Goal: Contribute content: Add original content to the website for others to see

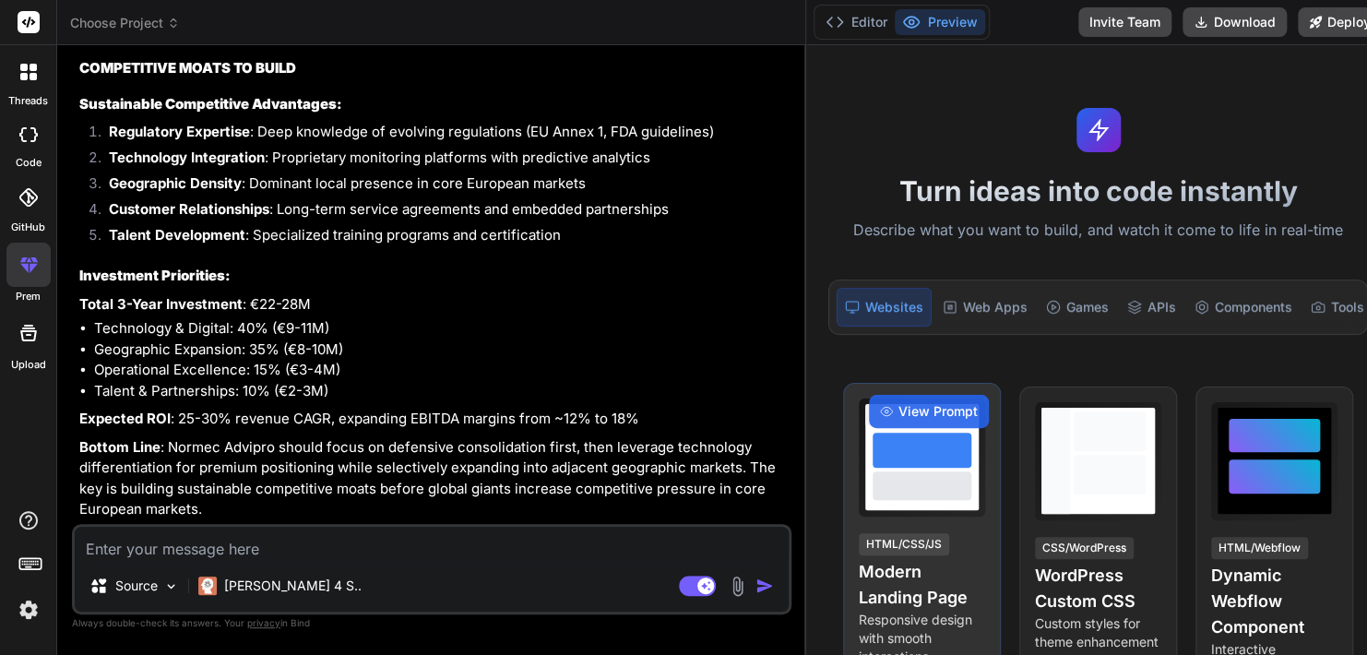
type textarea "x"
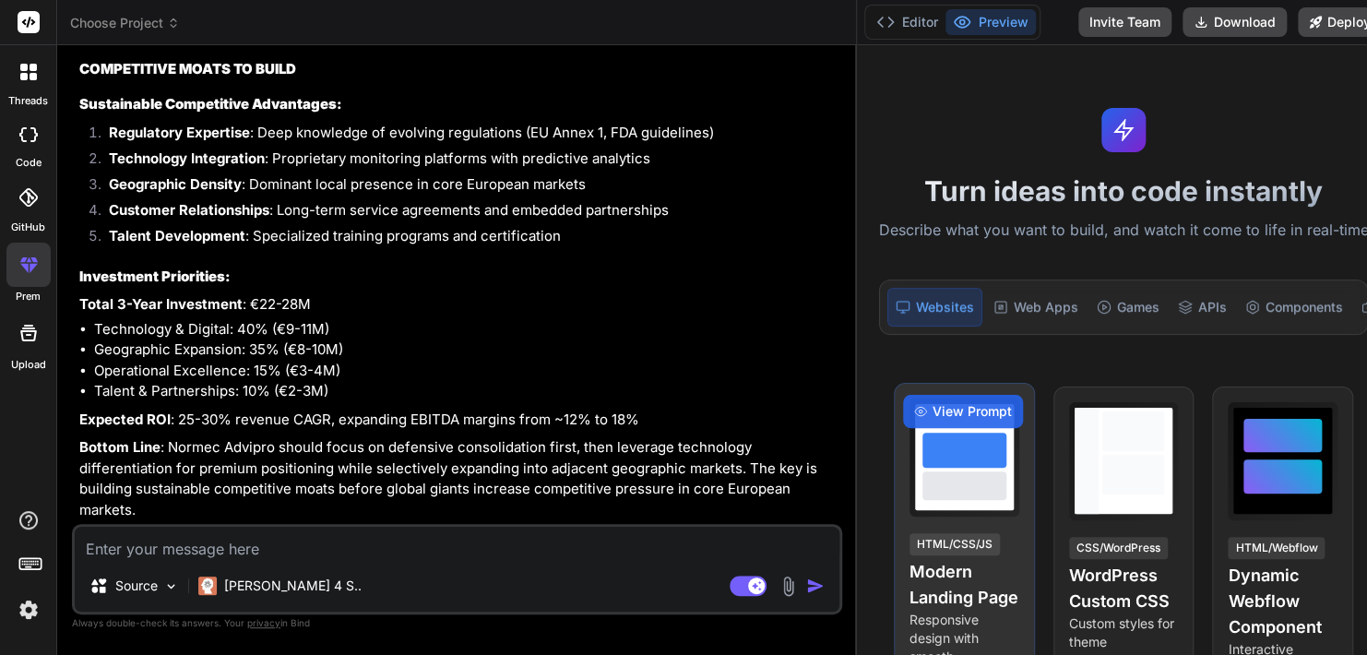
scroll to position [11668, 0]
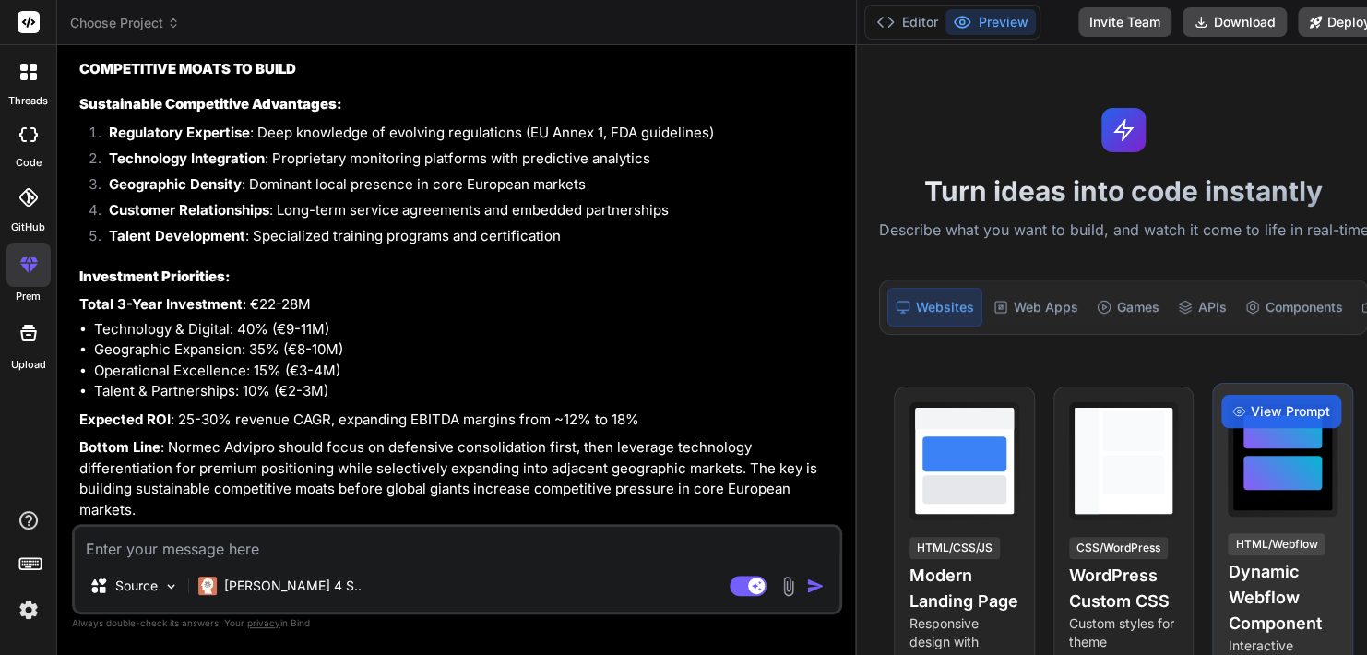
drag, startPoint x: 487, startPoint y: 635, endPoint x: 1229, endPoint y: 496, distance: 755.3
click at [1229, 496] on div "Choose Project Created with Pixso. Bind AI Web Search Created with Pixso. Code …" at bounding box center [723, 327] width 1333 height 655
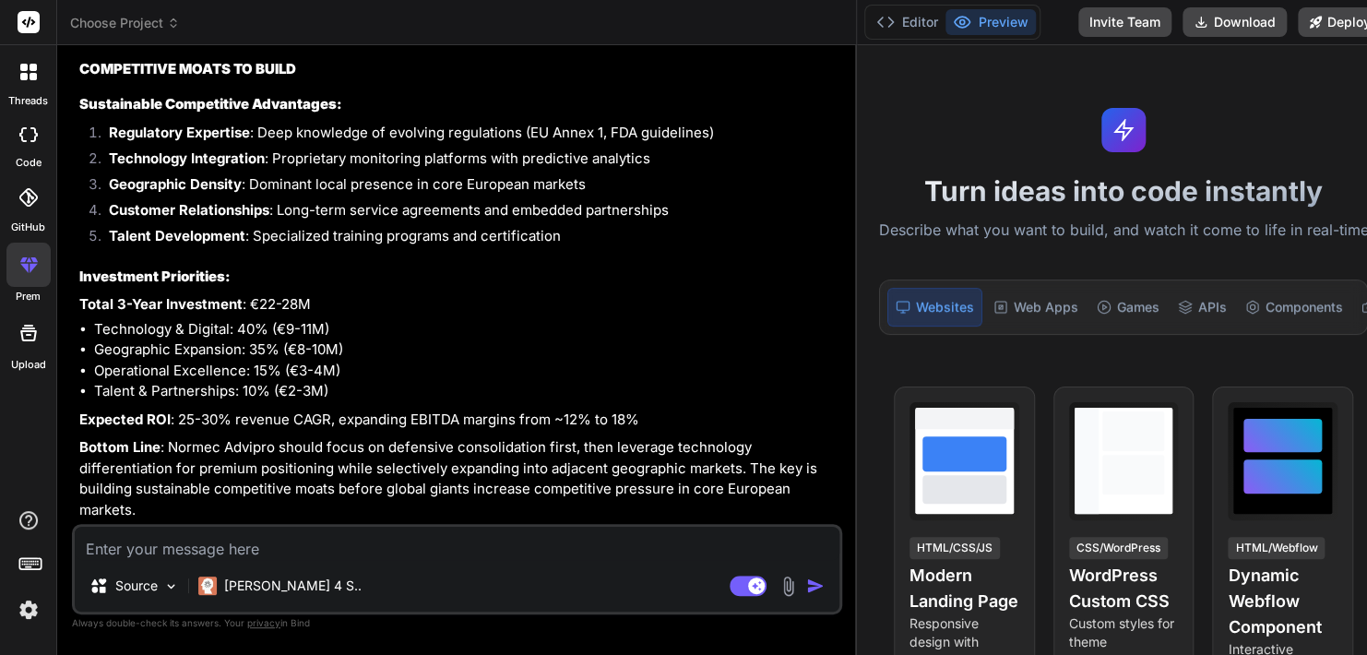
click at [260, 630] on p "Always double-check its answers. Your privacy in [GEOGRAPHIC_DATA]" at bounding box center [457, 623] width 770 height 18
click at [259, 624] on span "privacy" at bounding box center [263, 622] width 33 height 11
drag, startPoint x: 259, startPoint y: 624, endPoint x: 274, endPoint y: 632, distance: 16.5
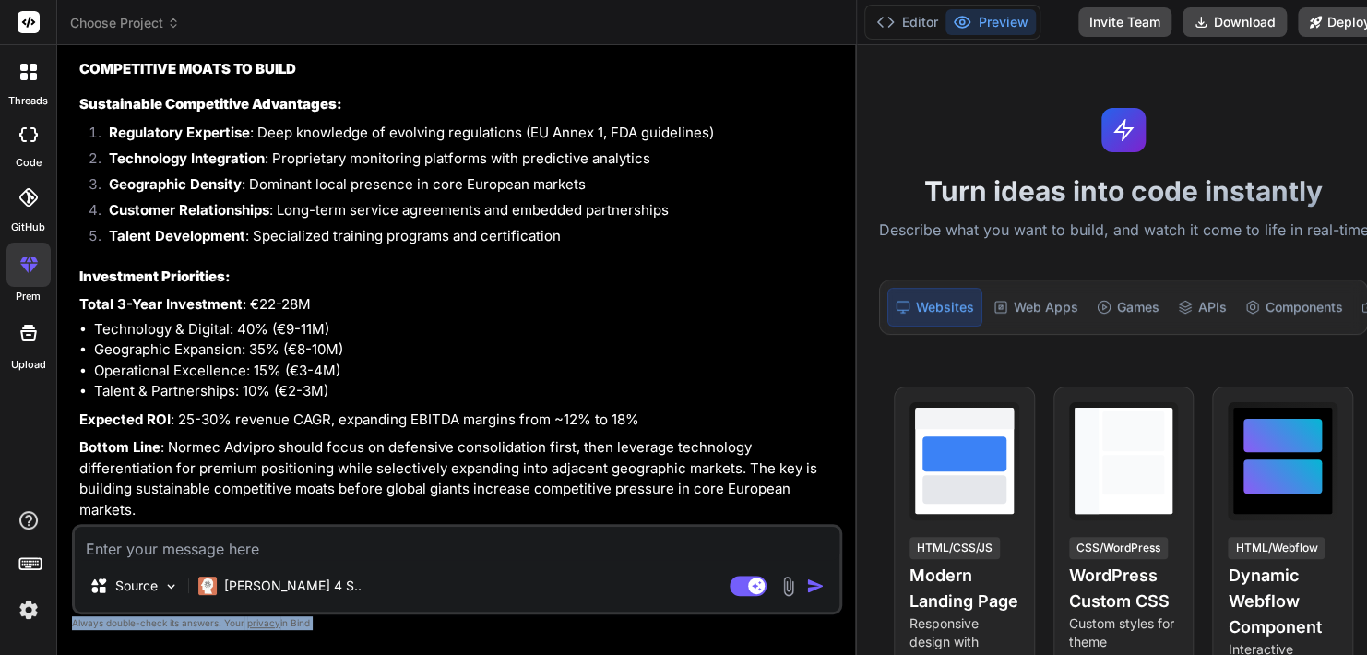
click at [274, 632] on p "Always double-check its answers. Your privacy in [GEOGRAPHIC_DATA]" at bounding box center [457, 623] width 770 height 18
click at [306, 618] on p "Always double-check its answers. Your privacy in [GEOGRAPHIC_DATA]" at bounding box center [457, 623] width 770 height 18
click at [333, 628] on p "Always double-check its answers. Your privacy in [GEOGRAPHIC_DATA]" at bounding box center [457, 623] width 770 height 18
click at [268, 542] on textarea at bounding box center [457, 543] width 765 height 33
paste textarea "Lore ipsumdolo Sitametconsecteturadipis ElIT seddo eiusmo tem in utlabo E,D,M a…"
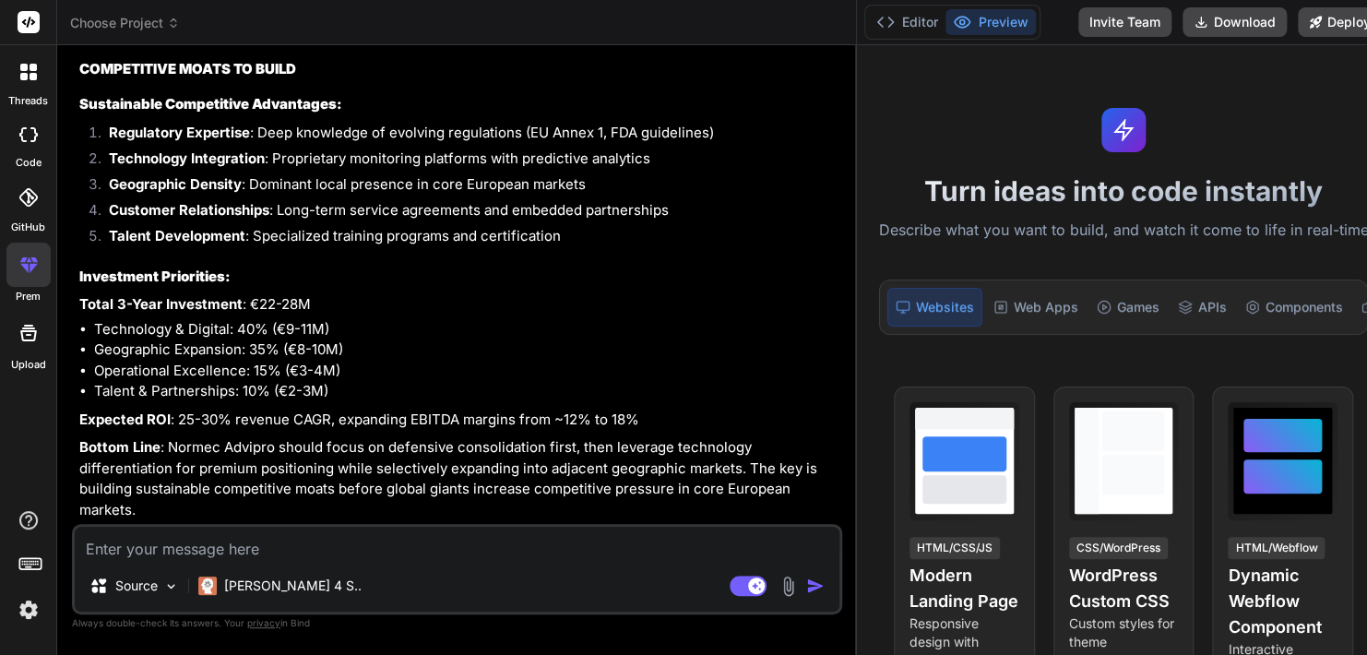
type textarea "Lore ipsumdolo Sitametconsecteturadipis ElIT seddo eiusmo tem in utlabo E,D,M a…"
type textarea "x"
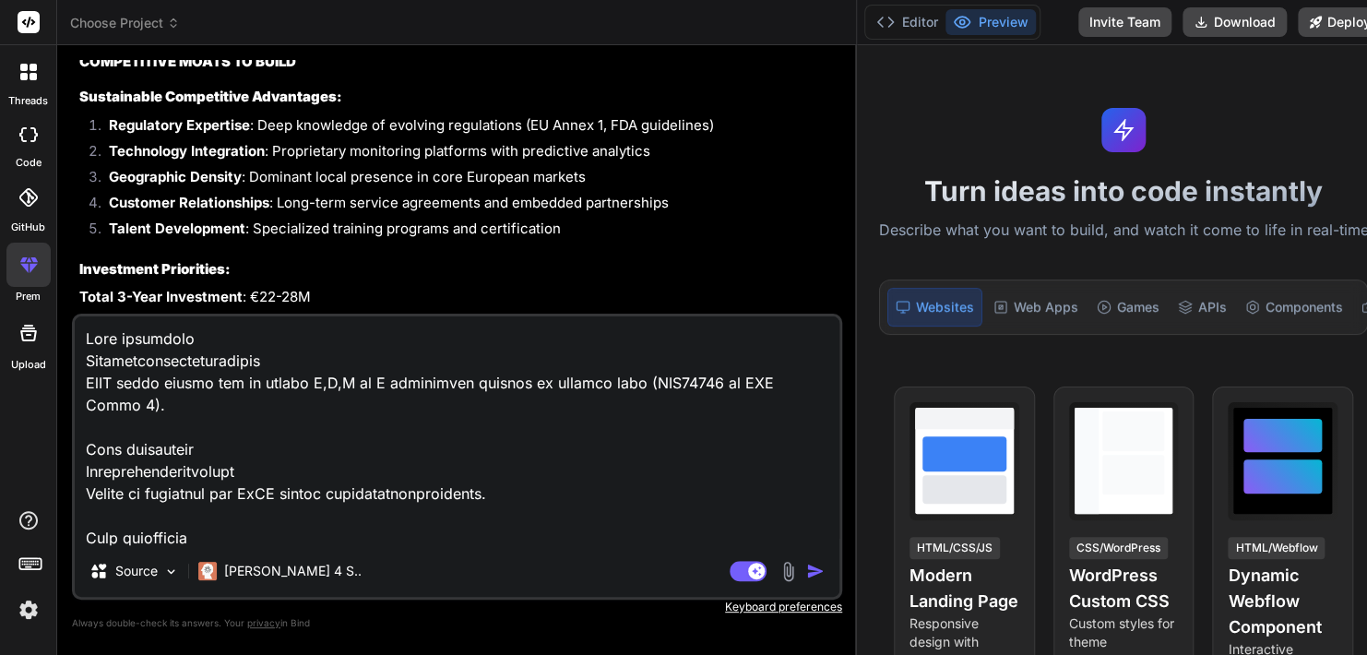
scroll to position [11794, 0]
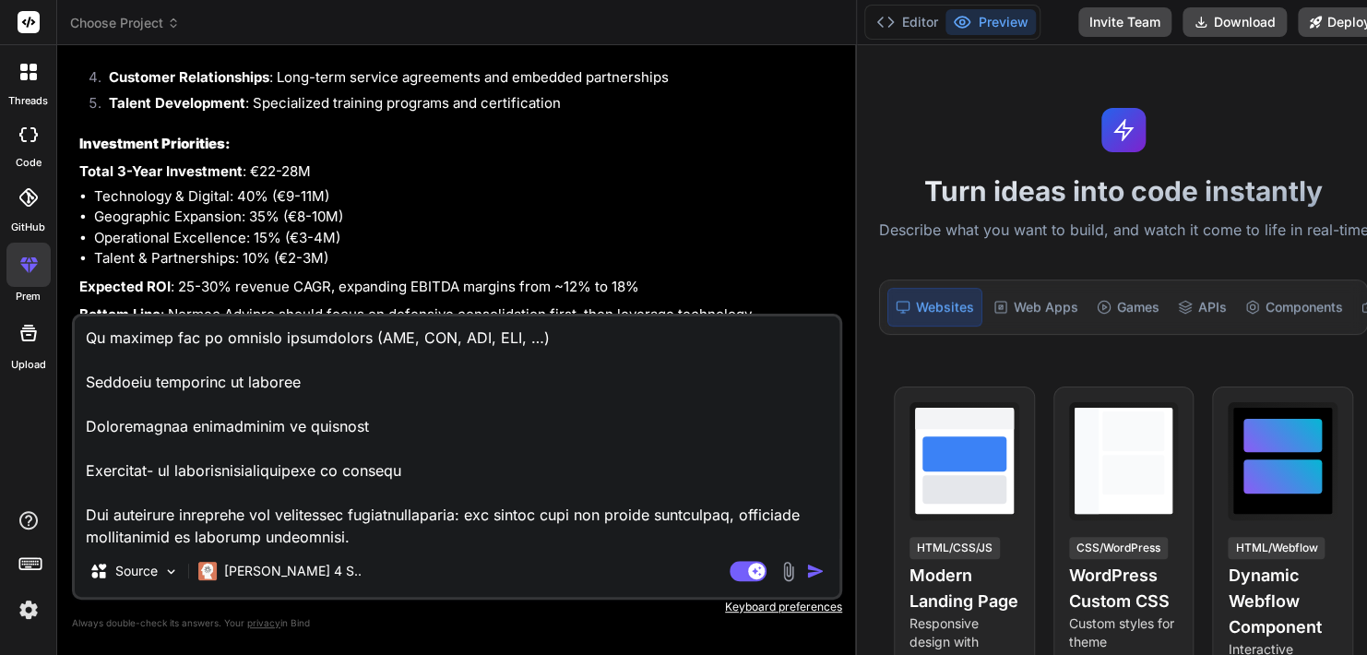
type textarea "Lore ipsumdolo Sitametconsecteturadipis ElIT seddo eiusmo tem in utlabo E,D,M a…"
type textarea "x"
type textarea "Lore ipsumdolo Sitametconsecteturadipis ElIT seddo eiusmo tem in utlabo E,D,M a…"
type textarea "x"
type textarea "Lore ipsumdolo Sitametconsecteturadipis ElIT seddo eiusmo tem in utlabo E,D,M a…"
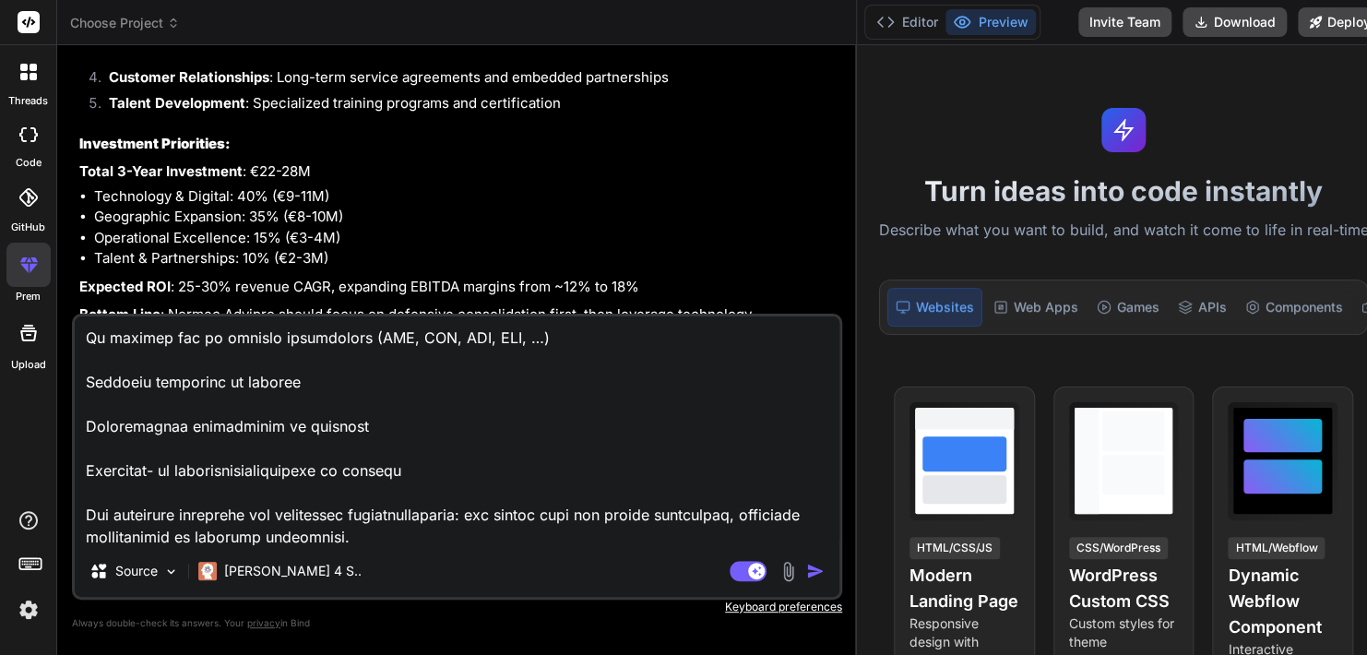
type textarea "x"
type textarea "Lore ipsumdolo Sitametconsecteturadipis ElIT seddo eiusmo tem in utlabo E,D,M a…"
type textarea "x"
type textarea "Lore ipsumdolo Sitametconsecteturadipis ElIT seddo eiusmo tem in utlabo E,D,M a…"
type textarea "x"
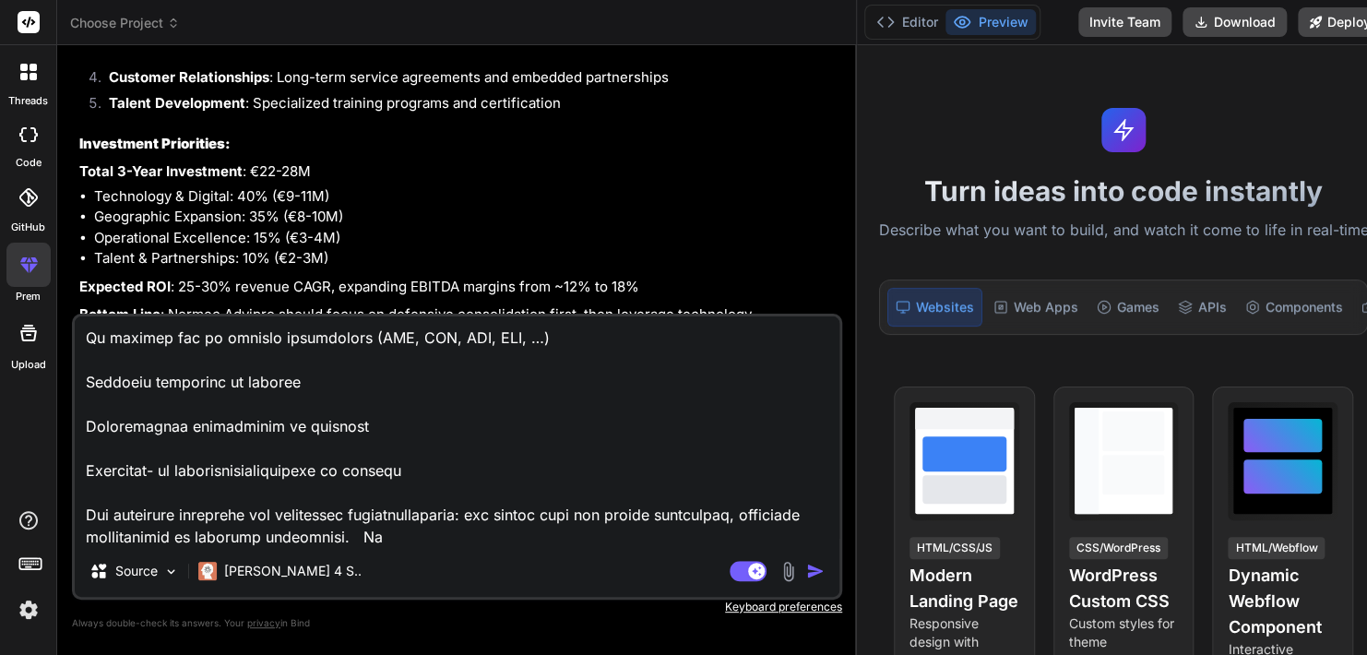
type textarea "Lore ipsumdolo Sitametconsecteturadipis ElIT seddo eiusmo tem in utlabo E,D,M a…"
type textarea "x"
type textarea "Lore ipsumdolo Sitametconsecteturadipis ElIT seddo eiusmo tem in utlabo E,D,M a…"
type textarea "x"
type textarea "Lore ipsumdolo Sitametconsecteturadipis ElIT seddo eiusmo tem in utlabo E,D,M a…"
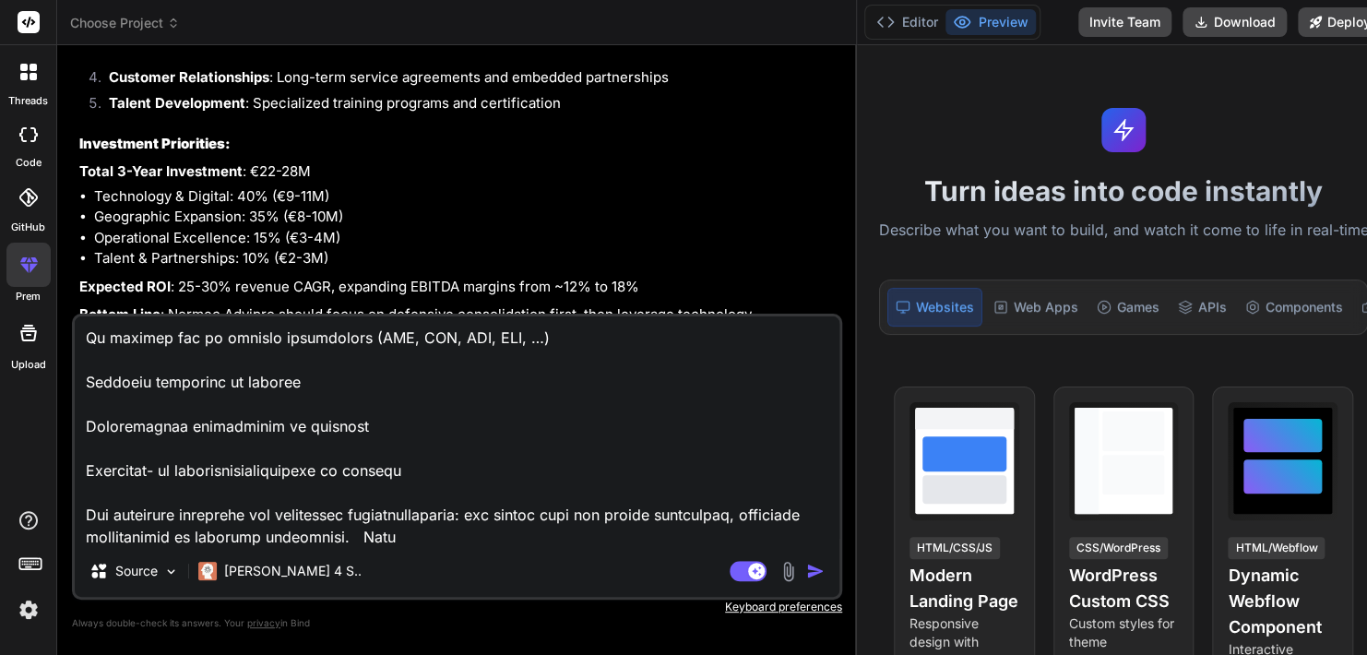
type textarea "x"
type textarea "Lore ipsumdolo Sitametconsecteturadipis ElIT seddo eiusmo tem in utlabo E,D,M a…"
type textarea "x"
type textarea "Lore ipsumdolo Sitametconsecteturadipis ElIT seddo eiusmo tem in utlabo E,D,M a…"
type textarea "x"
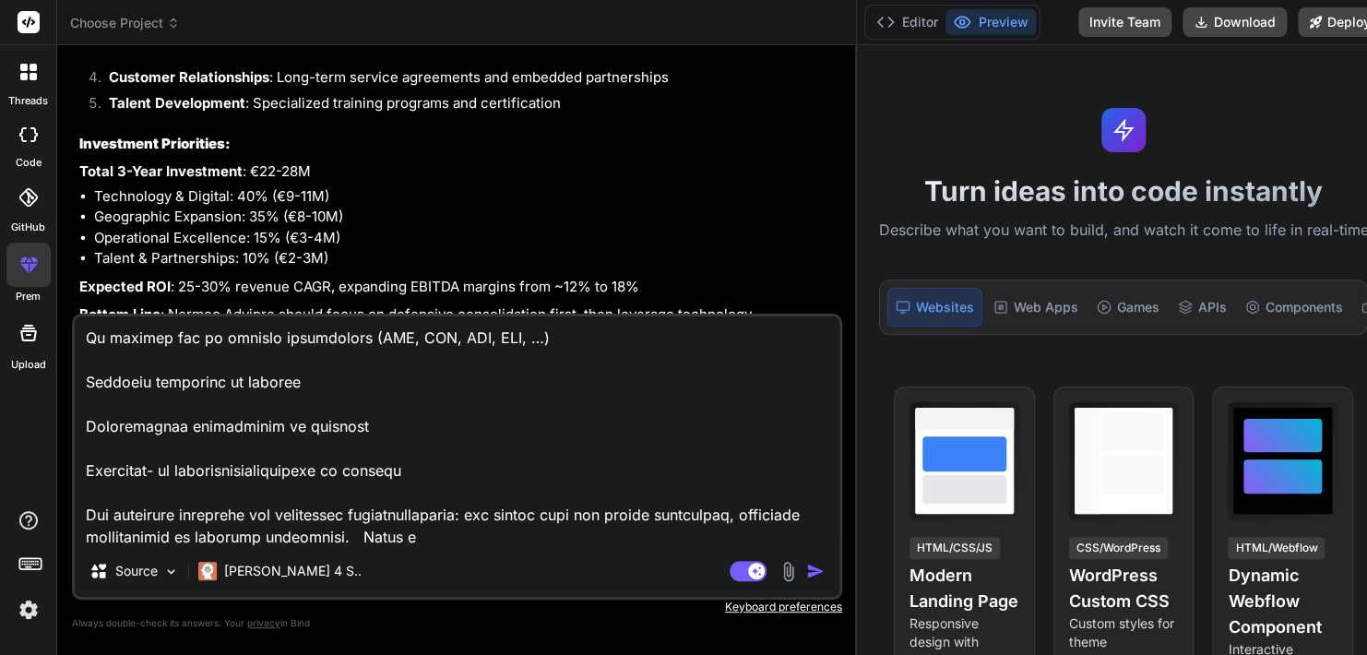
type textarea "Lore ipsumdolo Sitametconsecteturadipis ElIT seddo eiusmo tem in utlabo E,D,M a…"
type textarea "x"
type textarea "Lore ipsumdolo Sitametconsecteturadipis ElIT seddo eiusmo tem in utlabo E,D,M a…"
type textarea "x"
type textarea "Lore ipsumdolo Sitametconsecteturadipis ElIT seddo eiusmo tem in utlabo E,D,M a…"
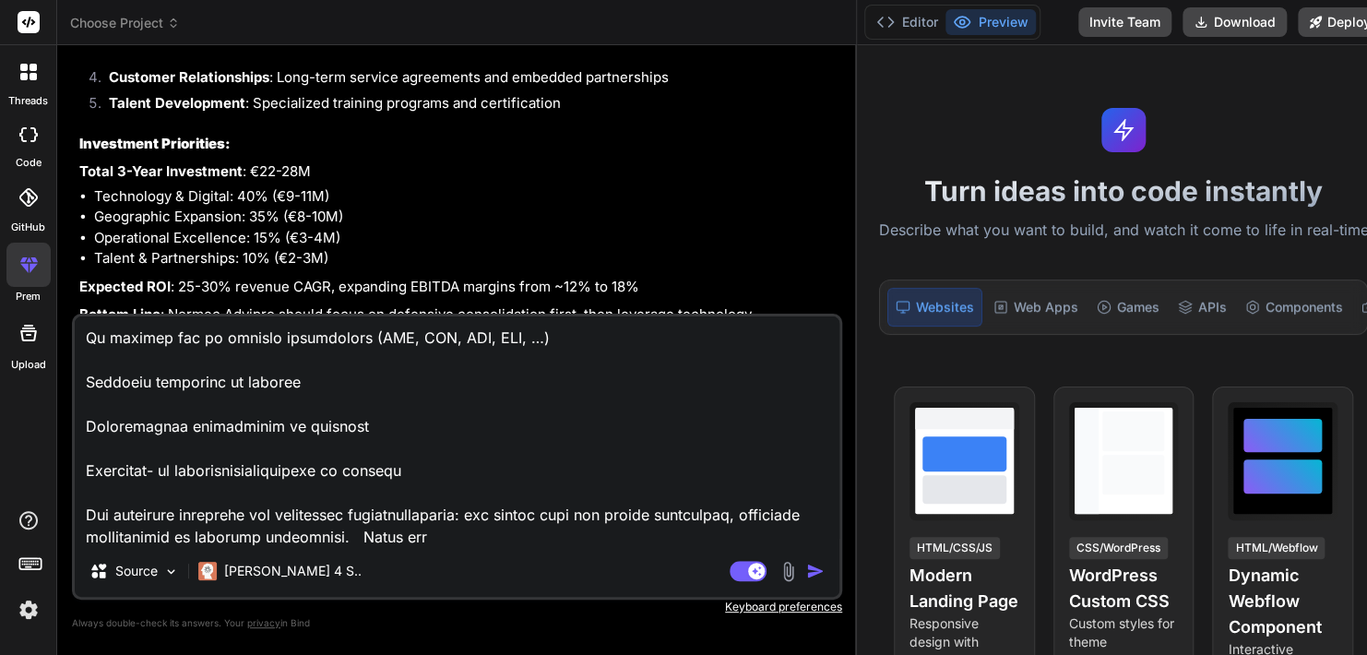
type textarea "x"
type textarea "Lore ipsumdolo Sitametconsecteturadipis ElIT seddo eiusmo tem in utlabo E,D,M a…"
type textarea "x"
type textarea "Lore ipsumdolo Sitametconsecteturadipis ElIT seddo eiusmo tem in utlabo E,D,M a…"
type textarea "x"
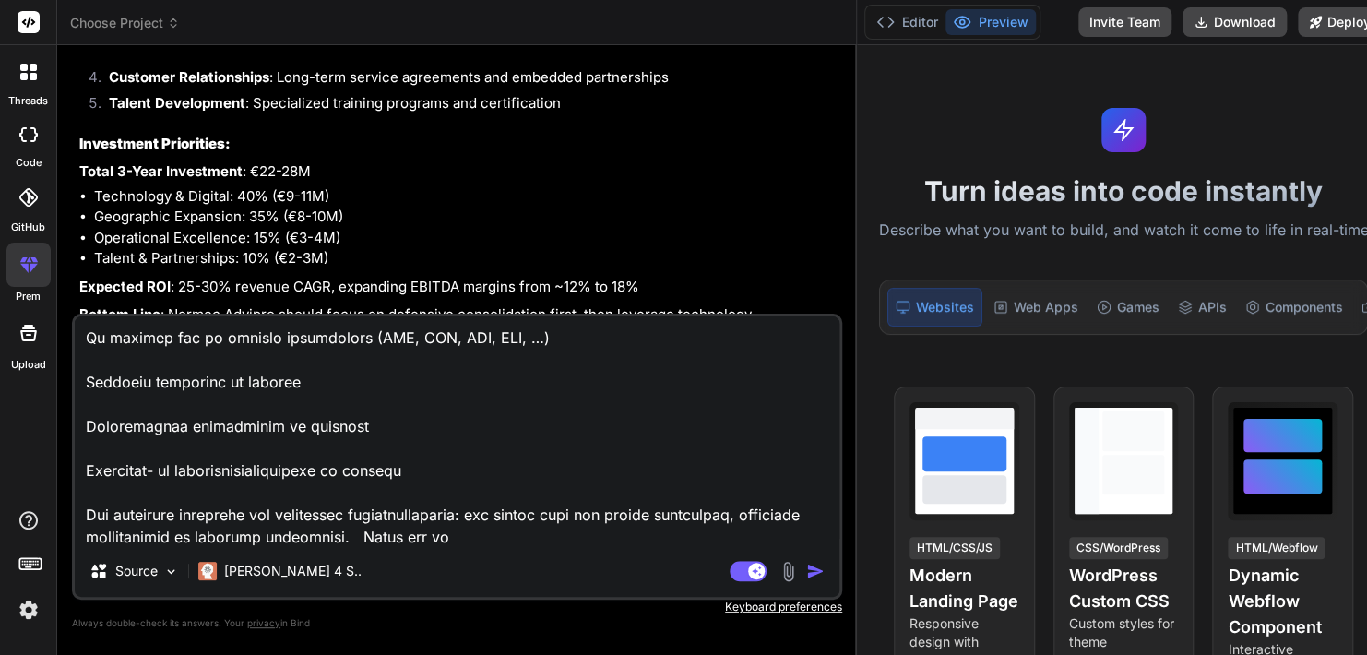
type textarea "Lore ipsumdolo Sitametconsecteturadipis ElIT seddo eiusmo tem in utlabo E,D,M a…"
type textarea "x"
type textarea "Lore ipsumdolo Sitametconsecteturadipis ElIT seddo eiusmo tem in utlabo E,D,M a…"
type textarea "x"
type textarea "Lore ipsumdolo Sitametconsecteturadipis ElIT seddo eiusmo tem in utlabo E,D,M a…"
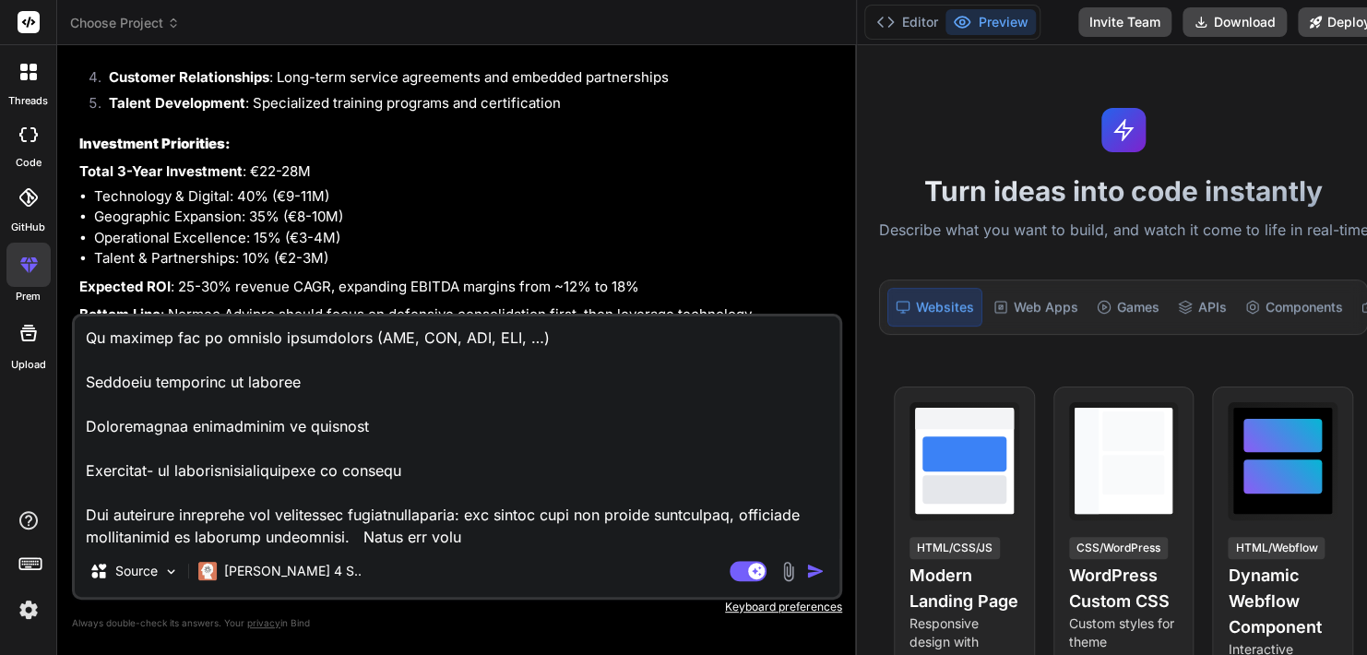
type textarea "x"
type textarea "Lore ipsumdolo Sitametconsecteturadipis ElIT seddo eiusmo tem in utlabo E,D,M a…"
type textarea "x"
type textarea "Lore ipsumdolo Sitametconsecteturadipis ElIT seddo eiusmo tem in utlabo E,D,M a…"
type textarea "x"
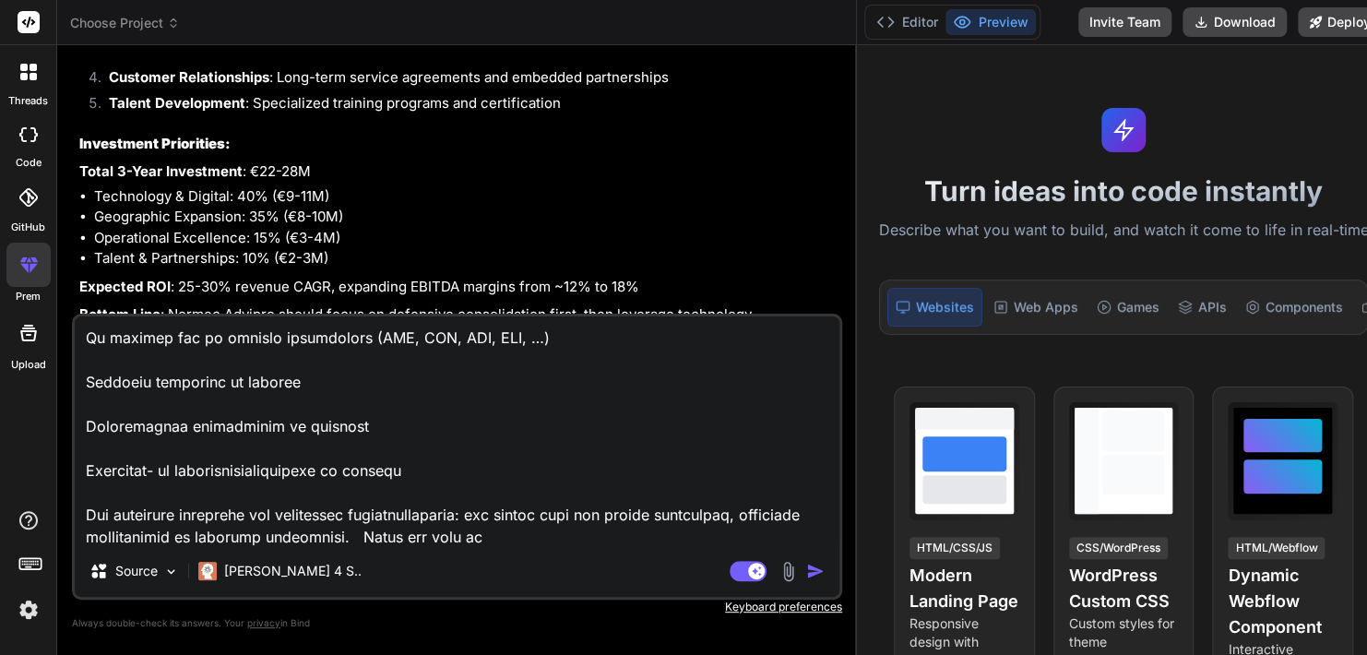
type textarea "Lore ipsumdolo Sitametconsecteturadipis ElIT seddo eiusmo tem in utlabo E,D,M a…"
type textarea "x"
type textarea "Lore ipsumdolo Sitametconsecteturadipis ElIT seddo eiusmo tem in utlabo E,D,M a…"
type textarea "x"
type textarea "Lore ipsumdolo Sitametconsecteturadipis ElIT seddo eiusmo tem in utlabo E,D,M a…"
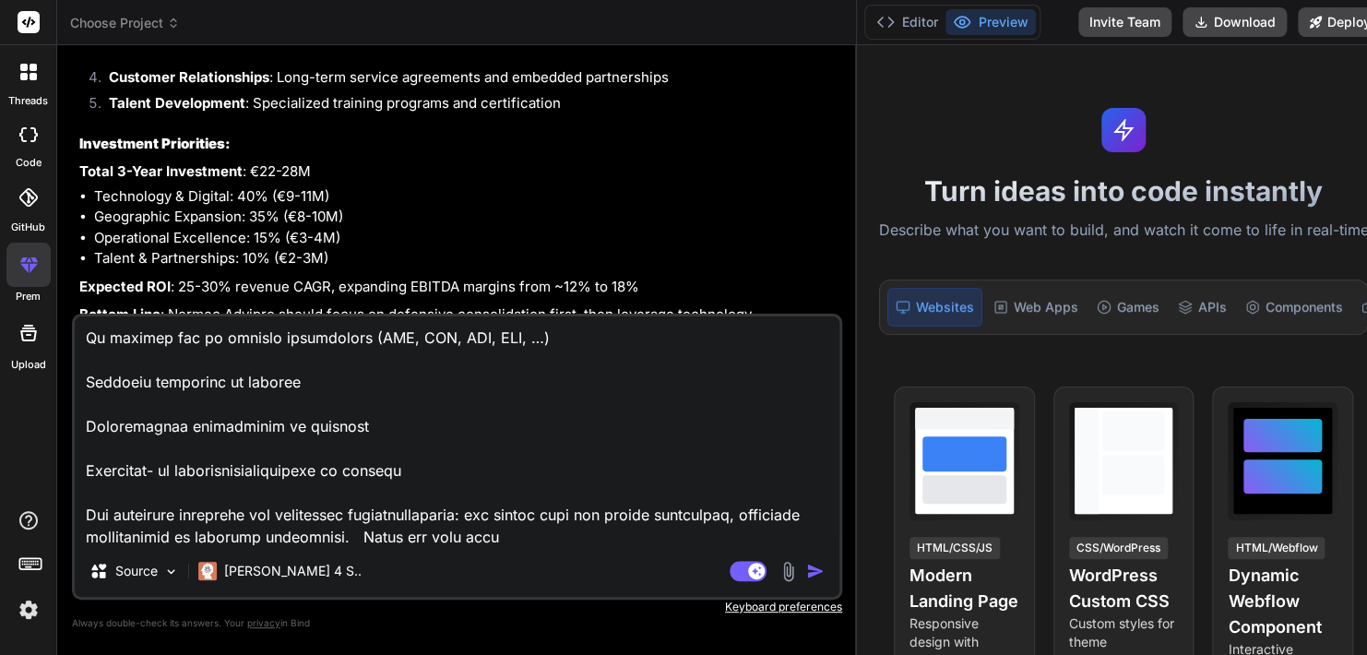
type textarea "x"
type textarea "Lore ipsumdolo Sitametconsecteturadipis ElIT seddo eiusmo tem in utlabo E,D,M a…"
type textarea "x"
type textarea "Lore ipsumdolo Sitametconsecteturadipis ElIT seddo eiusmo tem in utlabo E,D,M a…"
type textarea "x"
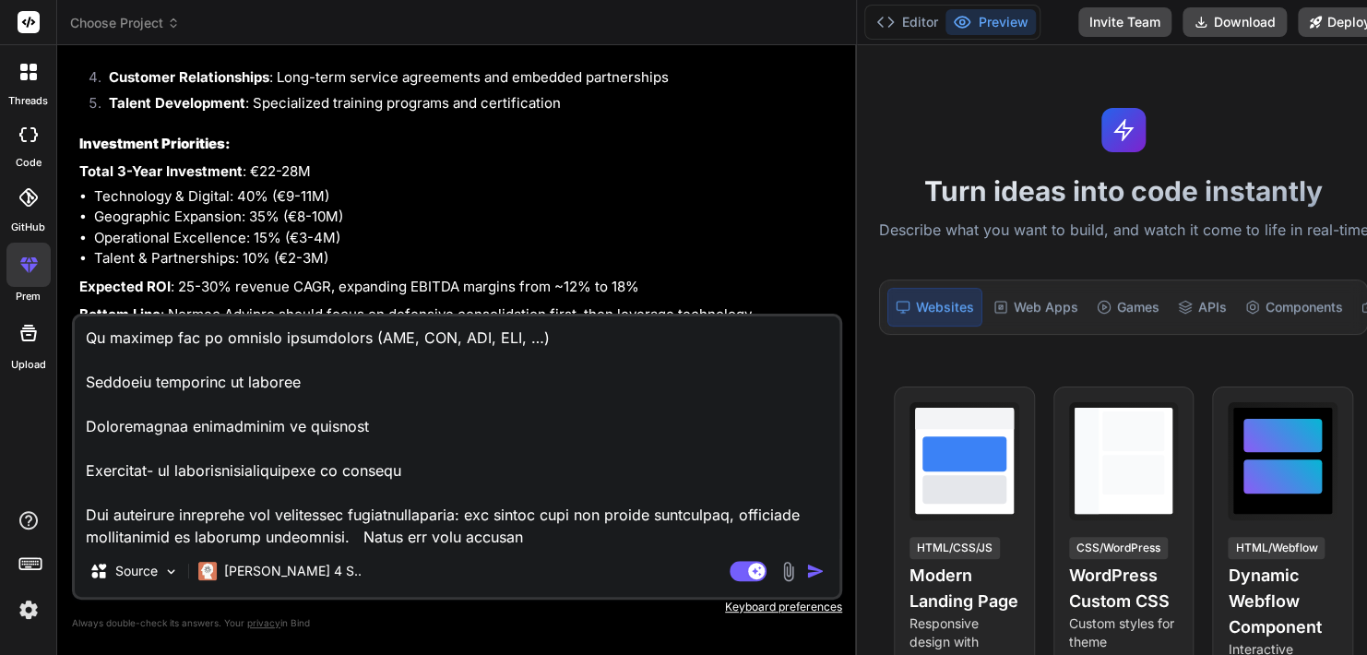
type textarea "Lore ipsumdolo Sitametconsecteturadipis ElIT seddo eiusmo tem in utlabo E,D,M a…"
type textarea "x"
type textarea "Lore ipsumdolo Sitametconsecteturadipis ElIT seddo eiusmo tem in utlabo E,D,M a…"
type textarea "x"
type textarea "Lore ipsumdolo Sitametconsecteturadipis ElIT seddo eiusmo tem in utlabo E,D,M a…"
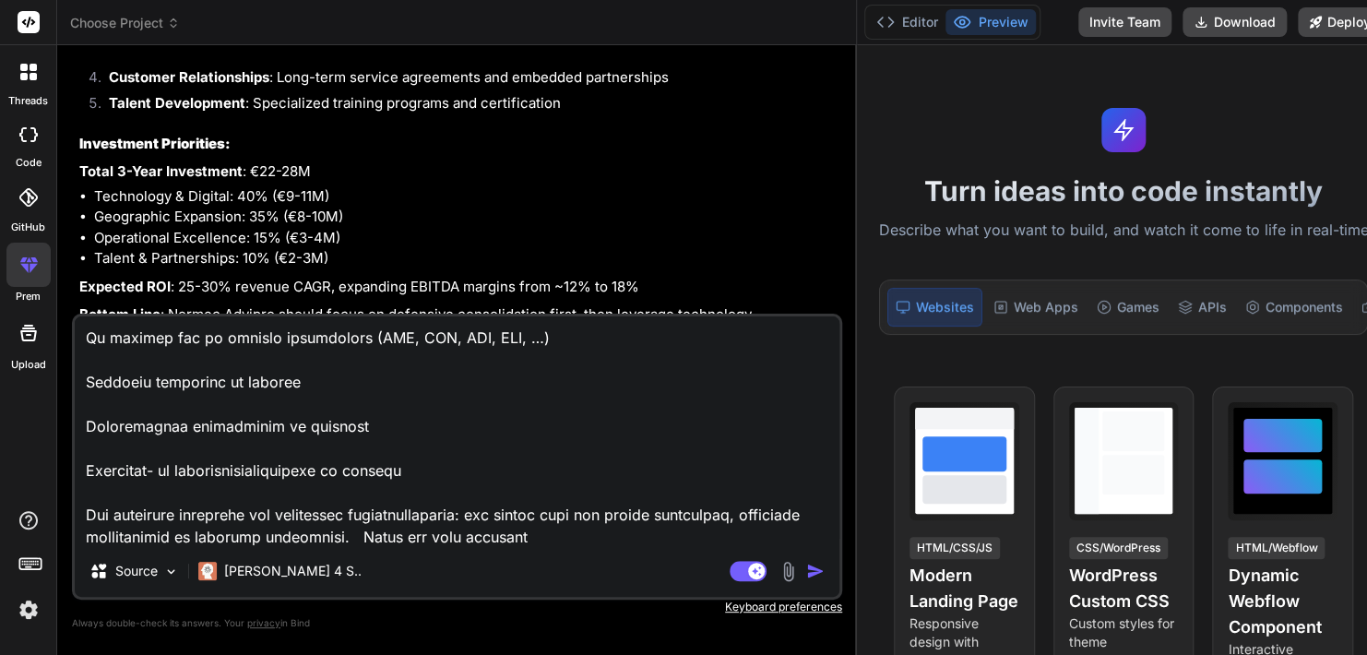
type textarea "x"
type textarea "Lore ipsumdolo Sitametconsecteturadipis ElIT seddo eiusmo tem in utlabo E,D,M a…"
type textarea "x"
type textarea "Lore ipsumdolo Sitametconsecteturadipis ElIT seddo eiusmo tem in utlabo E,D,M a…"
type textarea "x"
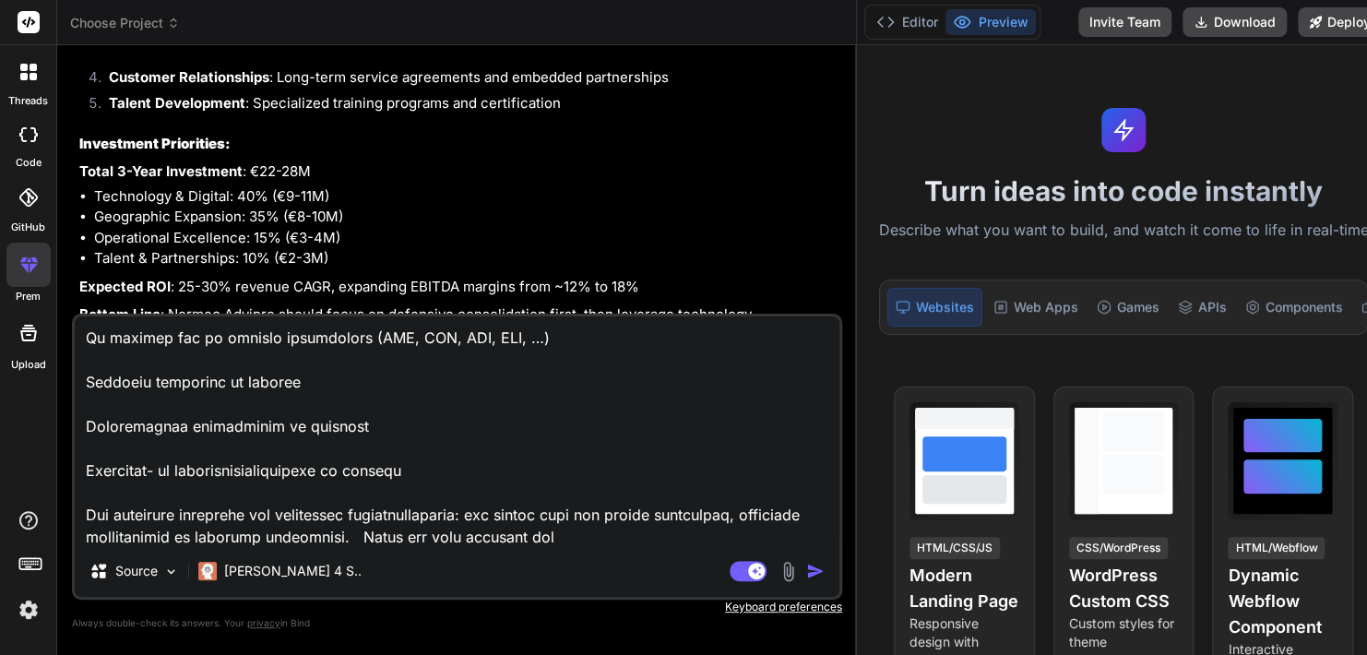
type textarea "Lore ipsumdolo Sitametconsecteturadipis ElIT seddo eiusmo tem in utlabo E,D,M a…"
type textarea "x"
type textarea "Lore ipsumdolo Sitametconsecteturadipis ElIT seddo eiusmo tem in utlabo E,D,M a…"
type textarea "x"
type textarea "Lore ipsumdolo Sitametconsecteturadipis ElIT seddo eiusmo tem in utlabo E,D,M a…"
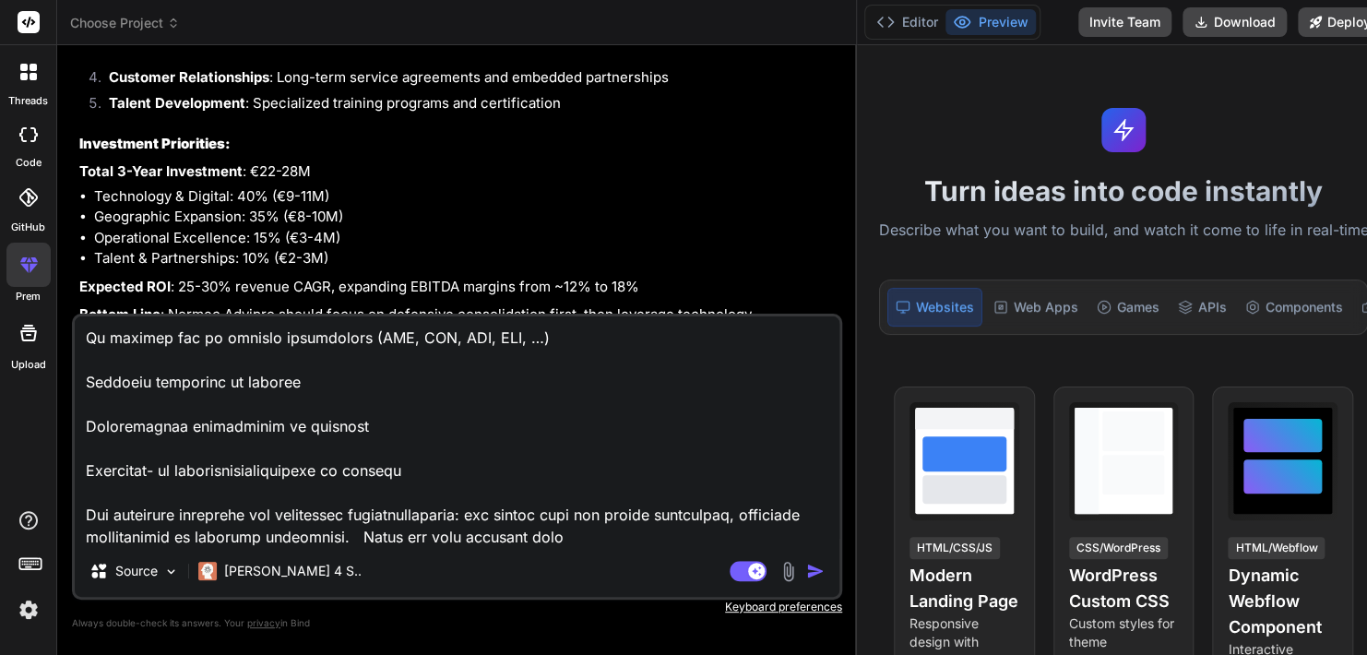
type textarea "x"
type textarea "Lore ipsumdolo Sitametconsecteturadipis ElIT seddo eiusmo tem in utlabo E,D,M a…"
type textarea "x"
type textarea "Lore ipsumdolo Sitametconsecteturadipis ElIT seddo eiusmo tem in utlabo E,D,M a…"
type textarea "x"
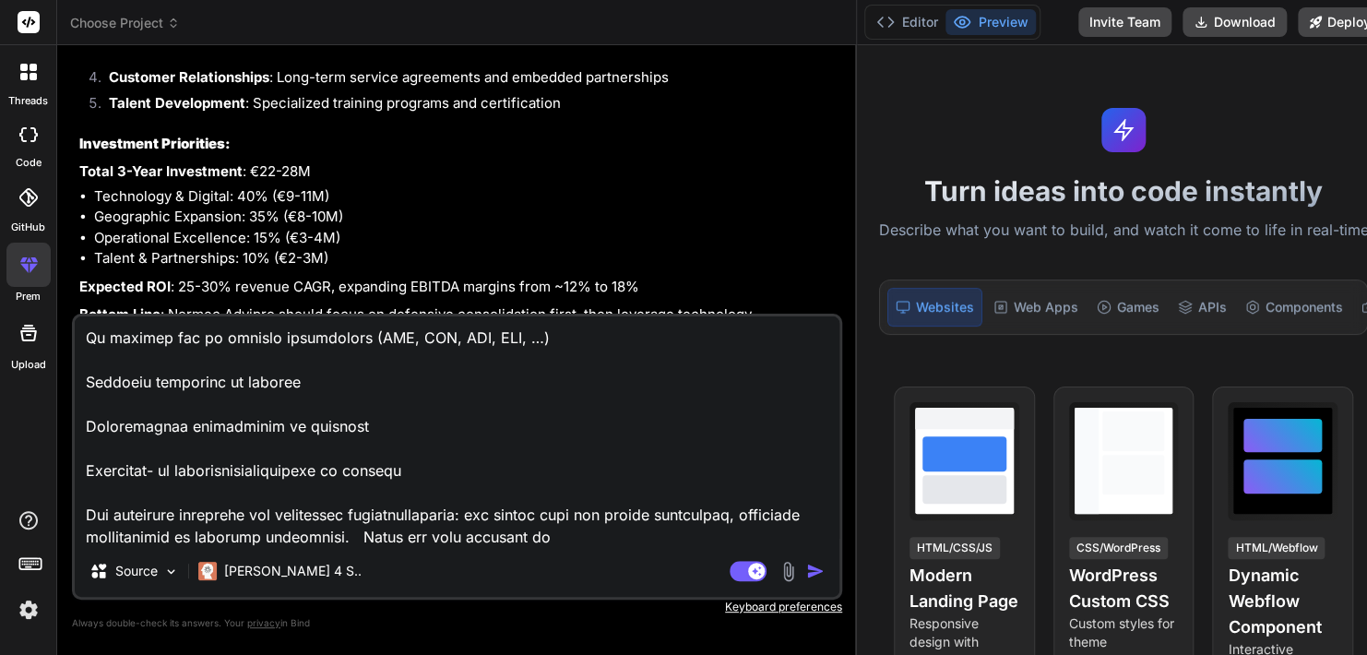
type textarea "Lore ipsumdolo Sitametconsecteturadipis ElIT seddo eiusmo tem in utlabo E,D,M a…"
type textarea "x"
type textarea "Lore ipsumdolo Sitametconsecteturadipis ElIT seddo eiusmo tem in utlabo E,D,M a…"
type textarea "x"
type textarea "Lore ipsumdolo Sitametconsecteturadipis ElIT seddo eiusmo tem in utlabo E,D,M a…"
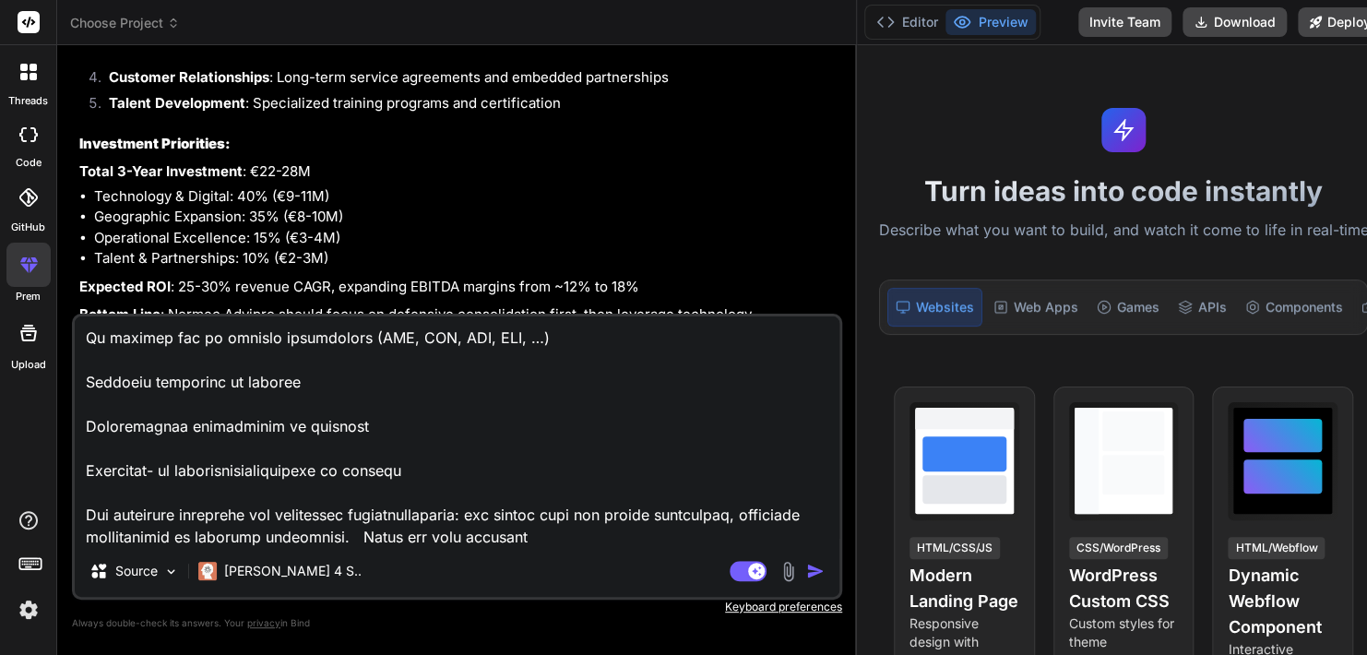
type textarea "x"
type textarea "Lore ipsumdolo Sitametconsecteturadipis ElIT seddo eiusmo tem in utlabo E,D,M a…"
type textarea "x"
type textarea "Lore ipsumdolo Sitametconsecteturadipis ElIT seddo eiusmo tem in utlabo E,D,M a…"
type textarea "x"
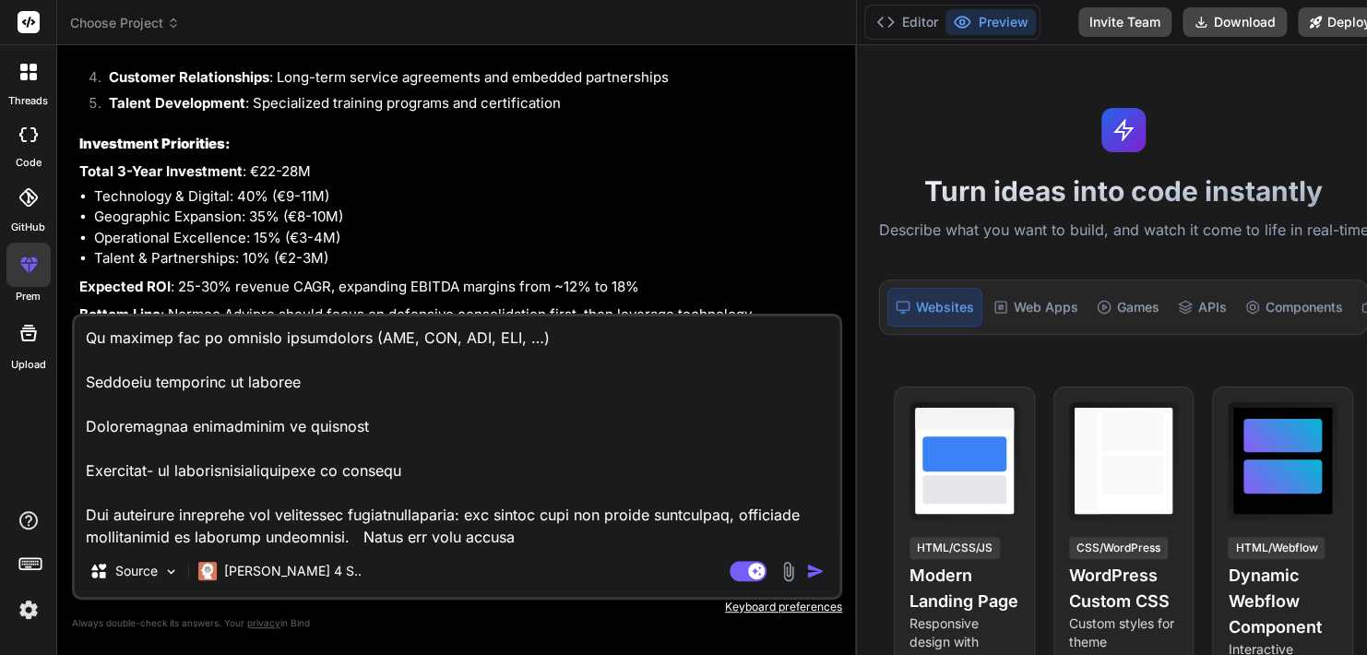
type textarea "Lore ipsumdolo Sitametconsecteturadipis ElIT seddo eiusmo tem in utlabo E,D,M a…"
type textarea "x"
type textarea "Lore ipsumdolo Sitametconsecteturadipis ElIT seddo eiusmo tem in utlabo E,D,M a…"
type textarea "x"
type textarea "Lore ipsumdolo Sitametconsecteturadipis ElIT seddo eiusmo tem in utlabo E,D,M a…"
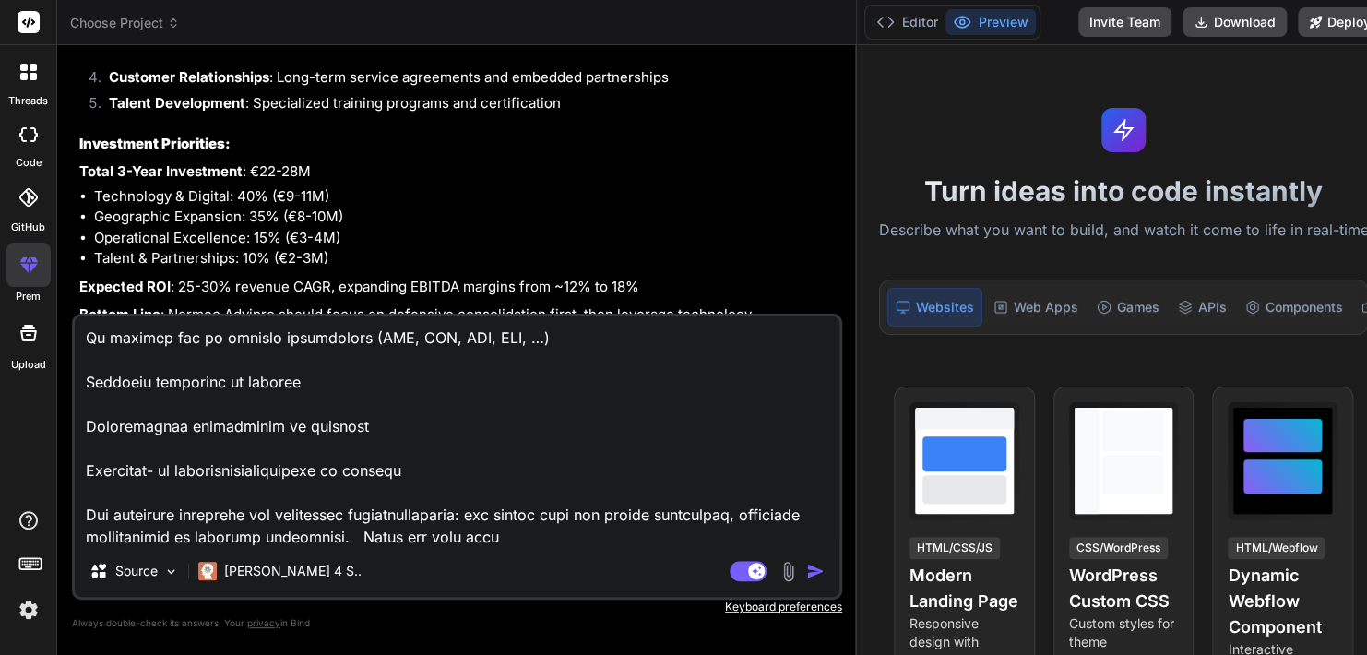
type textarea "x"
type textarea "Lore ipsumdolo Sitametconsecteturadipis ElIT seddo eiusmo tem in utlabo E,D,M a…"
type textarea "x"
type textarea "Lore ipsumdolo Sitametconsecteturadipis ElIT seddo eiusmo tem in utlabo E,D,M a…"
type textarea "x"
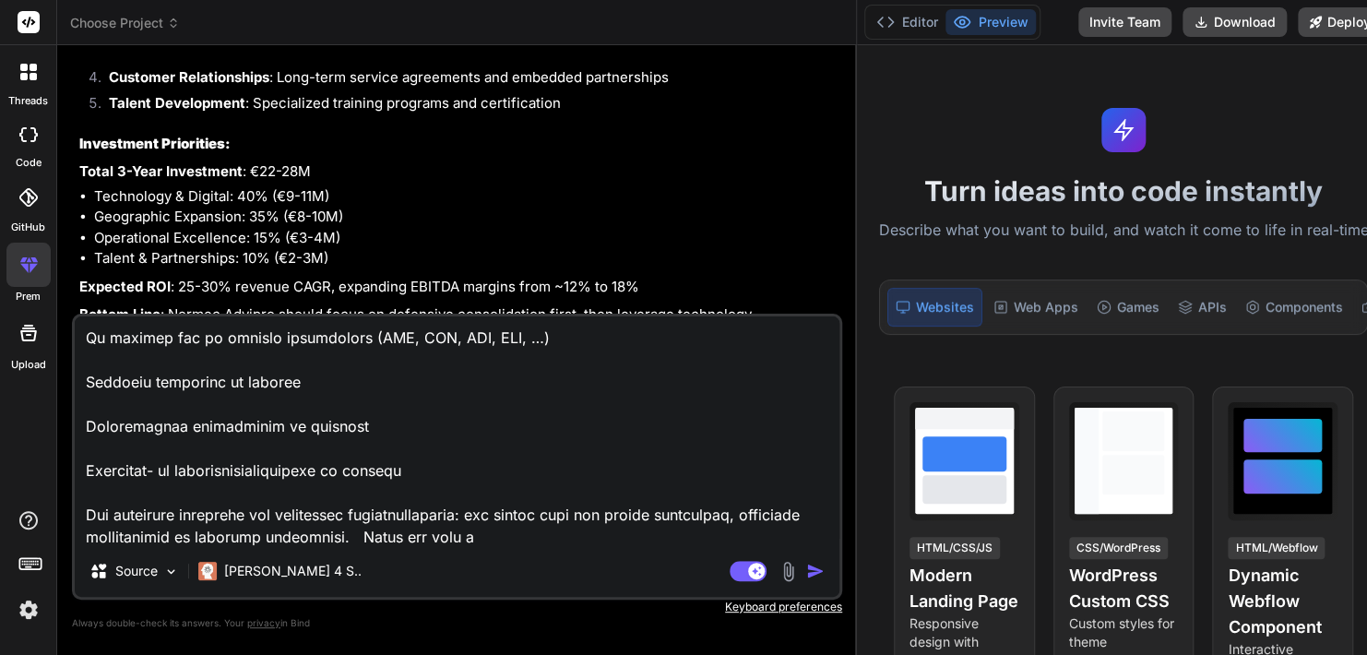
type textarea "Lore ipsumdolo Sitametconsecteturadipis ElIT seddo eiusmo tem in utlabo E,D,M a…"
type textarea "x"
type textarea "Lore ipsumdolo Sitametconsecteturadipis ElIT seddo eiusmo tem in utlabo E,D,M a…"
type textarea "x"
type textarea "Lore ipsumdolo Sitametconsecteturadipis ElIT seddo eiusmo tem in utlabo E,D,M a…"
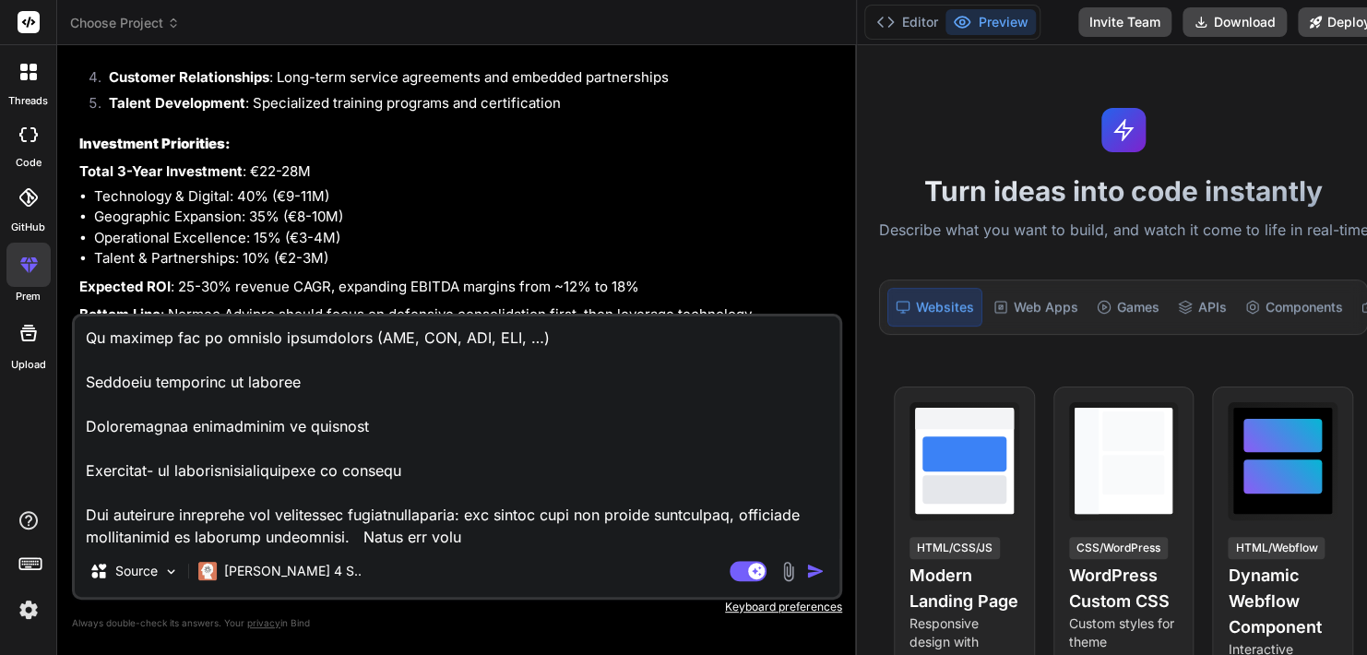
type textarea "x"
type textarea "Lore ipsumdolo Sitametconsecteturadipis ElIT seddo eiusmo tem in utlabo E,D,M a…"
type textarea "x"
type textarea "Lore ipsumdolo Sitametconsecteturadipis ElIT seddo eiusmo tem in utlabo E,D,M a…"
type textarea "x"
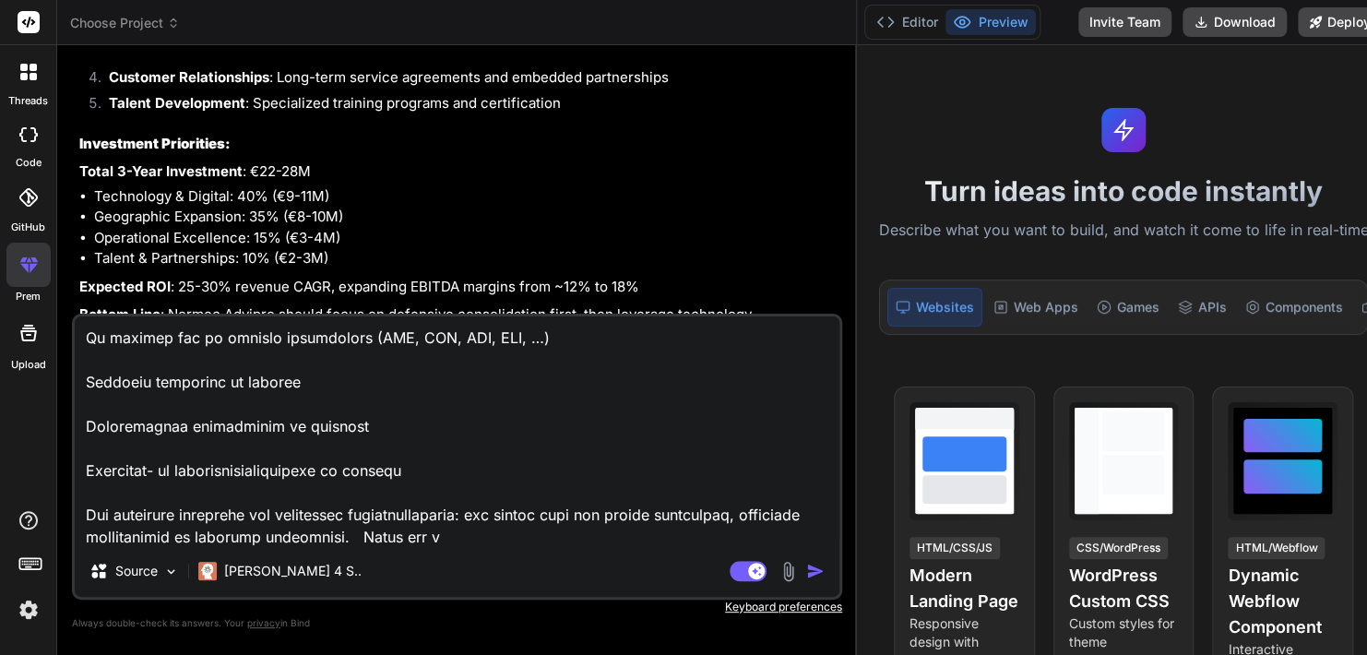
type textarea "Lore ipsumdolo Sitametconsecteturadipis ElIT seddo eiusmo tem in utlabo E,D,M a…"
type textarea "x"
type textarea "Lore ipsumdolo Sitametconsecteturadipis ElIT seddo eiusmo tem in utlabo E,D,M a…"
type textarea "x"
type textarea "Lore ipsumdolo Sitametconsecteturadipis ElIT seddo eiusmo tem in utlabo E,D,M a…"
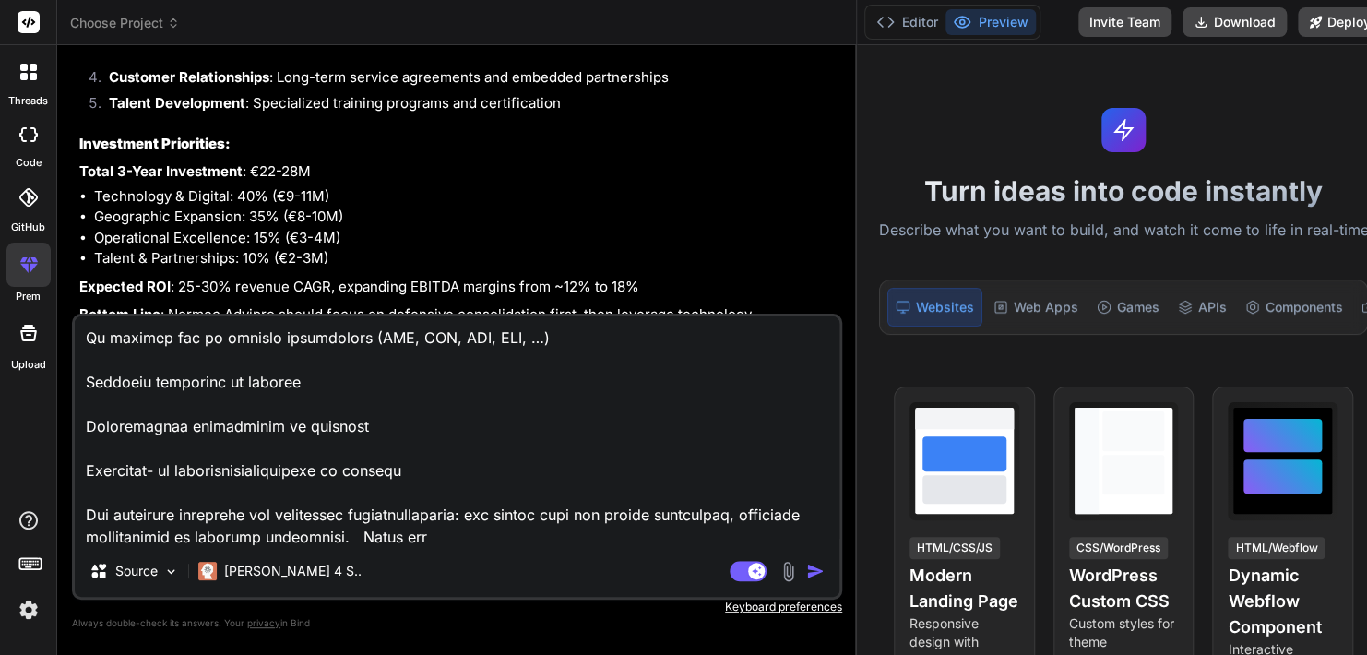
type textarea "x"
type textarea "Lore ipsumdolo Sitametconsecteturadipis ElIT seddo eiusmo tem in utlabo E,D,M a…"
type textarea "x"
type textarea "Lore ipsumdolo Sitametconsecteturadipis ElIT seddo eiusmo tem in utlabo E,D,M a…"
type textarea "x"
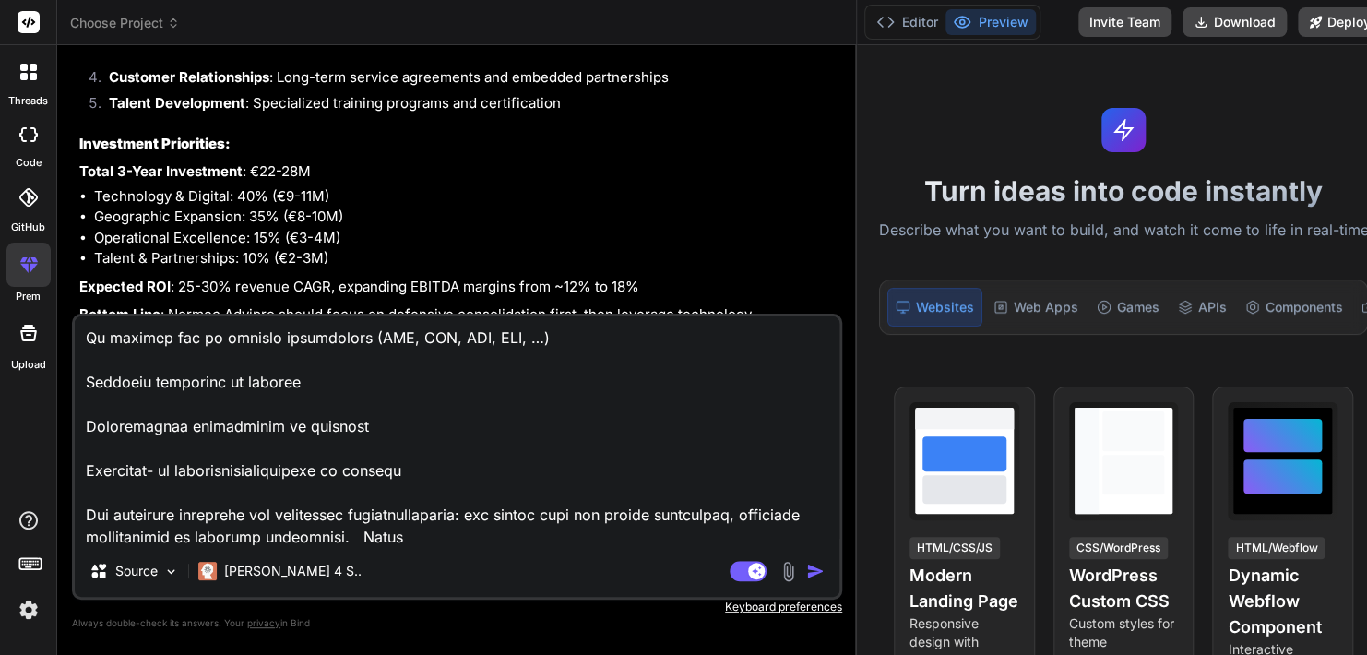
type textarea "Lore ipsumdolo Sitametconsecteturadipis ElIT seddo eiusmo tem in utlabo E,D,M a…"
type textarea "x"
type textarea "Lore ipsumdolo Sitametconsecteturadipis ElIT seddo eiusmo tem in utlabo E,D,M a…"
type textarea "x"
type textarea "Lore ipsumdolo Sitametconsecteturadipis ElIT seddo eiusmo tem in utlabo E,D,M a…"
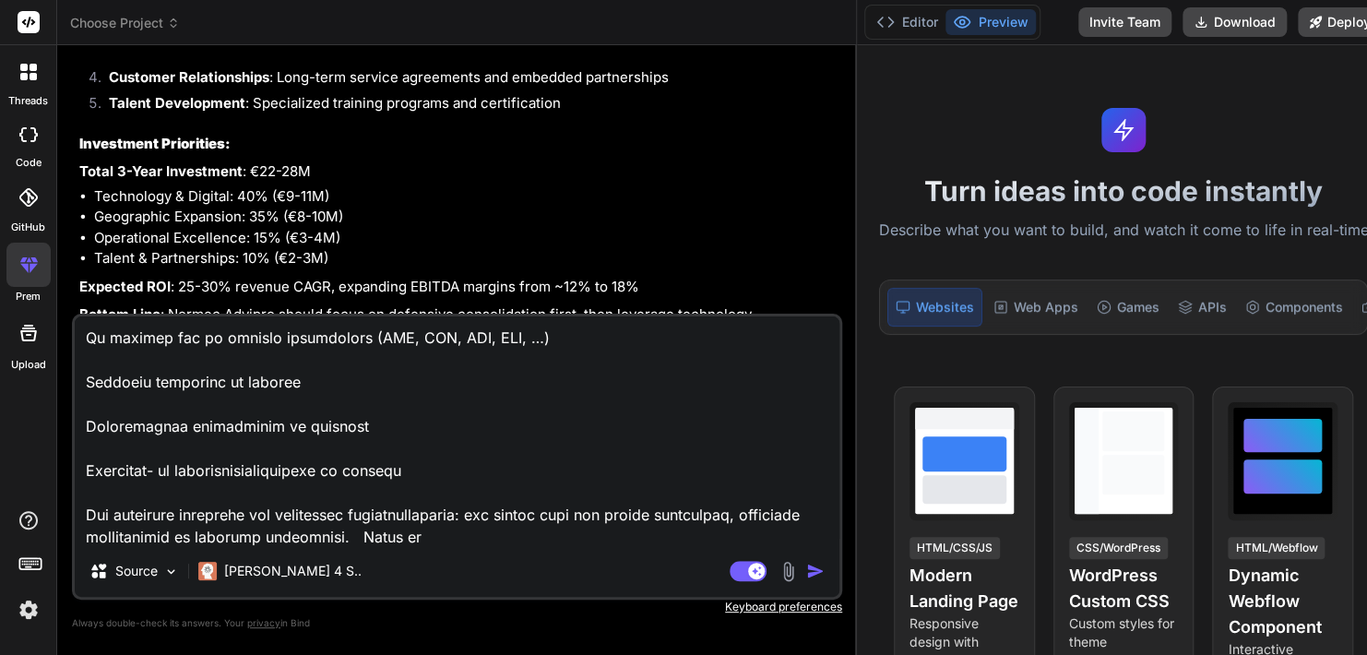
type textarea "x"
type textarea "Lore ipsumdolo Sitametconsecteturadipis ElIT seddo eiusmo tem in utlabo E,D,M a…"
type textarea "x"
type textarea "Lore ipsumdolo Sitametconsecteturadipis ElIT seddo eiusmo tem in utlabo E,D,M a…"
type textarea "x"
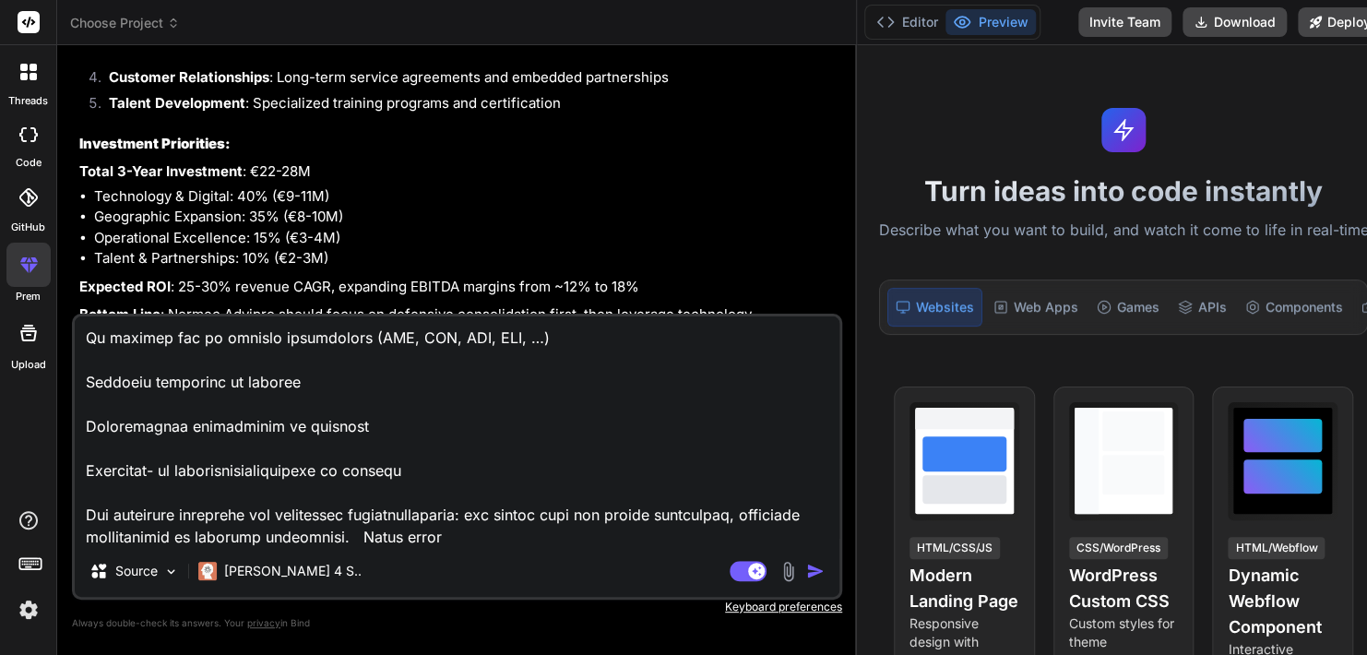
type textarea "Lore ipsumdolo Sitametconsecteturadipis ElIT seddo eiusmo tem in utlabo E,D,M a…"
type textarea "x"
type textarea "Lore ipsumdolo Sitametconsecteturadipis ElIT seddo eiusmo tem in utlabo E,D,M a…"
type textarea "x"
type textarea "Lore ipsumdolo Sitametconsecteturadipis ElIT seddo eiusmo tem in utlabo E,D,M a…"
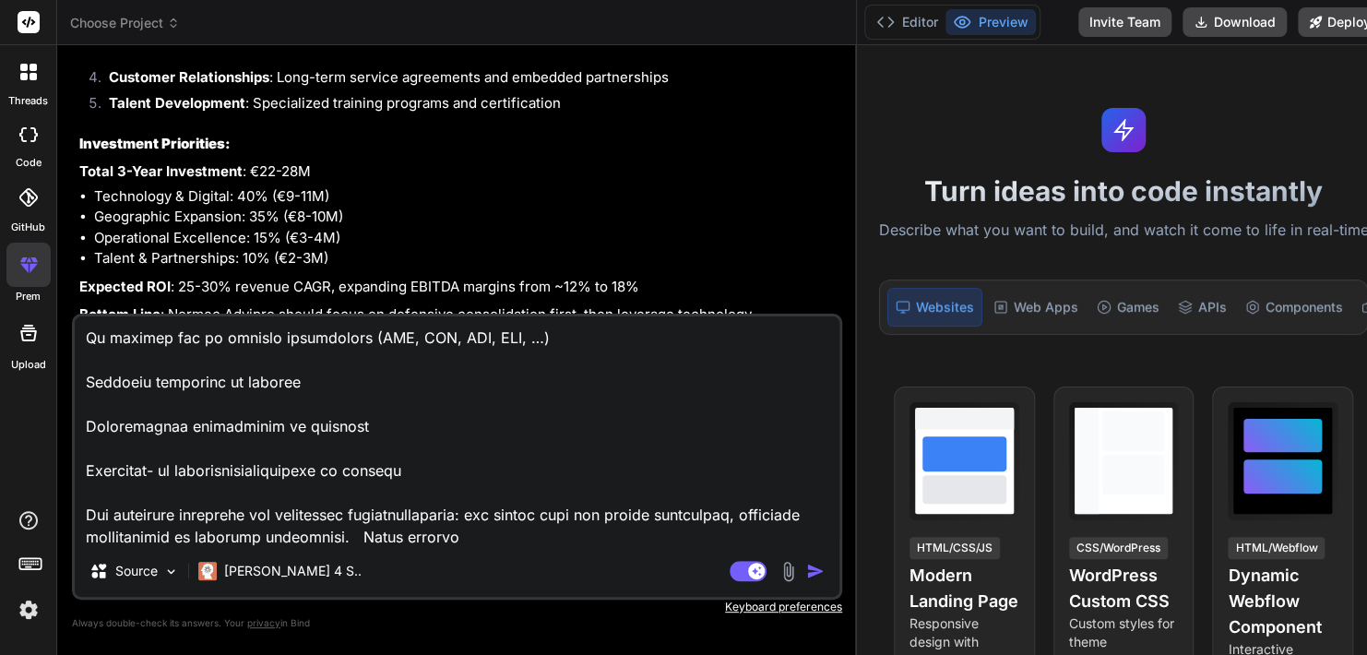
type textarea "x"
type textarea "Lore ipsumdolo Sitametconsecteturadipis ElIT seddo eiusmo tem in utlabo E,D,M a…"
type textarea "x"
type textarea "Lore ipsumdolo Sitametconsecteturadipis ElIT seddo eiusmo tem in utlabo E,D,M a…"
type textarea "x"
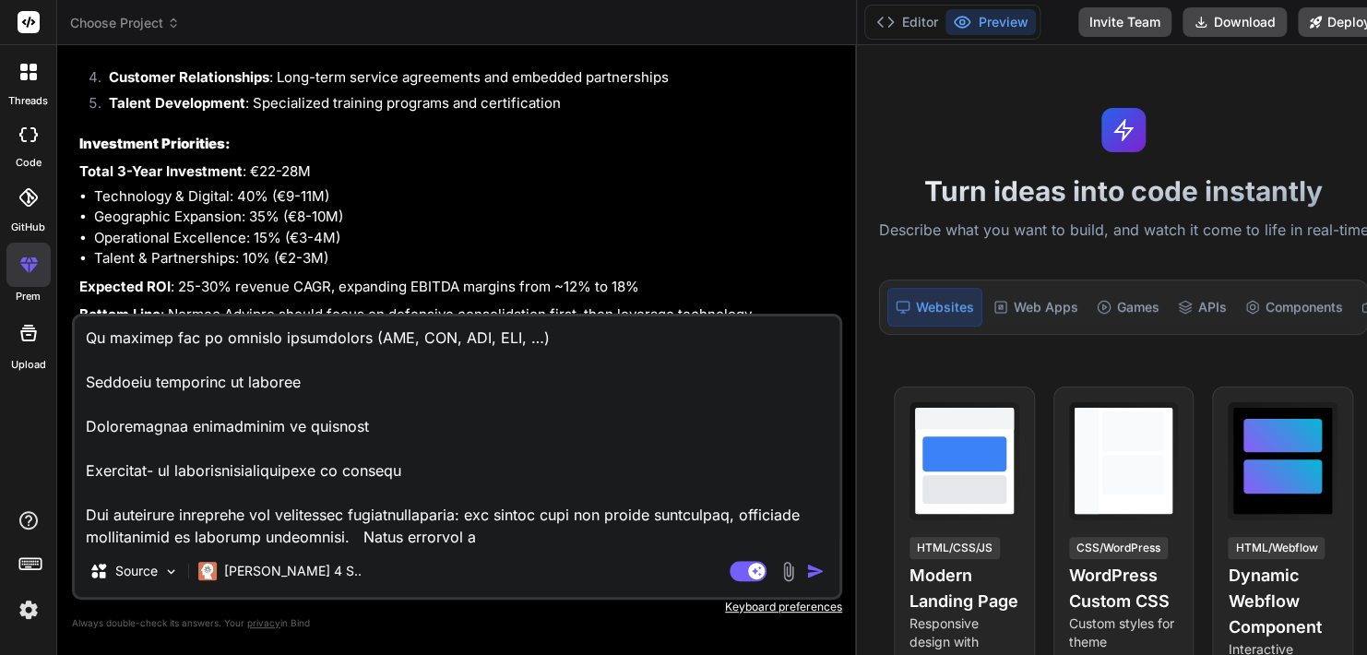
type textarea "Lore ipsumdolo Sitametconsecteturadipis ElIT seddo eiusmo tem in utlabo E,D,M a…"
type textarea "x"
type textarea "Lore ipsumdolo Sitametconsecteturadipis ElIT seddo eiusmo tem in utlabo E,D,M a…"
type textarea "x"
type textarea "Lore ipsumdolo Sitametconsecteturadipis ElIT seddo eiusmo tem in utlabo E,D,M a…"
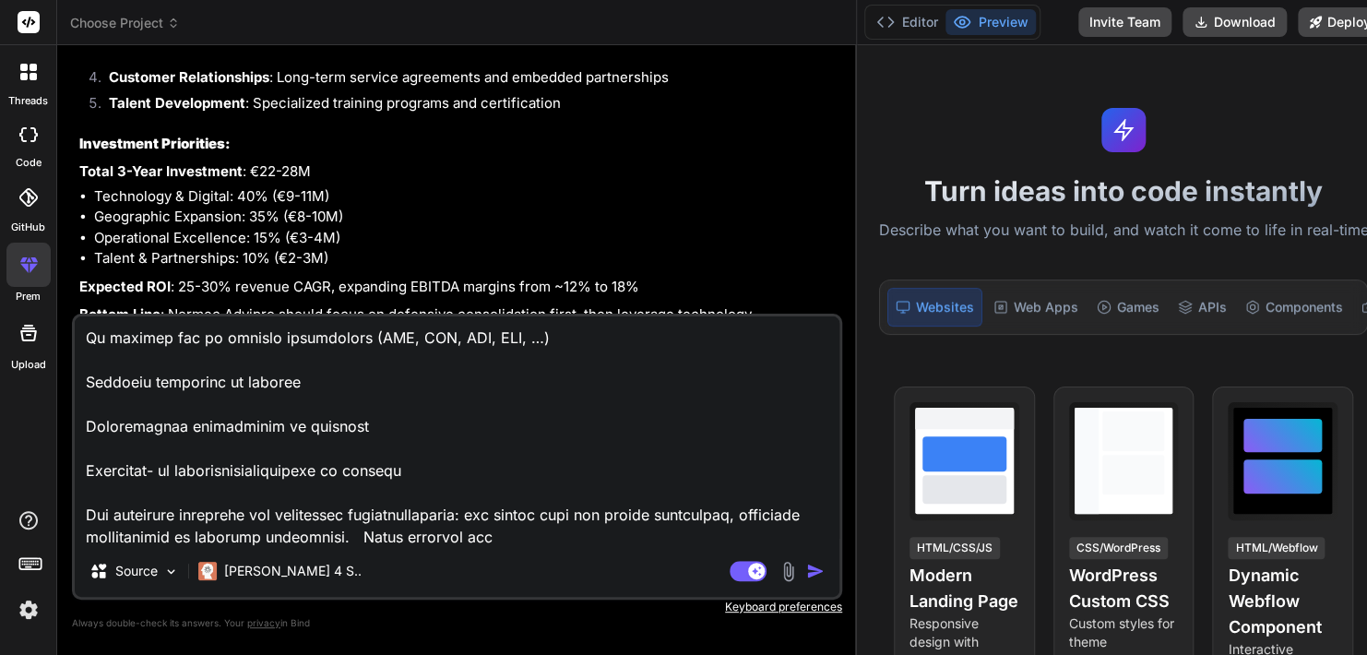
type textarea "x"
type textarea "Lore ipsumdolo Sitametconsecteturadipis ElIT seddo eiusmo tem in utlabo E,D,M a…"
type textarea "x"
type textarea "Lore ipsumdolo Sitametconsecteturadipis ElIT seddo eiusmo tem in utlabo E,D,M a…"
type textarea "x"
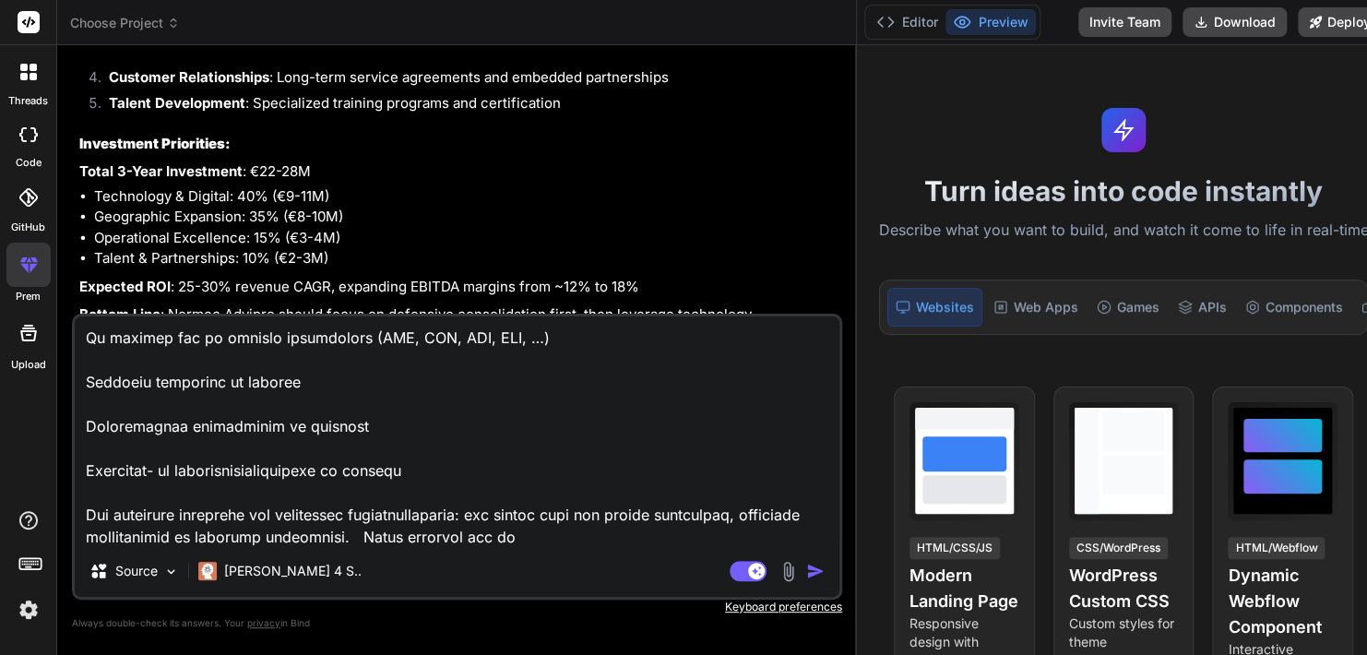
type textarea "Lore ipsumdolo Sitametconsecteturadipis ElIT seddo eiusmo tem in utlabo E,D,M a…"
type textarea "x"
type textarea "Lore ipsumdolo Sitametconsecteturadipis ElIT seddo eiusmo tem in utlabo E,D,M a…"
type textarea "x"
type textarea "Lore ipsumdolo Sitametconsecteturadipis ElIT seddo eiusmo tem in utlabo E,D,M a…"
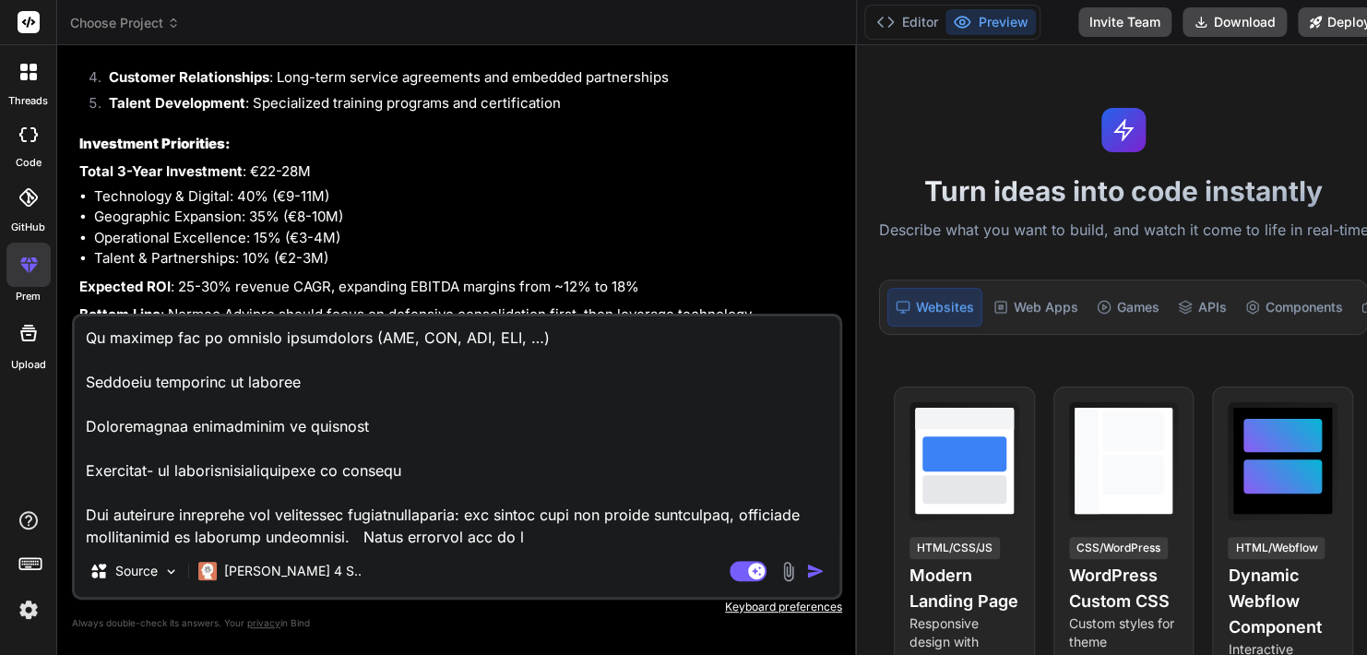
type textarea "x"
type textarea "Lore ipsumdolo Sitametconsecteturadipis ElIT seddo eiusmo tem in utlabo E,D,M a…"
type textarea "x"
type textarea "Lore ipsumdolo Sitametconsecteturadipis ElIT seddo eiusmo tem in utlabo E,D,M a…"
type textarea "x"
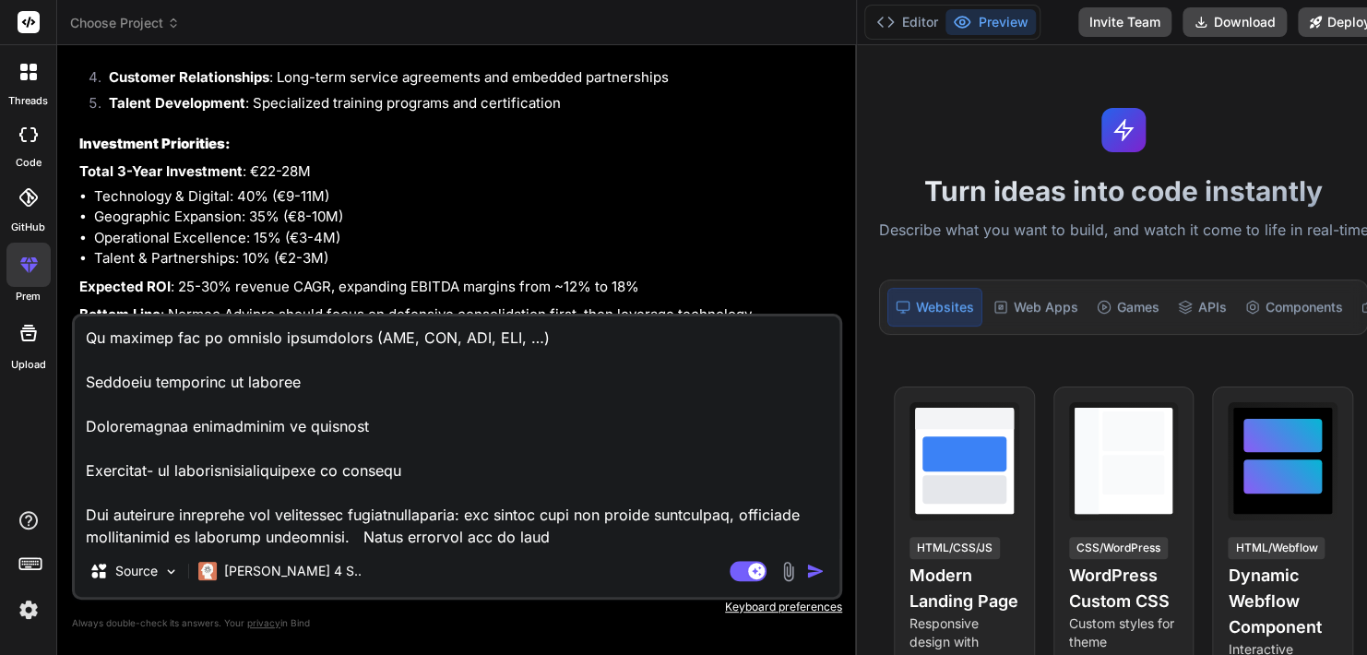
type textarea "Lore ipsumdolo Sitametconsecteturadipis ElIT seddo eiusmo tem in utlabo E,D,M a…"
type textarea "x"
type textarea "Lore ipsumdolo Sitametconsecteturadipis ElIT seddo eiusmo tem in utlabo E,D,M a…"
type textarea "x"
type textarea "Lore ipsumdolo Sitametconsecteturadipis ElIT seddo eiusmo tem in utlabo E,D,M a…"
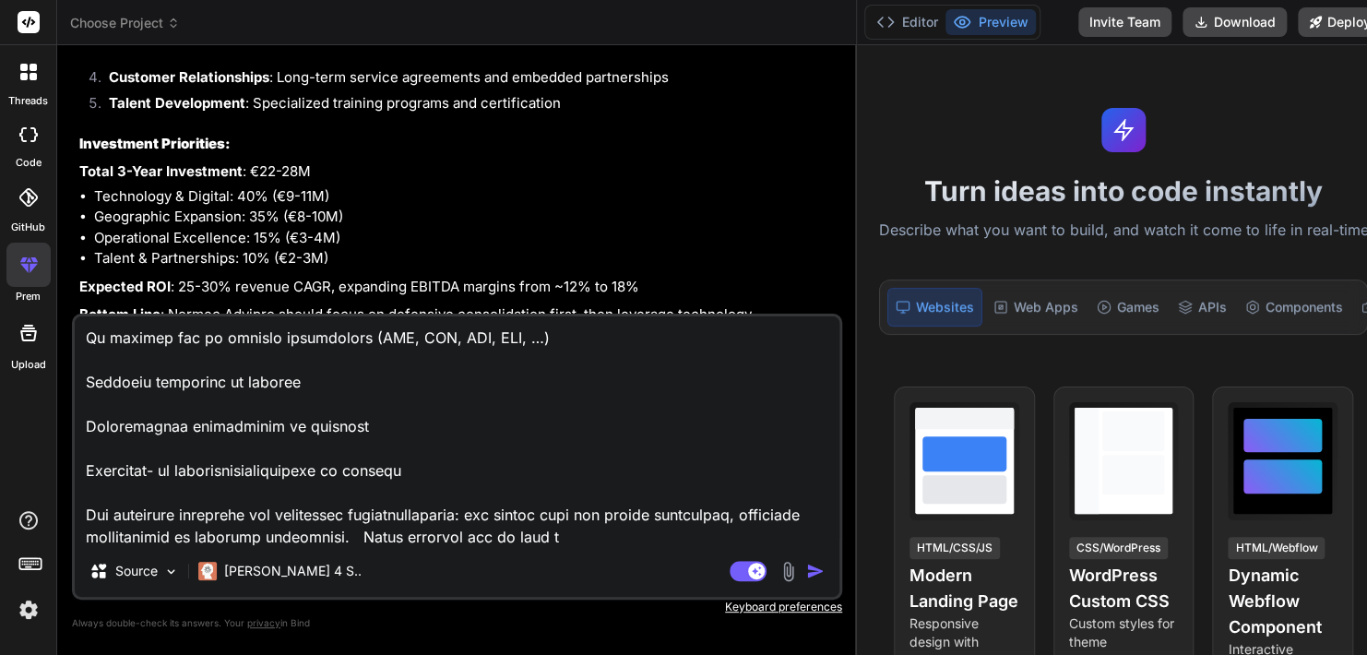
type textarea "x"
type textarea "Lore ipsumdolo Sitametconsecteturadipis ElIT seddo eiusmo tem in utlabo E,D,M a…"
type textarea "x"
type textarea "Lore ipsumdolo Sitametconsecteturadipis ElIT seddo eiusmo tem in utlabo E,D,M a…"
type textarea "x"
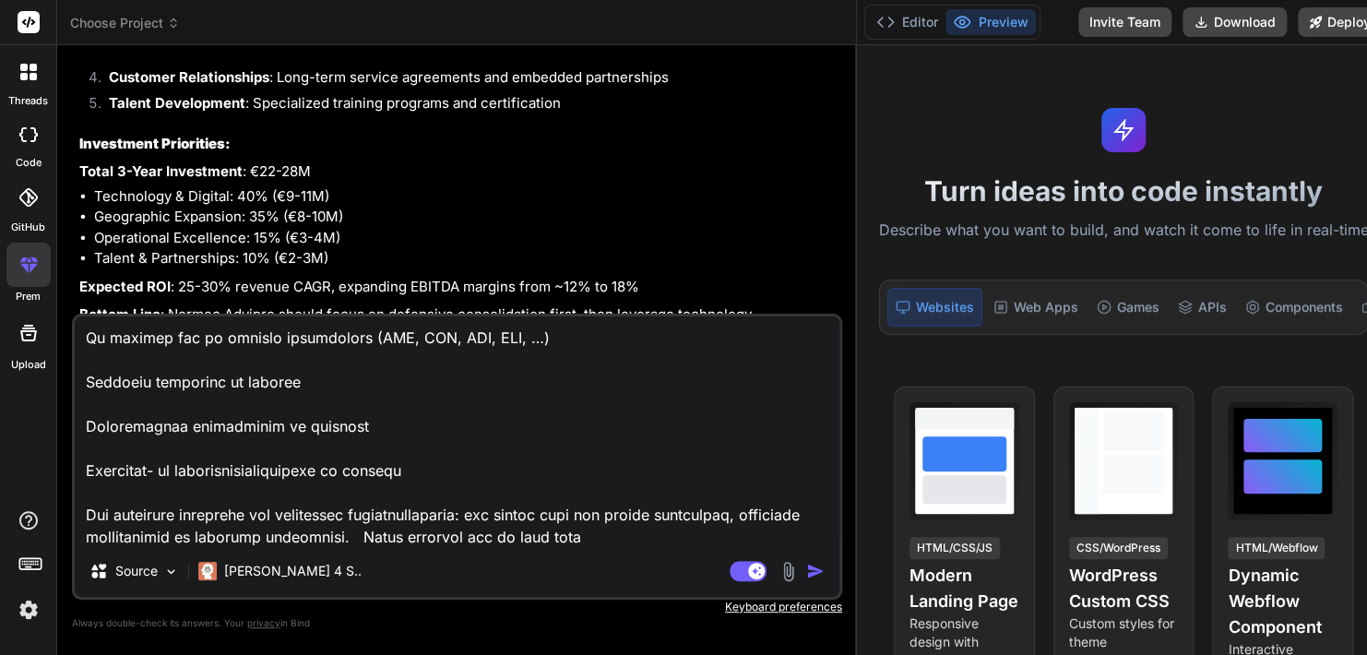
type textarea "Lore ipsumdolo Sitametconsecteturadipis ElIT seddo eiusmo tem in utlabo E,D,M a…"
type textarea "x"
type textarea "Lore ipsumdolo Sitametconsecteturadipis ElIT seddo eiusmo tem in utlabo E,D,M a…"
type textarea "x"
type textarea "Lore ipsumdolo Sitametconsecteturadipis ElIT seddo eiusmo tem in utlabo E,D,M a…"
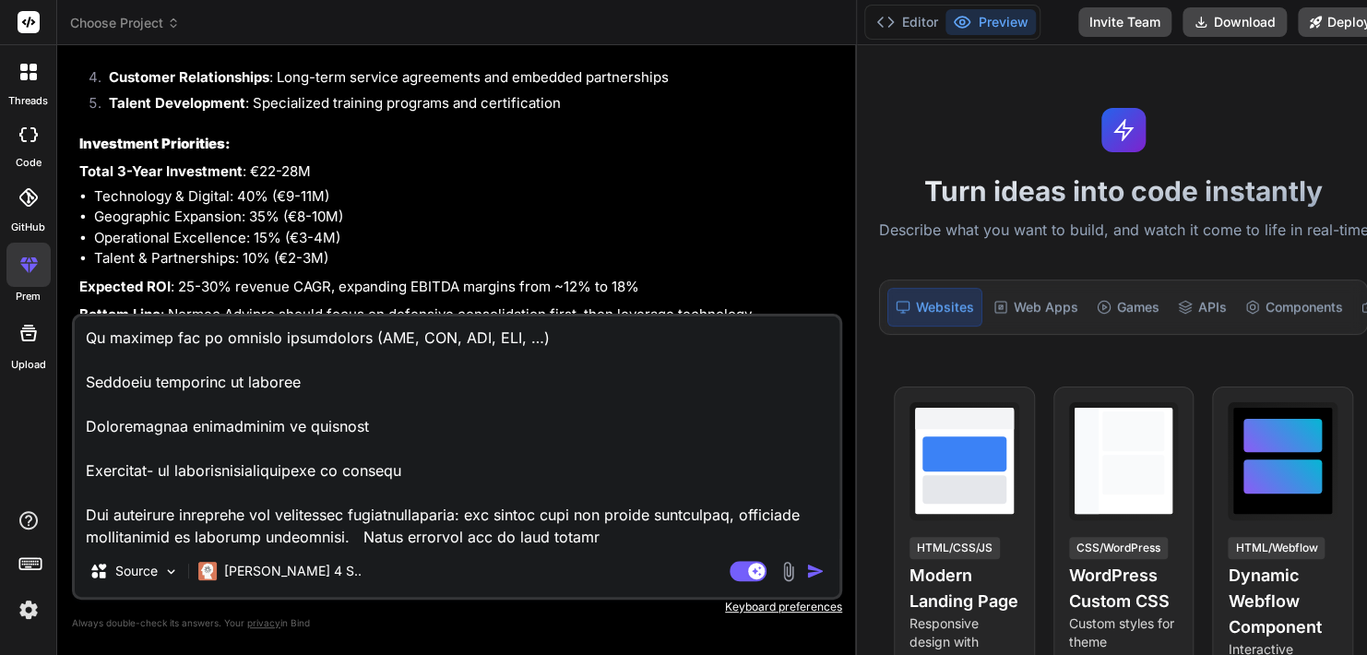
type textarea "x"
type textarea "Lore ipsumdolo Sitametconsecteturadipis ElIT seddo eiusmo tem in utlabo E,D,M a…"
type textarea "x"
type textarea "Lore ipsumdolo Sitametconsecteturadipis ElIT seddo eiusmo tem in utlabo E,D,M a…"
type textarea "x"
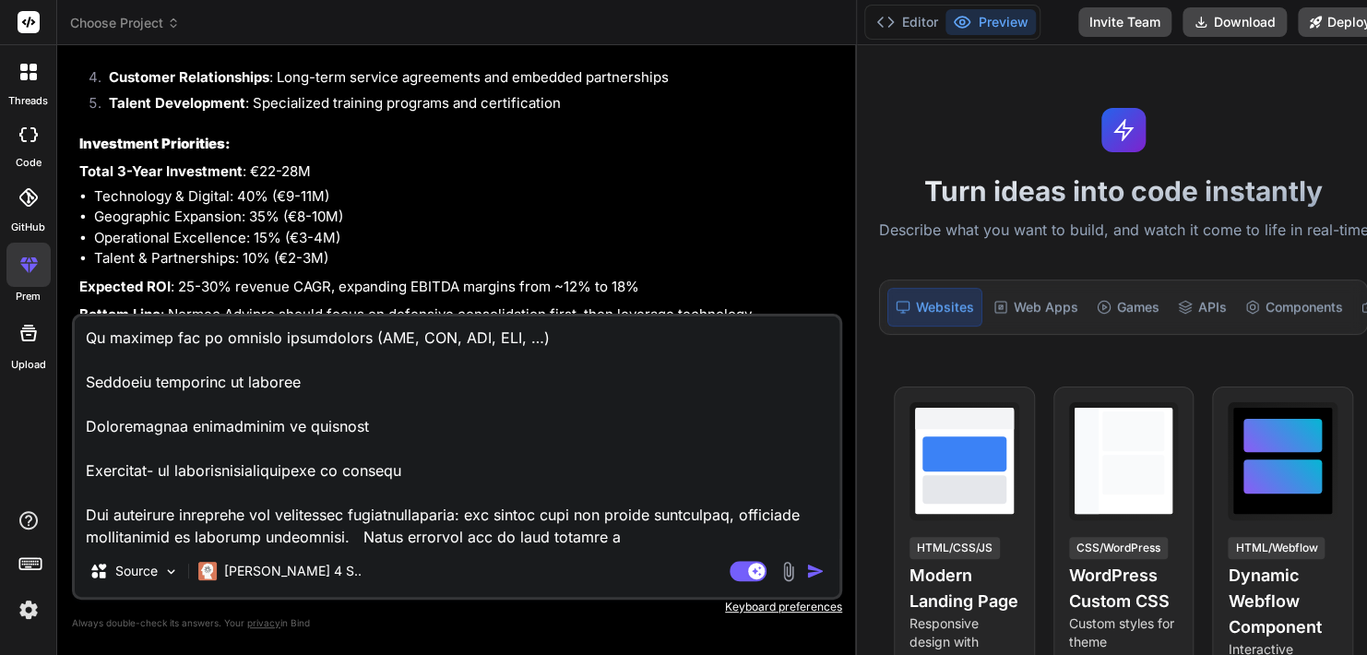
type textarea "Lore ipsumdolo Sitametconsecteturadipis ElIT seddo eiusmo tem in utlabo E,D,M a…"
type textarea "x"
type textarea "Lore ipsumdolo Sitametconsecteturadipis ElIT seddo eiusmo tem in utlabo E,D,M a…"
type textarea "x"
type textarea "Lore ipsumdolo Sitametconsecteturadipis ElIT seddo eiusmo tem in utlabo E,D,M a…"
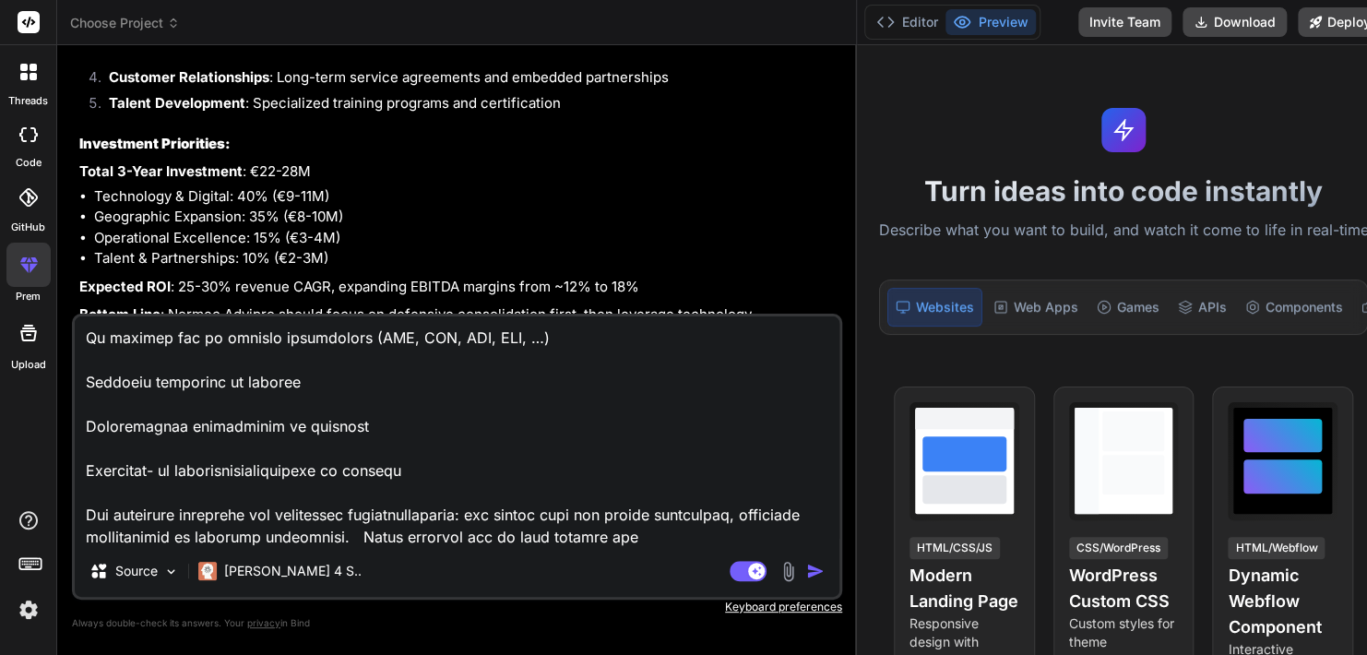
type textarea "x"
type textarea "Lore ipsumdolo Sitametconsecteturadipis ElIT seddo eiusmo tem in utlabo E,D,M a…"
type textarea "x"
type textarea "Lore ipsumdolo Sitametconsecteturadipis ElIT seddo eiusmo tem in utlabo E,D,M a…"
type textarea "x"
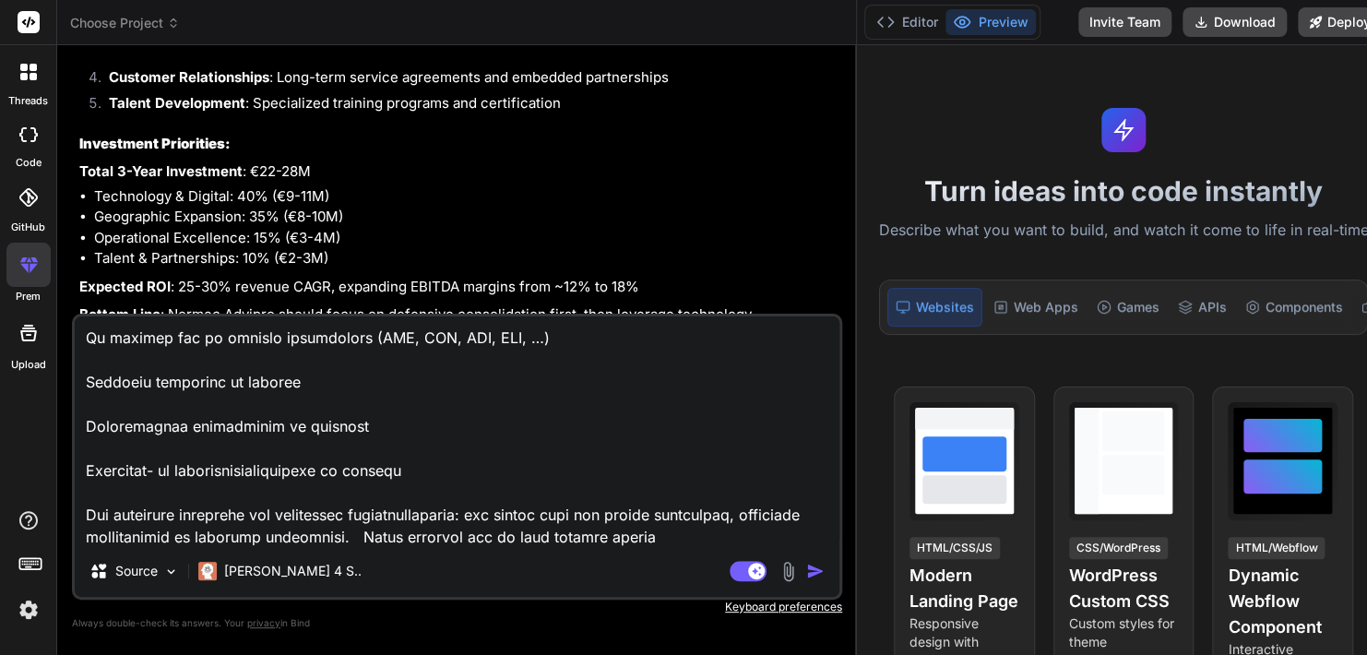
type textarea "Lore ipsumdolo Sitametconsecteturadipis ElIT seddo eiusmo tem in utlabo E,D,M a…"
type textarea "x"
type textarea "Lore ipsumdolo Sitametconsecteturadipis ElIT seddo eiusmo tem in utlabo E,D,M a…"
type textarea "x"
type textarea "Lore ipsumdolo Sitametconsecteturadipis ElIT seddo eiusmo tem in utlabo E,D,M a…"
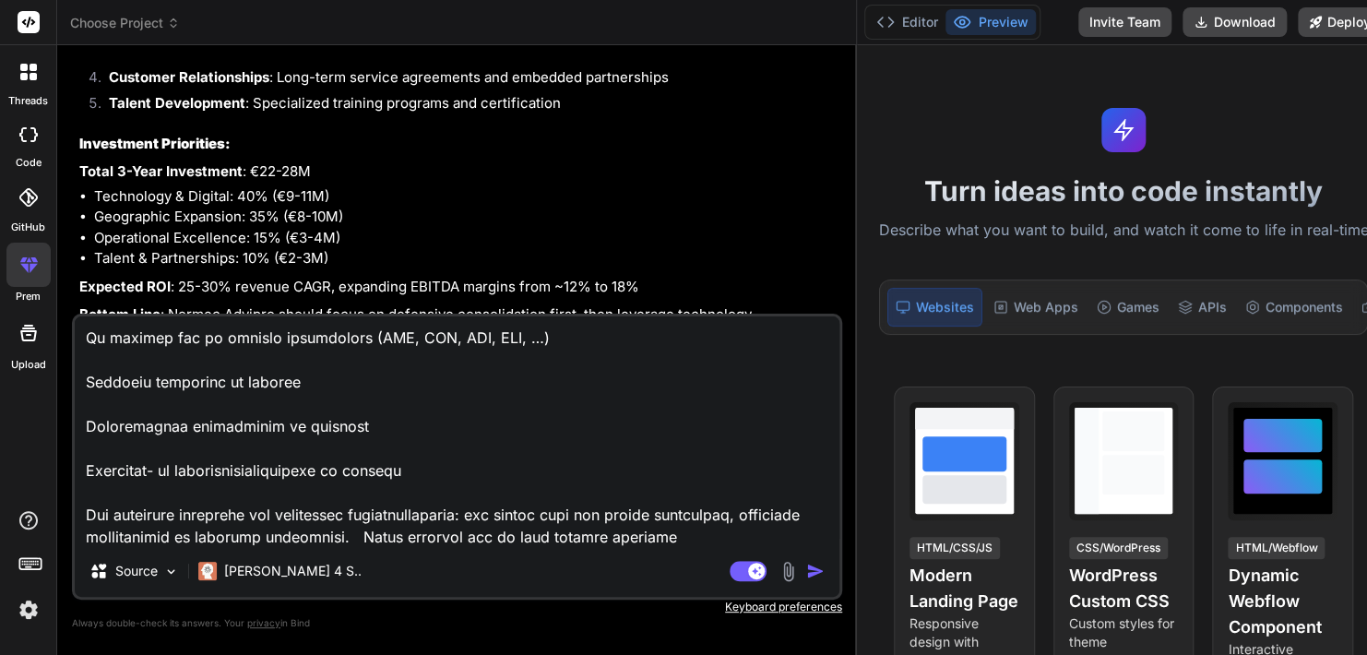
type textarea "x"
type textarea "Lore ipsumdolo Sitametconsecteturadipis ElIT seddo eiusmo tem in utlabo E,D,M a…"
type textarea "x"
type textarea "Lore ipsumdolo Sitametconsecteturadipis ElIT seddo eiusmo tem in utlabo E,D,M a…"
type textarea "x"
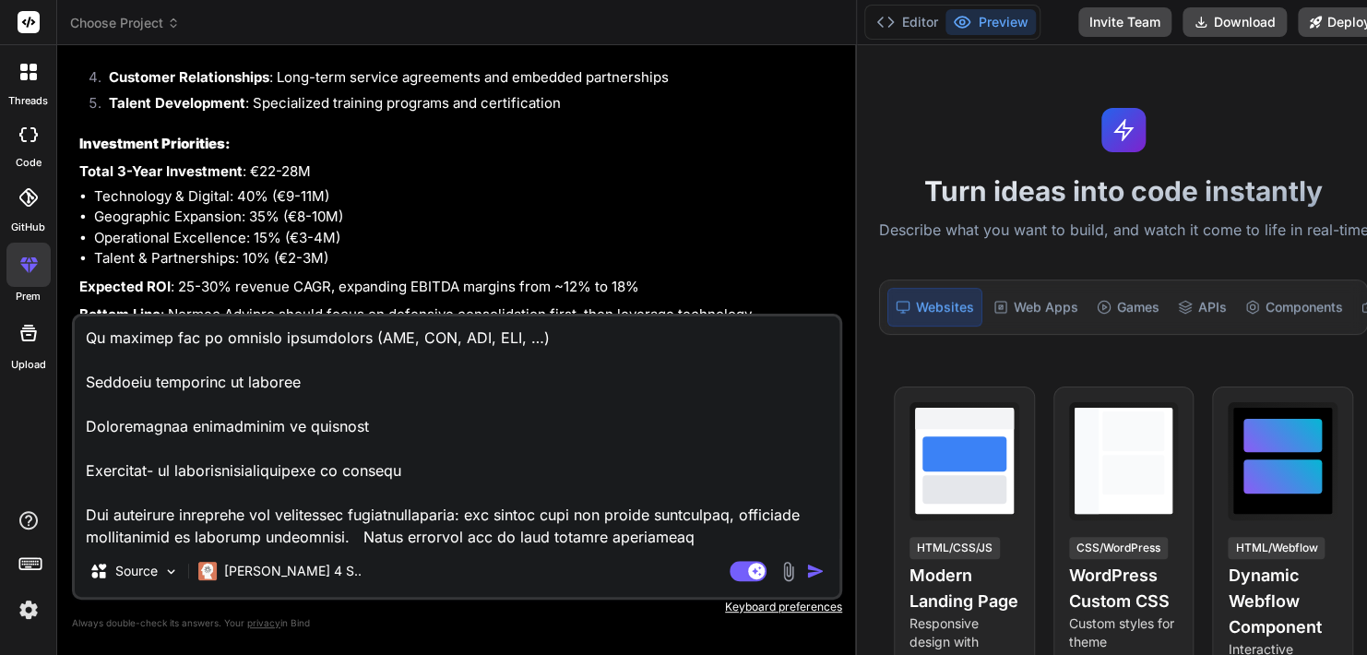
type textarea "Lore ipsumdolo Sitametconsecteturadipis ElIT seddo eiusmo tem in utlabo E,D,M a…"
type textarea "x"
type textarea "Lore ipsumdolo Sitametconsecteturadipis ElIT seddo eiusmo tem in utlabo E,D,M a…"
type textarea "x"
type textarea "Lore ipsumdolo Sitametconsecteturadipis ElIT seddo eiusmo tem in utlabo E,D,M a…"
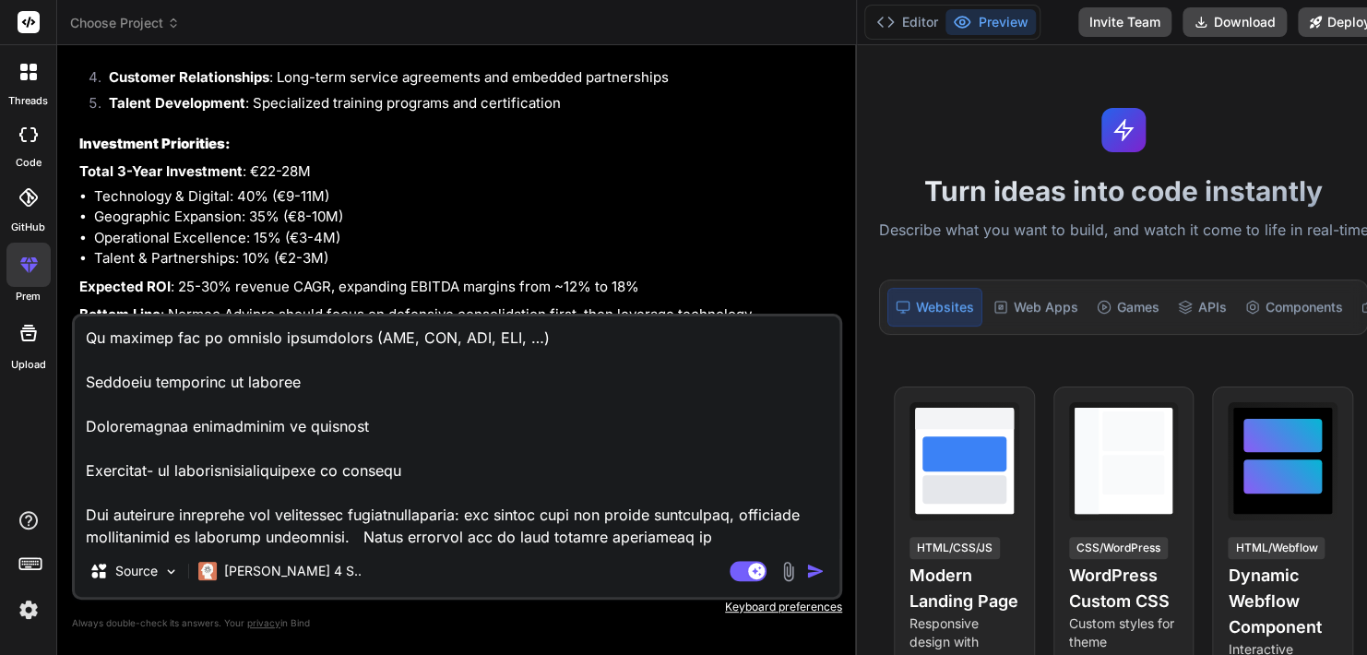
type textarea "x"
type textarea "Lore ipsumdolo Sitametconsecteturadipis ElIT seddo eiusmo tem in utlabo E,D,M a…"
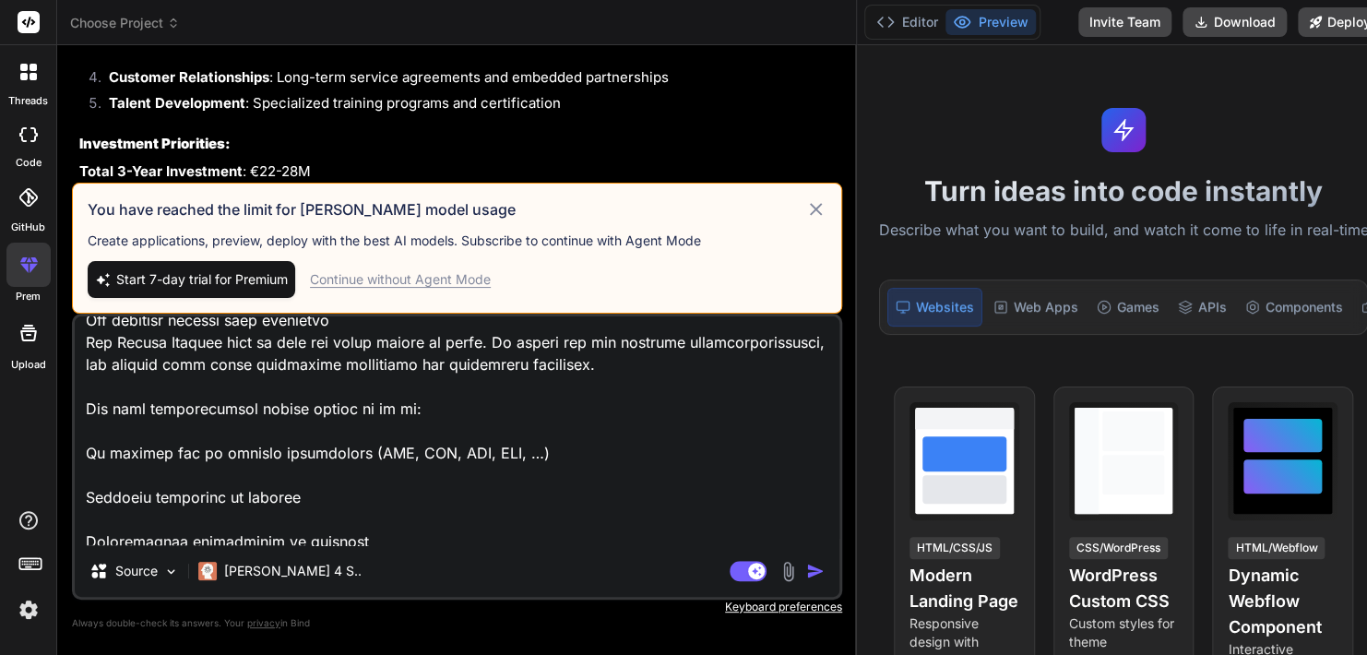
scroll to position [0, 0]
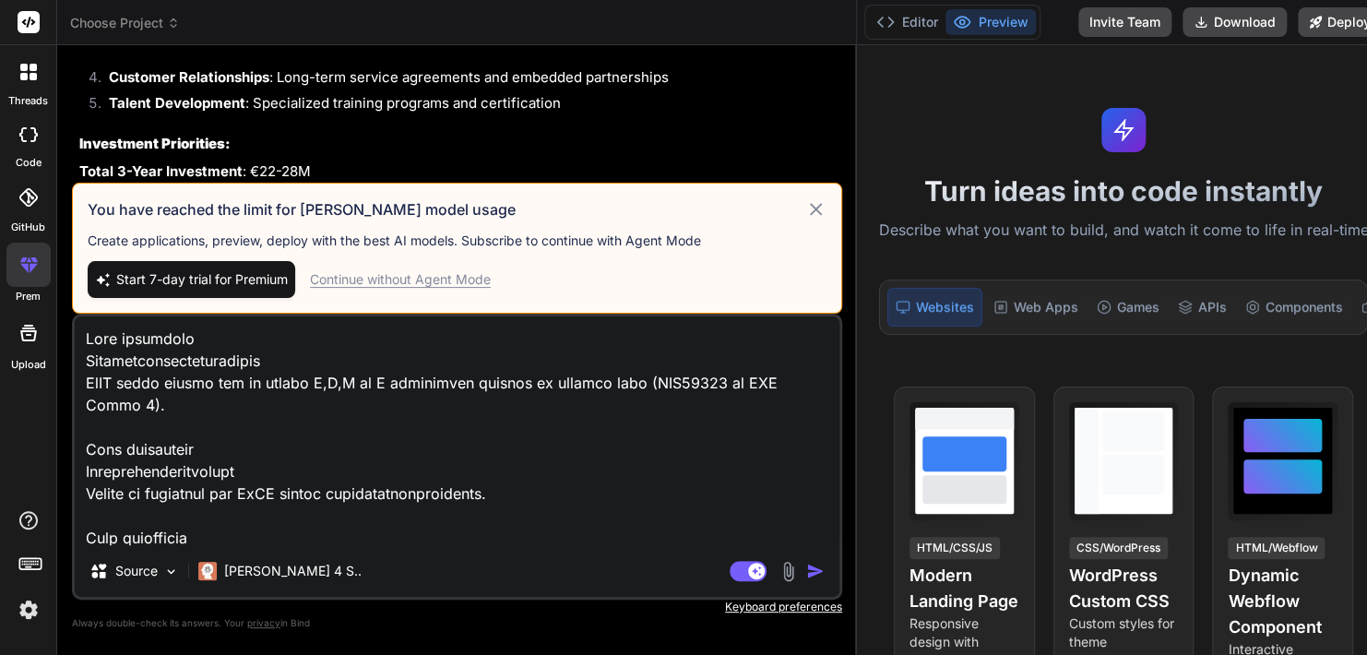
drag, startPoint x: 682, startPoint y: 539, endPoint x: -47, endPoint y: 121, distance: 839.9
click at [0, 121] on html "threads code GitHub prem Upload Choose Project Created with Pixso. Bind AI Web …" at bounding box center [683, 327] width 1367 height 655
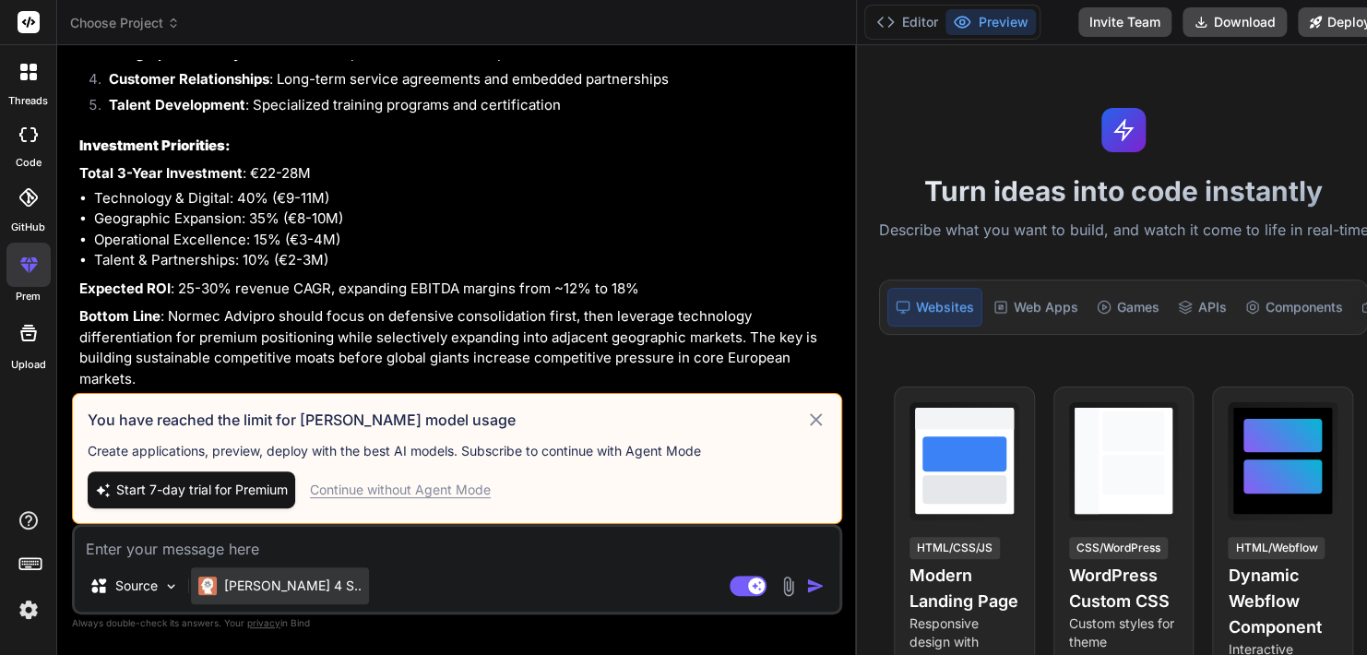
click at [270, 584] on p "[PERSON_NAME] 4 S.." at bounding box center [292, 585] width 137 height 18
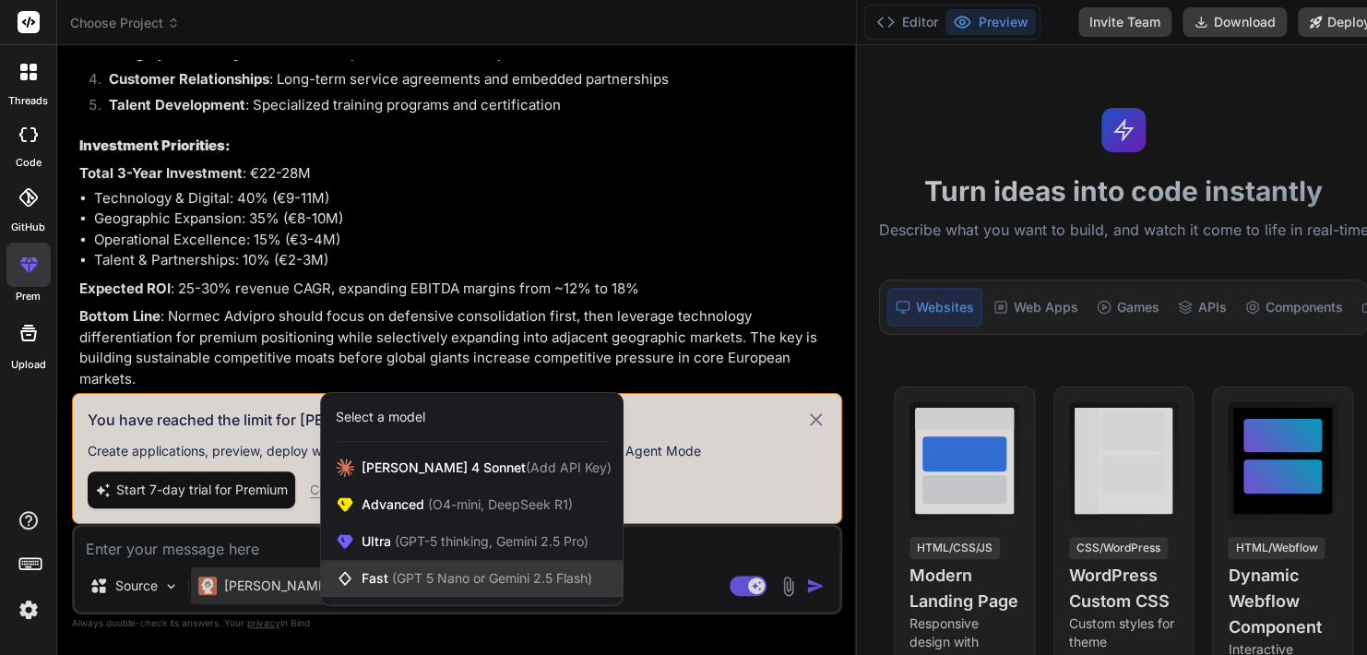
click at [428, 589] on div "Fast (GPT 5 Nano or Gemini 2.5 Flash)" at bounding box center [472, 578] width 302 height 37
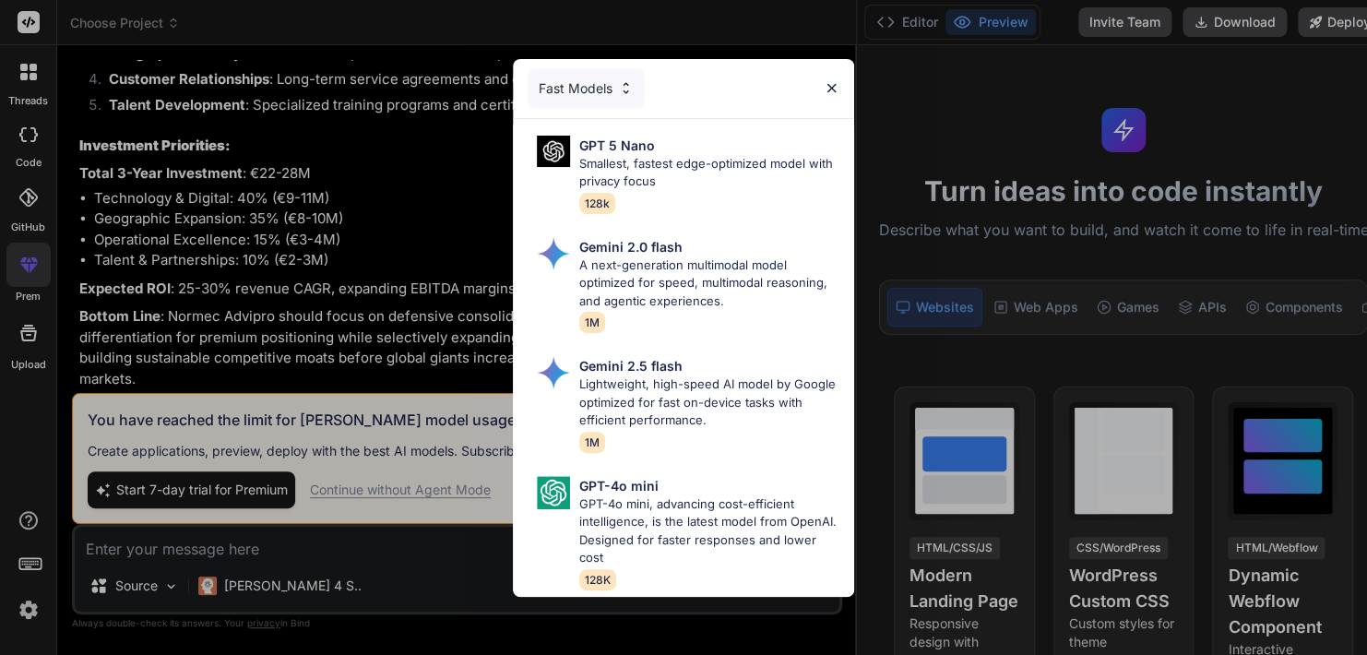
click at [386, 574] on div "Fast Models GPT 5 Nano Smallest, fastest edge-optimized model with privacy focu…" at bounding box center [683, 327] width 1367 height 655
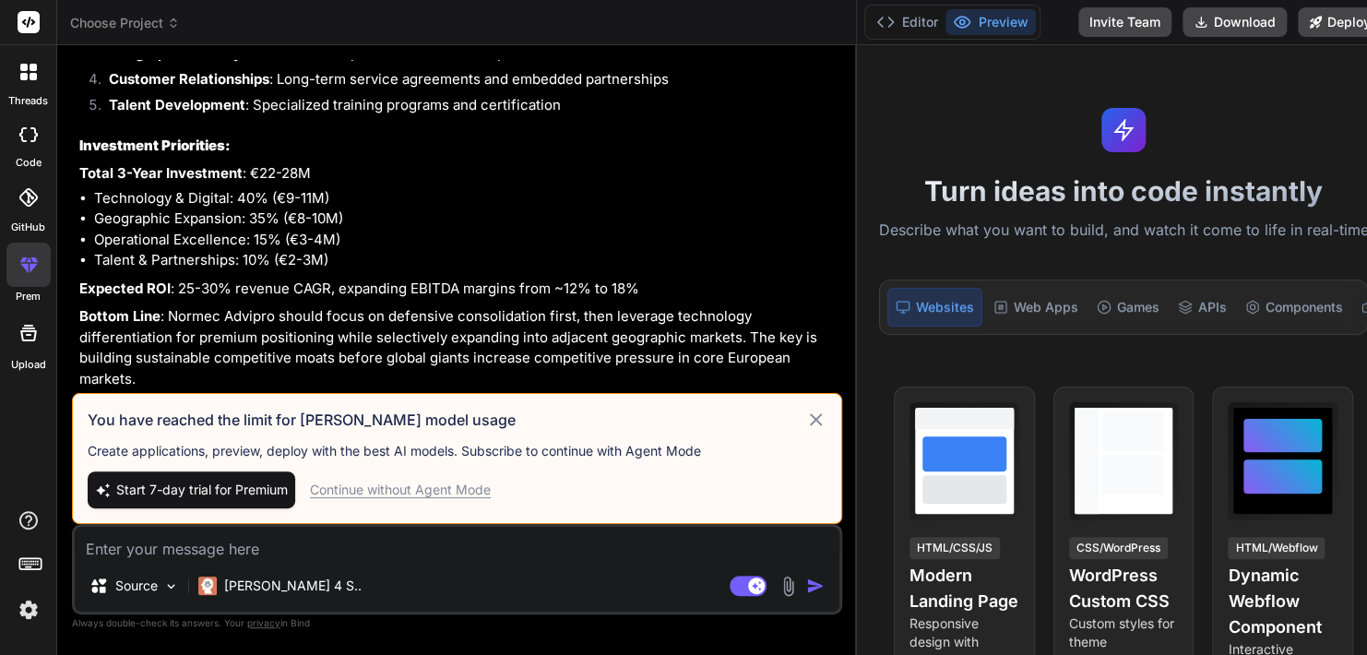
click at [433, 565] on div "Source Claude 4 S.. Agent Mode. When this toggle is activated, AI automatically…" at bounding box center [457, 569] width 770 height 90
click at [284, 556] on textarea at bounding box center [457, 543] width 765 height 33
paste textarea "Lore ipsumdolo Sitametconsecteturadipis ElIT seddo eiusmo tem in utlabo E,D,M a…"
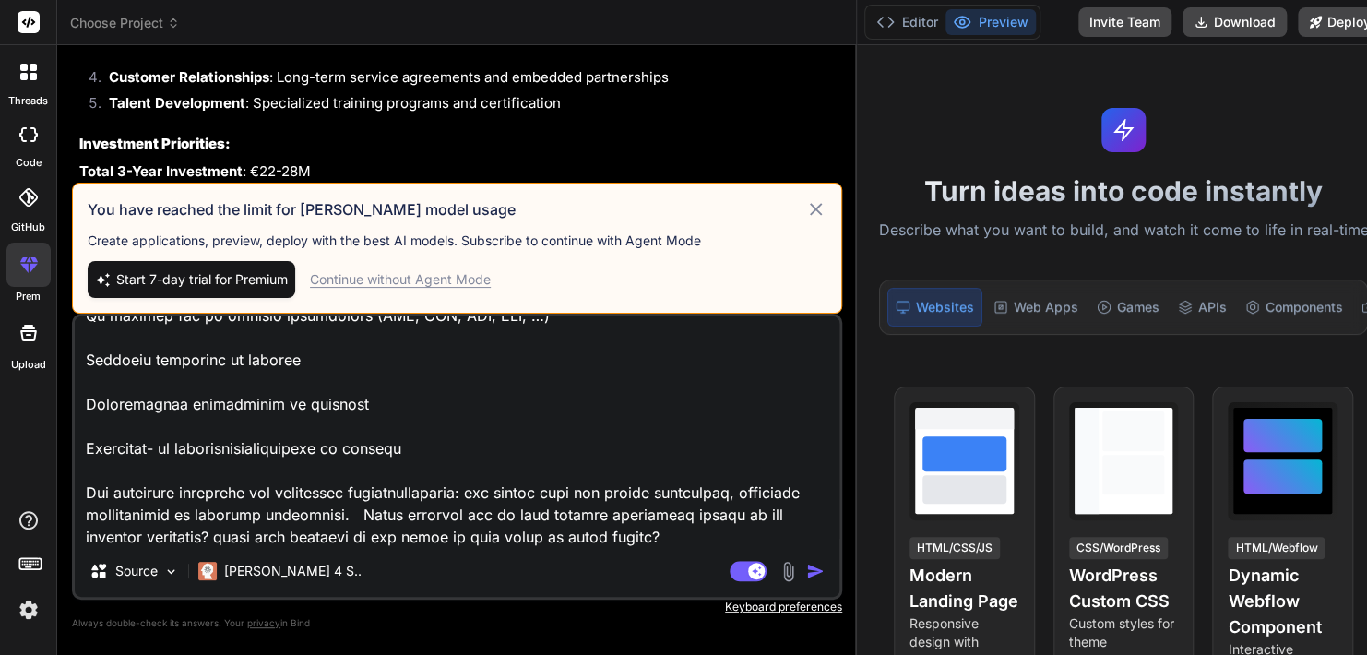
click at [422, 284] on div "Continue without Agent Mode" at bounding box center [400, 279] width 181 height 18
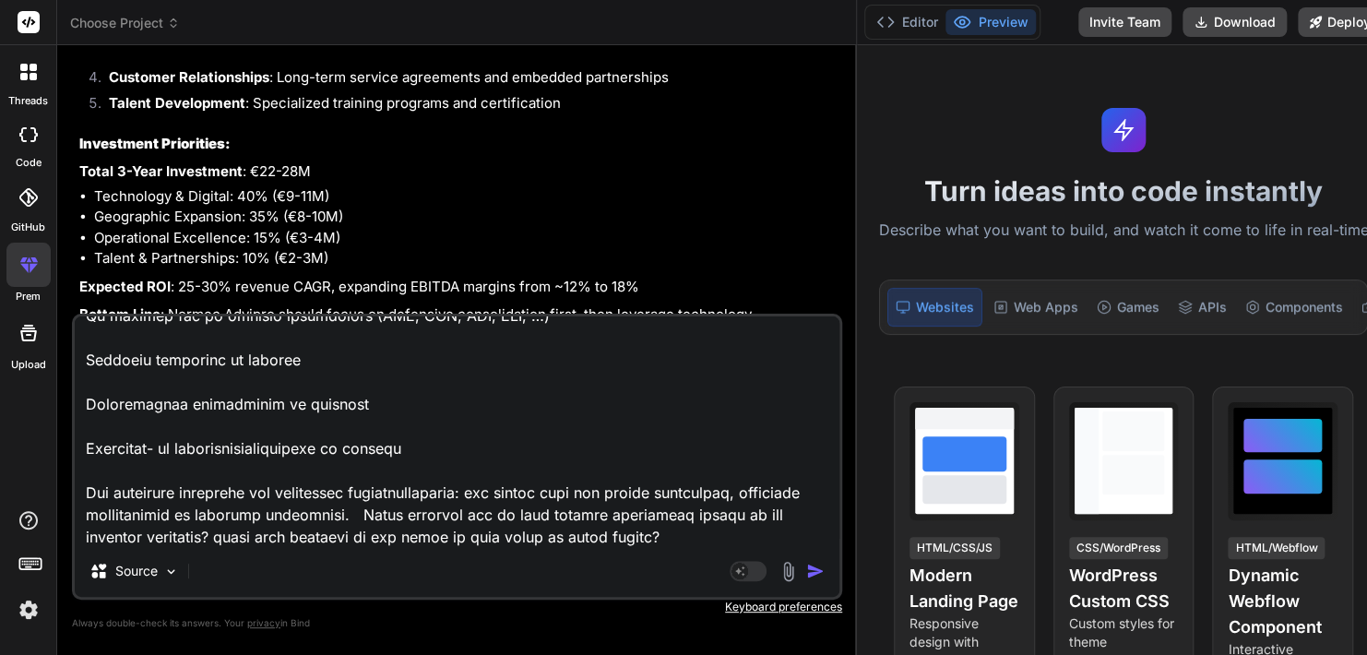
click at [708, 536] on textarea at bounding box center [457, 430] width 765 height 229
click at [806, 574] on img "button" at bounding box center [815, 571] width 18 height 18
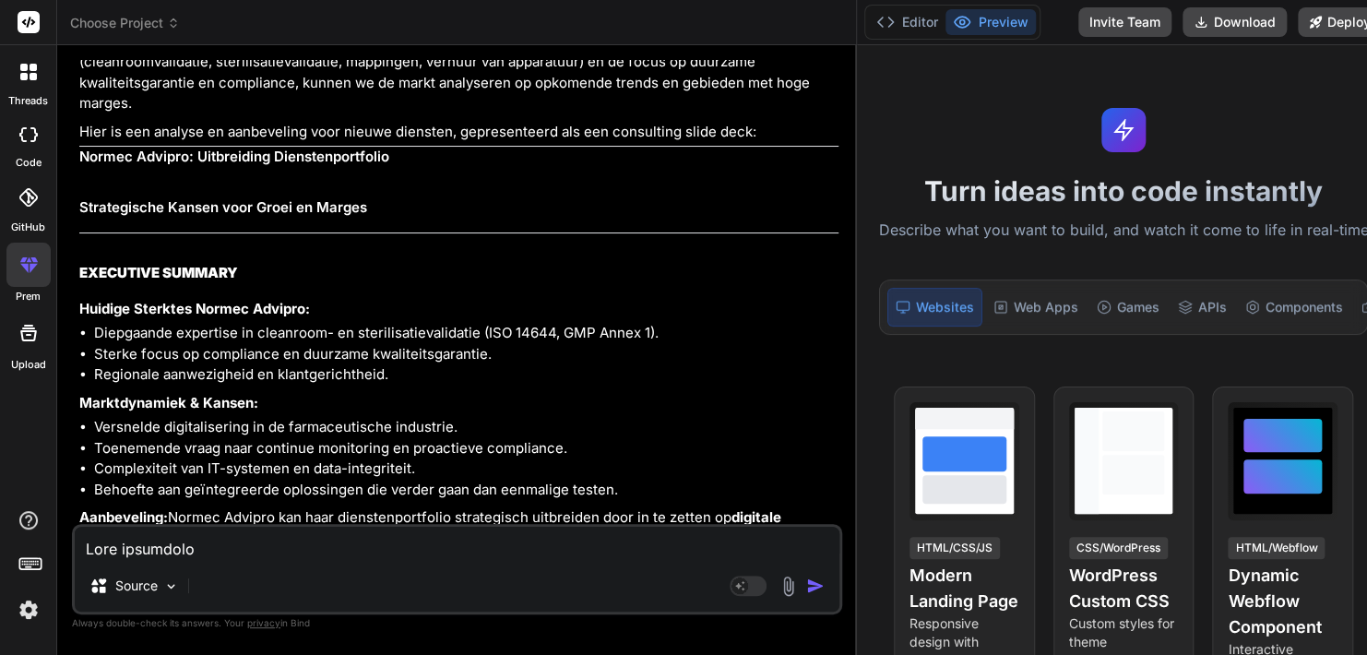
scroll to position [12303, 0]
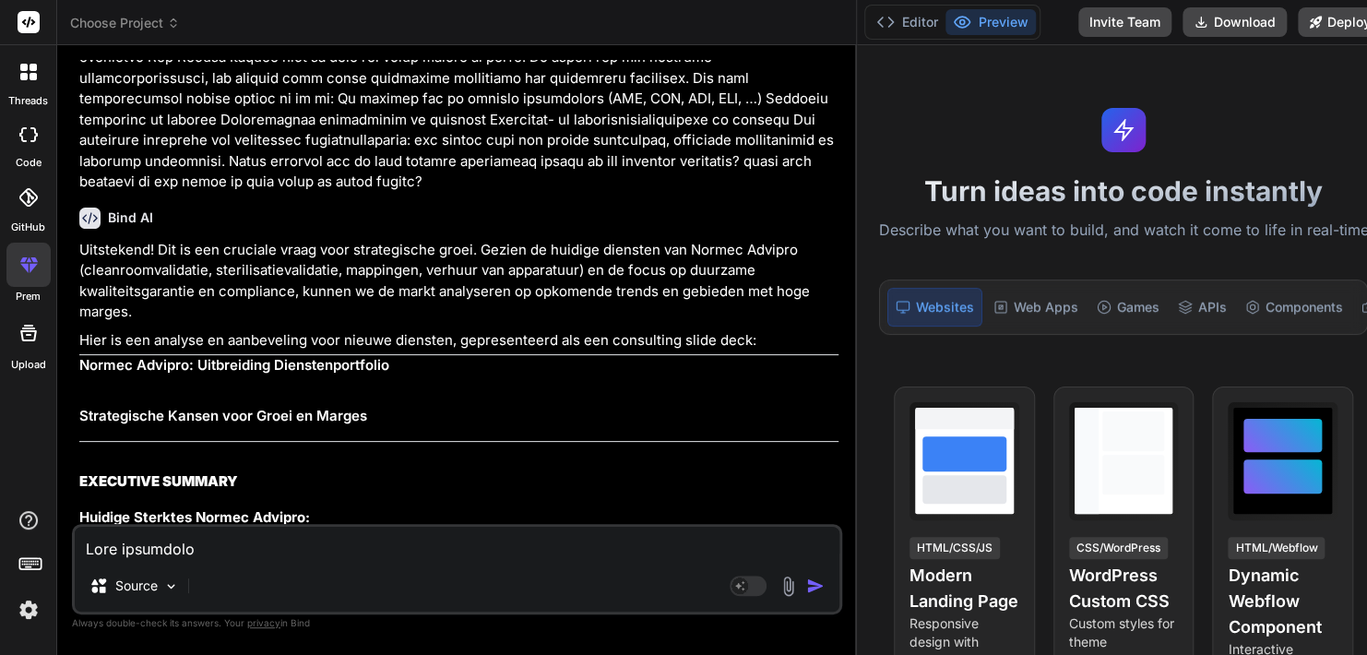
drag, startPoint x: 790, startPoint y: 511, endPoint x: 71, endPoint y: 419, distance: 725.3
click at [72, 419] on div "You hello Bind AI Hello! I'm Bind AI, your expert software development assistan…" at bounding box center [457, 357] width 770 height 594
copy div "Loremipsumdo Sitame cons Adipi el Seddoe TEMPORINC UTLABOR Etdolor Magnaali Eni…"
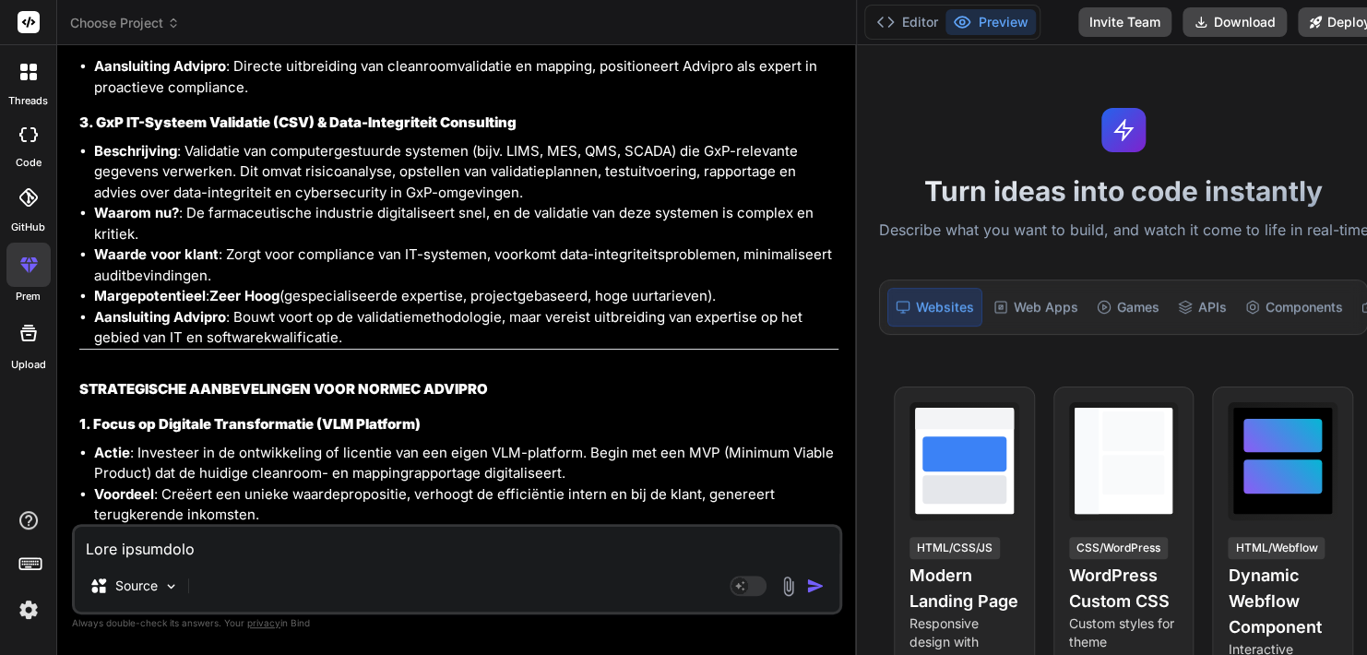
scroll to position [14448, 0]
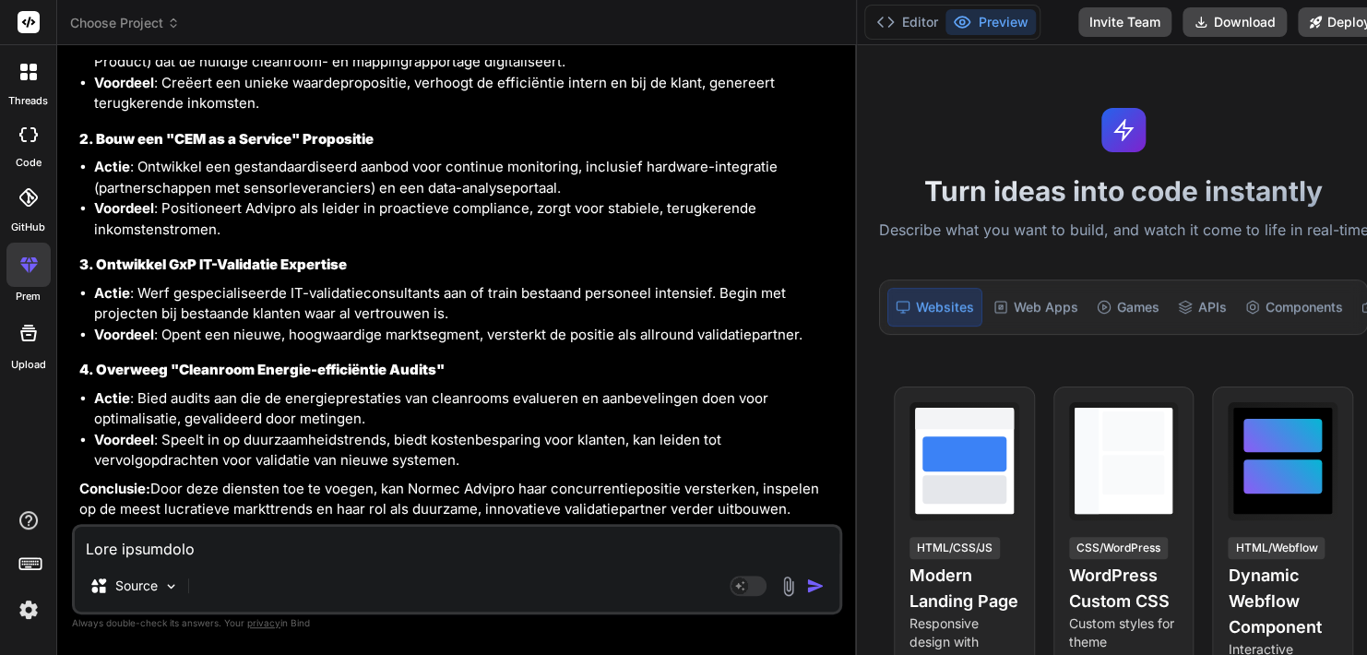
click at [268, 536] on textarea at bounding box center [457, 543] width 765 height 33
click at [264, 540] on textarea at bounding box center [457, 543] width 765 height 33
click at [248, 432] on li "Voordeel : Speelt in op duurzaamheidstrends, biedt kostenbesparing voor klanten…" at bounding box center [466, 451] width 744 height 42
click at [165, 588] on img at bounding box center [171, 586] width 16 height 16
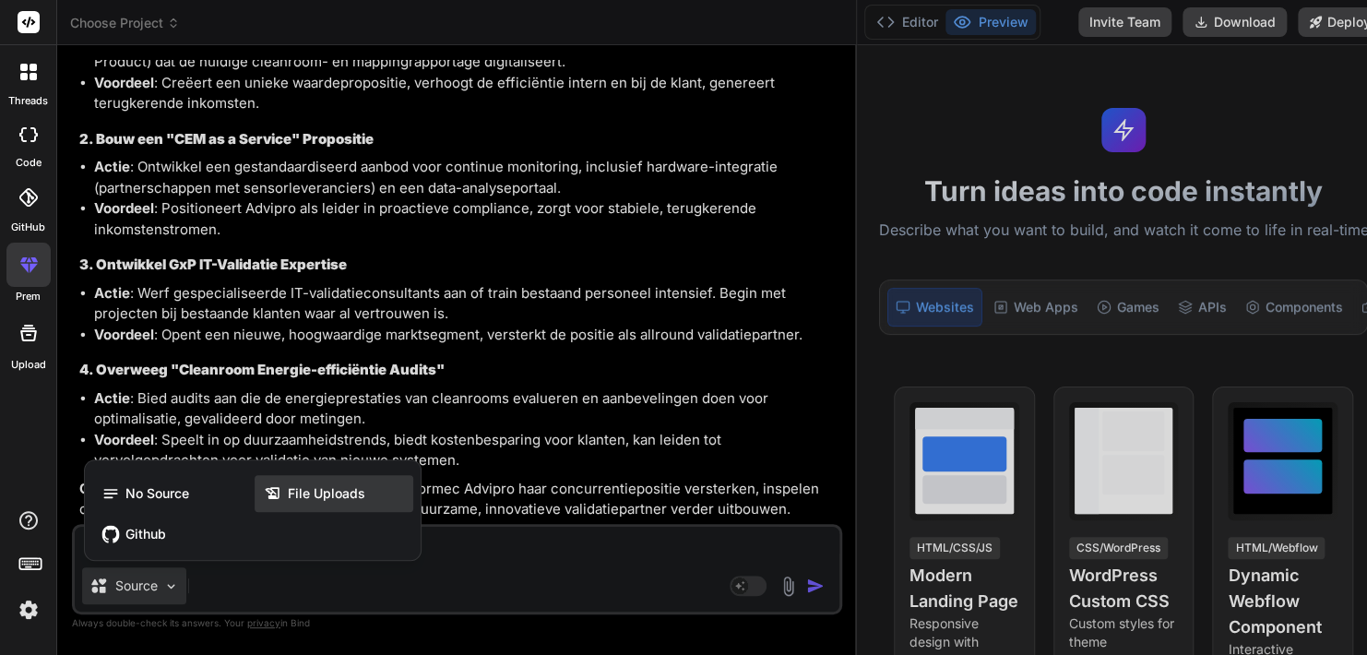
click at [306, 491] on span "File Uploads" at bounding box center [326, 493] width 77 height 18
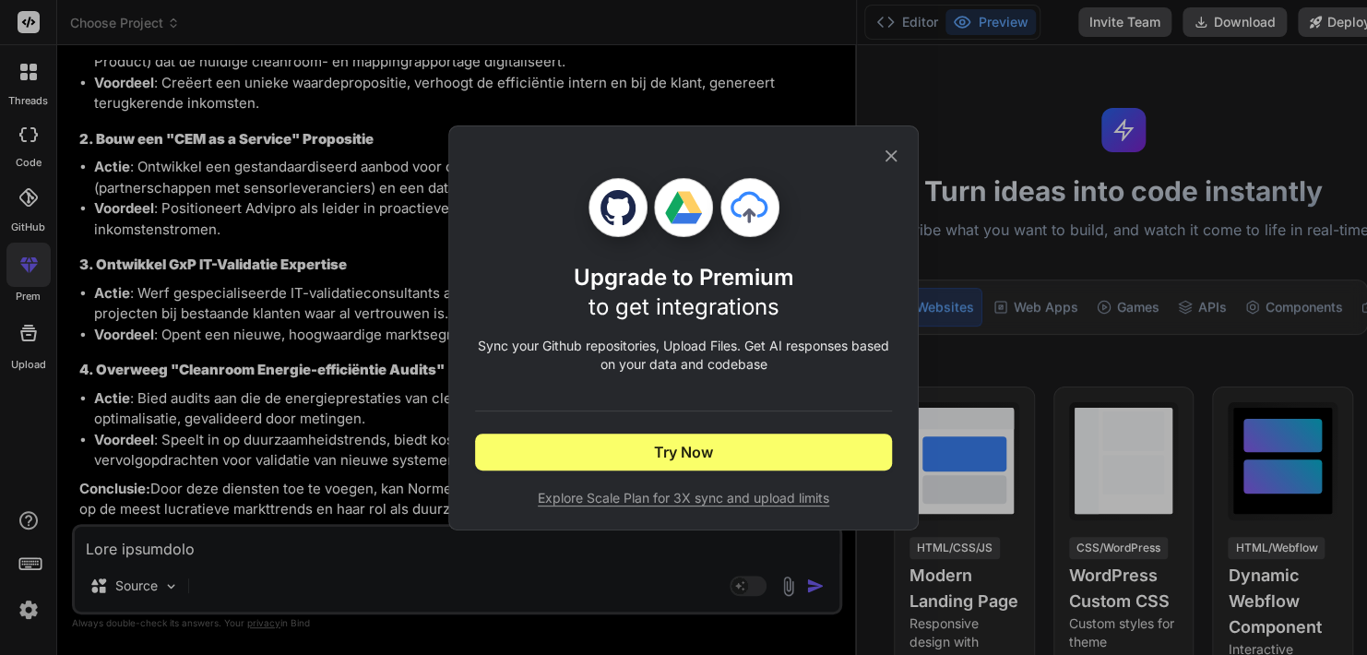
click at [886, 159] on icon at bounding box center [891, 156] width 20 height 20
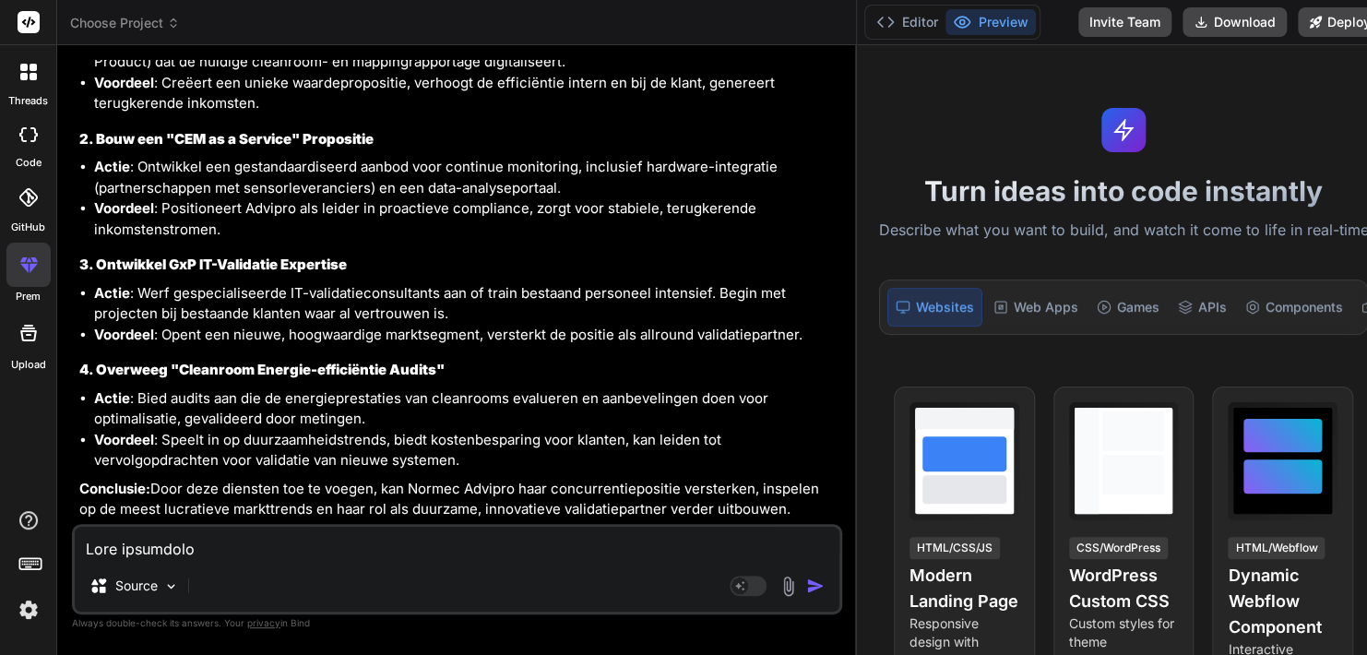
click at [533, 564] on div "Source Agent Mode. When this toggle is activated, AI automatically makes decisi…" at bounding box center [457, 569] width 770 height 90
click at [778, 588] on img at bounding box center [788, 586] width 21 height 21
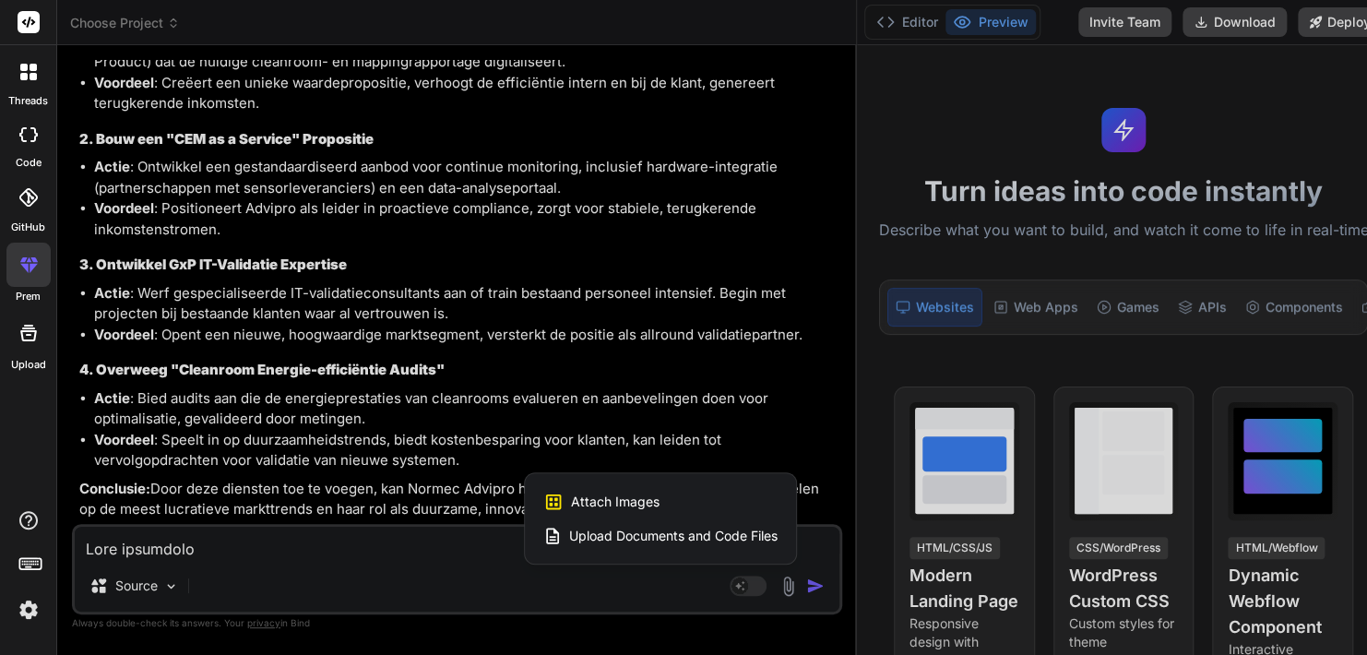
click at [610, 540] on span "Upload Documents and Code Files" at bounding box center [673, 536] width 208 height 18
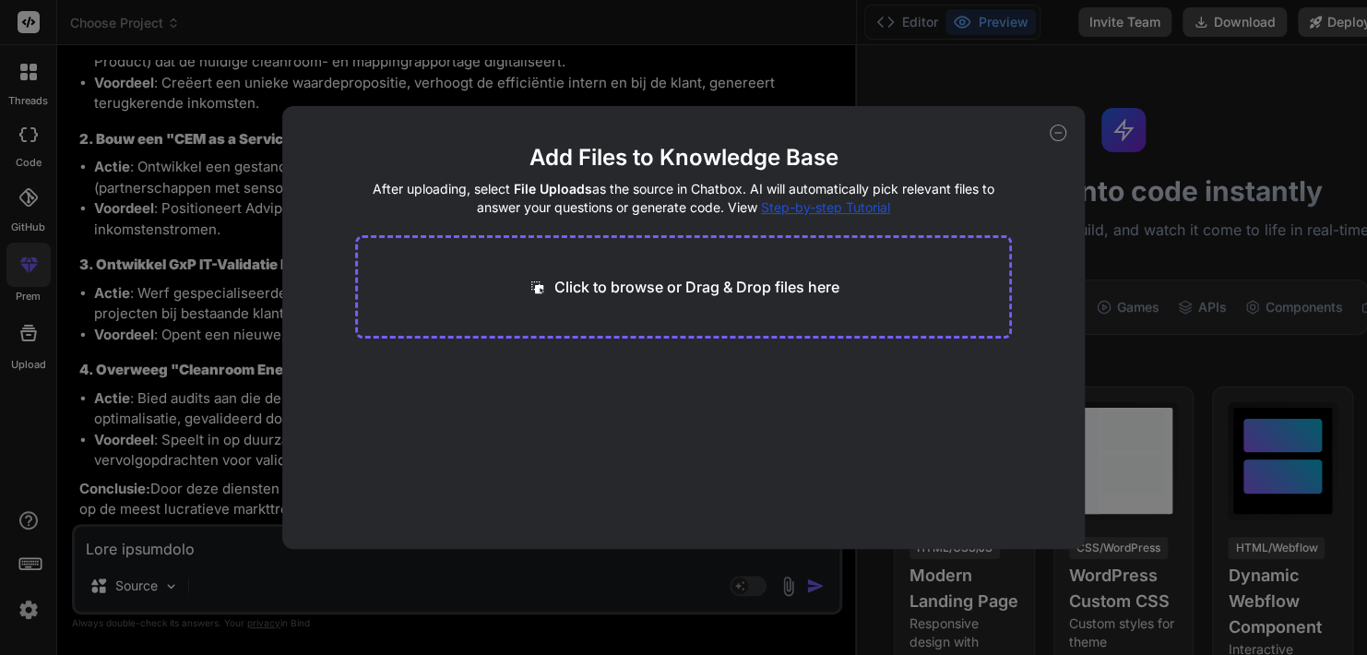
click at [567, 290] on p "Click to browse or Drag & Drop files here" at bounding box center [696, 287] width 285 height 22
click at [968, 496] on button "Finish" at bounding box center [979, 493] width 65 height 37
click at [592, 486] on main "Add Files to Knowledge Base After uploading, select File Uploads as the source …" at bounding box center [683, 346] width 657 height 406
click at [1056, 135] on icon at bounding box center [1058, 133] width 17 height 17
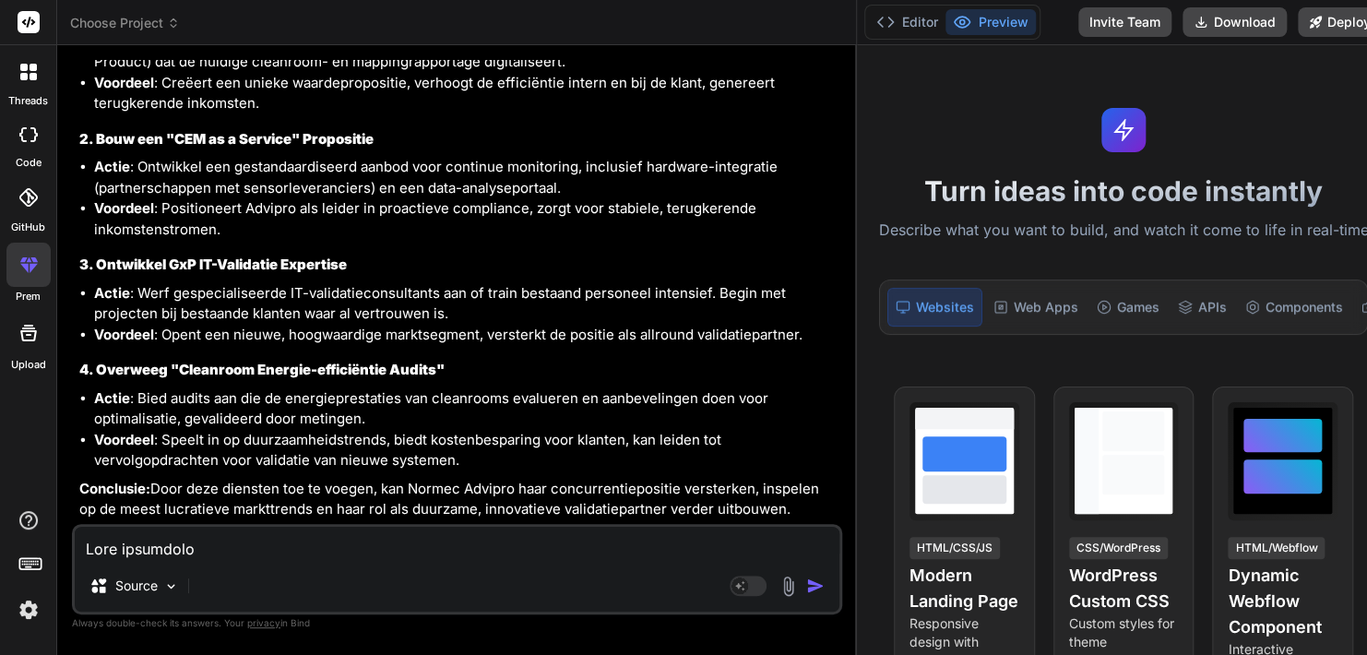
click at [778, 588] on img at bounding box center [788, 586] width 21 height 21
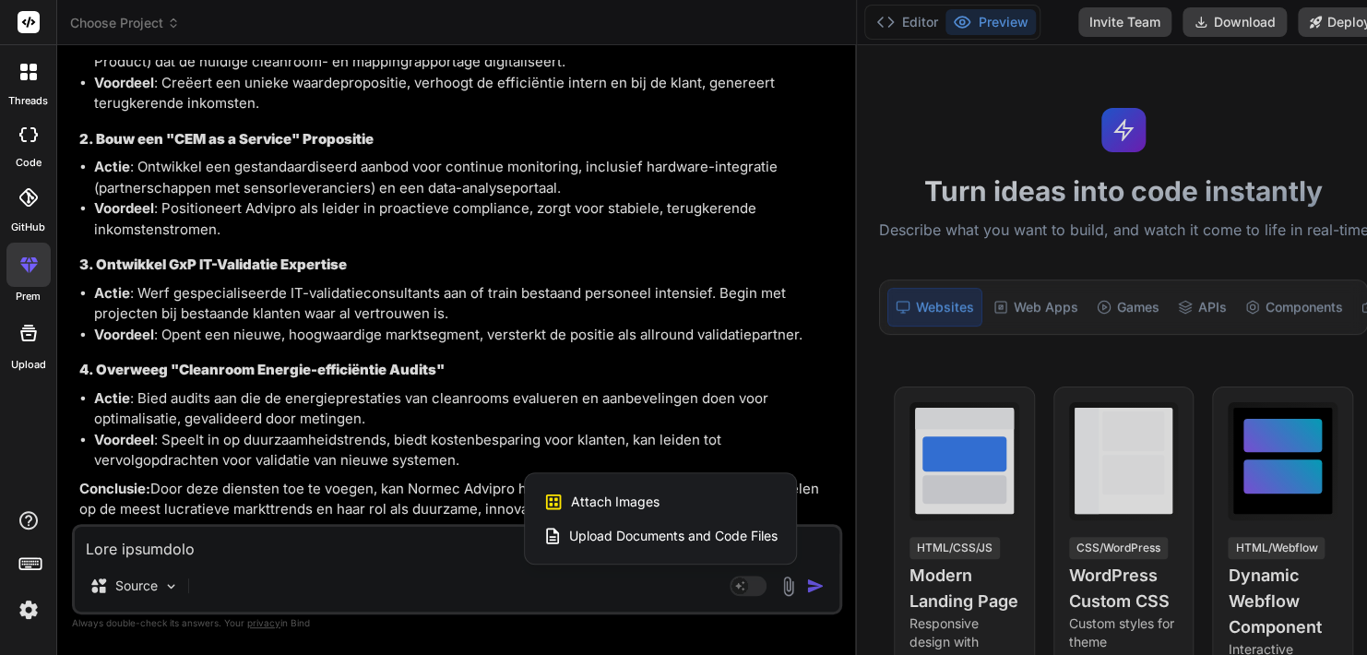
click at [327, 569] on div at bounding box center [683, 327] width 1367 height 655
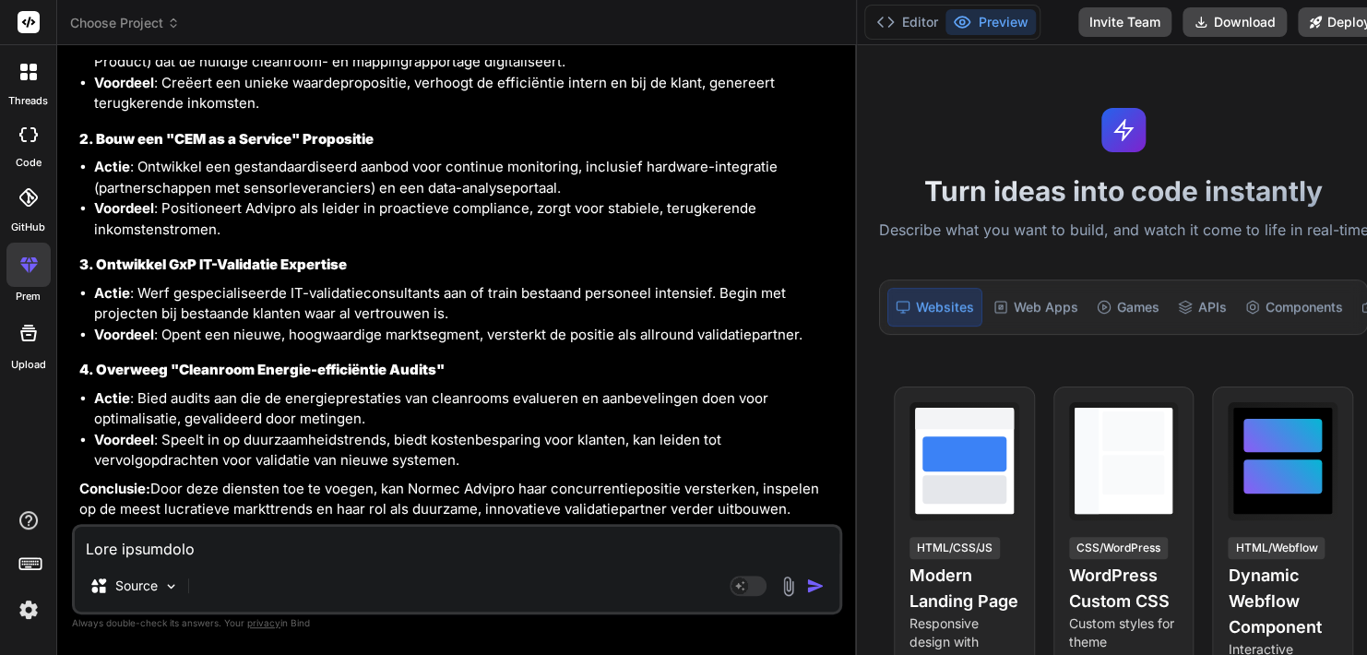
click at [217, 537] on textarea at bounding box center [457, 543] width 765 height 33
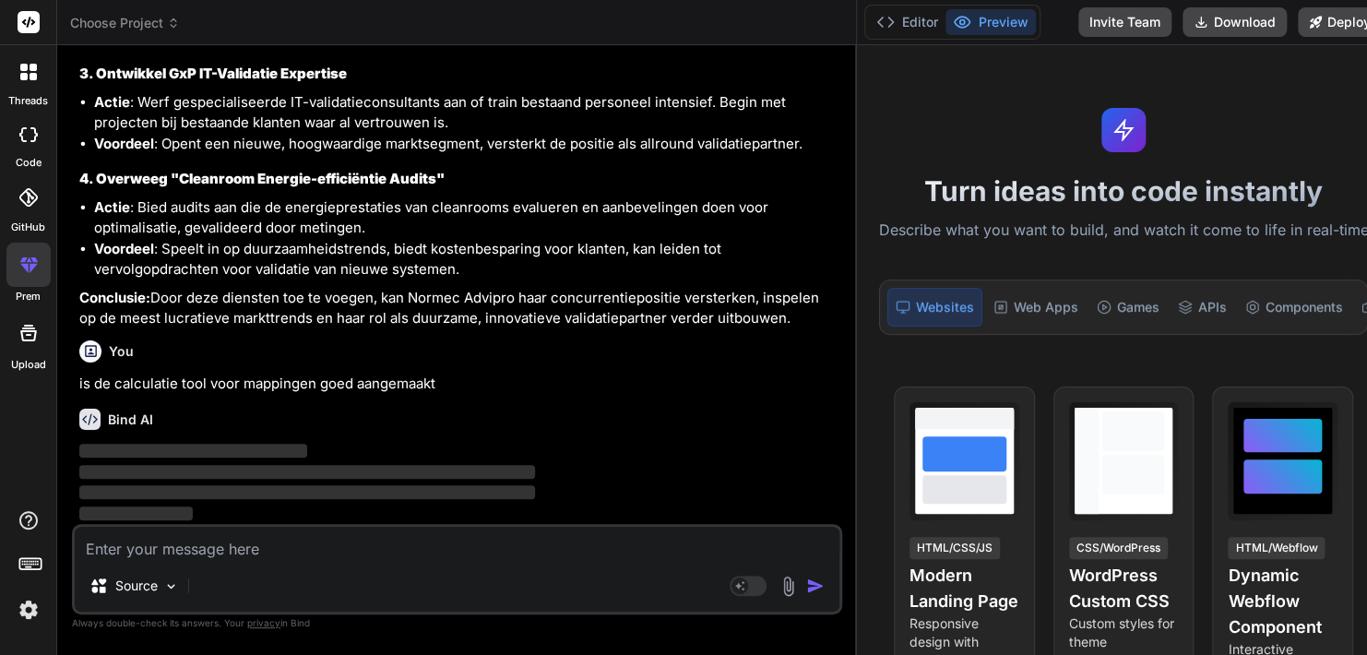
scroll to position [14639, 0]
click at [171, 588] on img at bounding box center [171, 586] width 16 height 16
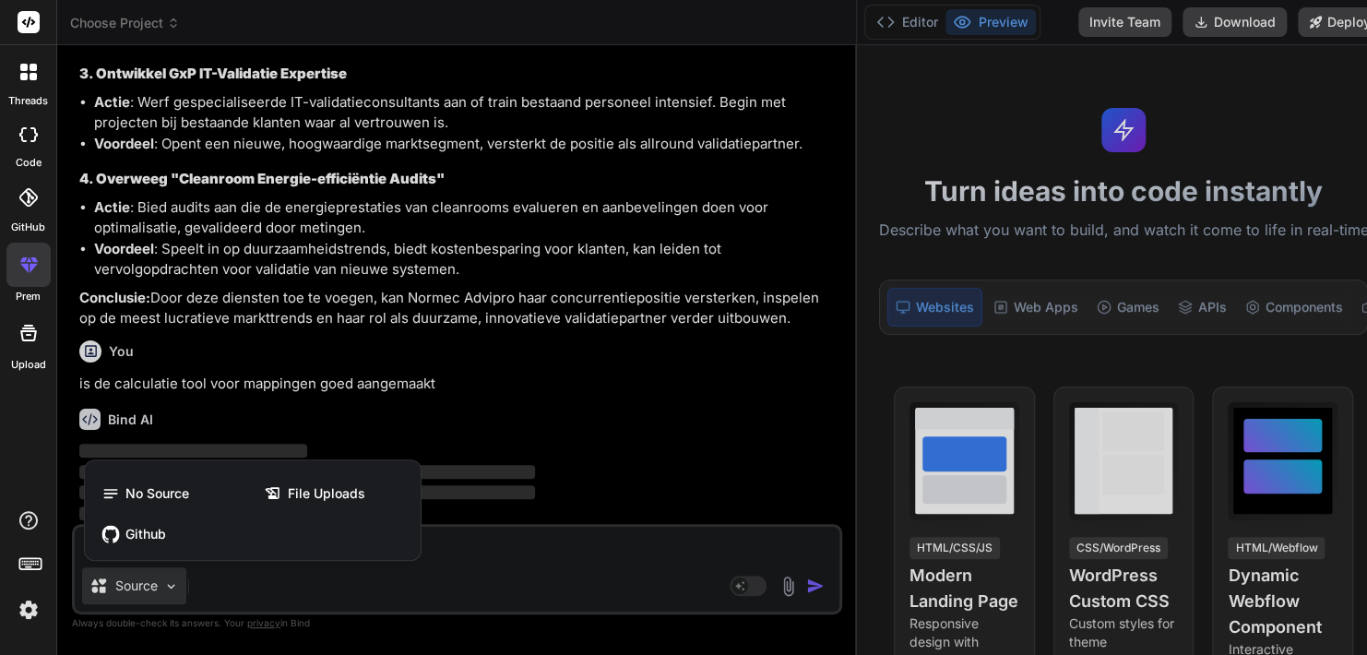
click at [542, 566] on div at bounding box center [683, 327] width 1367 height 655
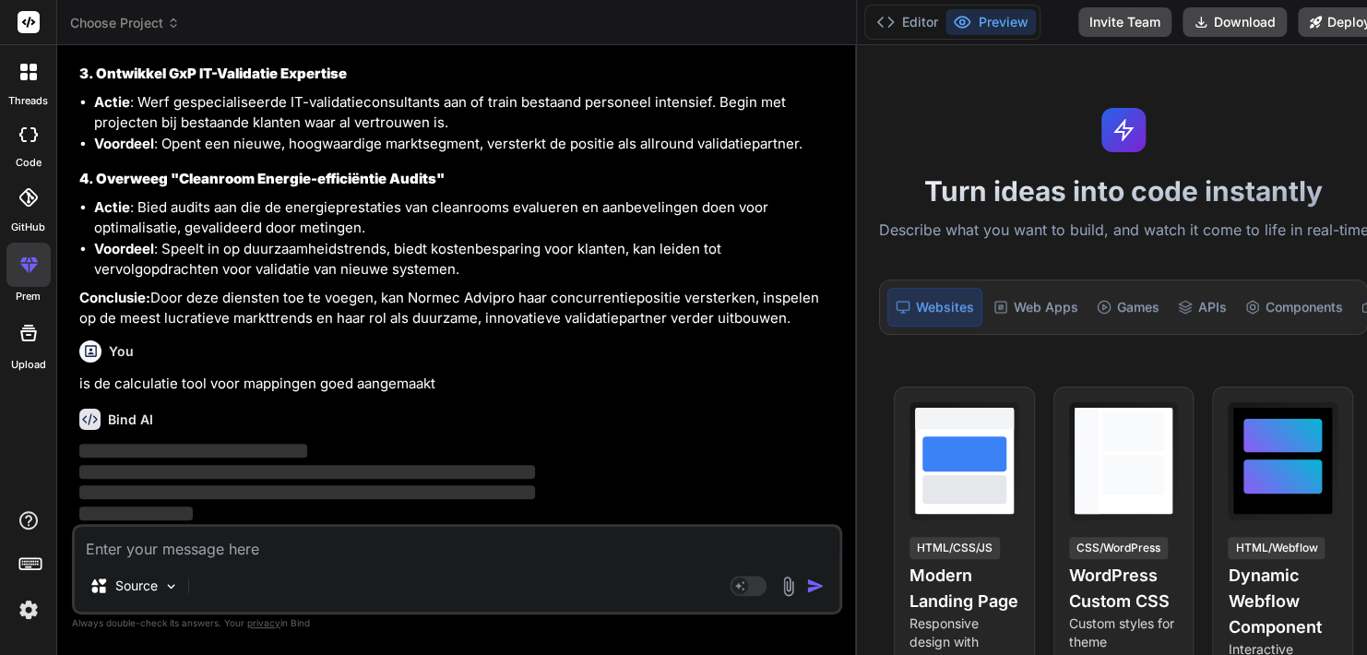
click at [778, 588] on img at bounding box center [788, 586] width 21 height 21
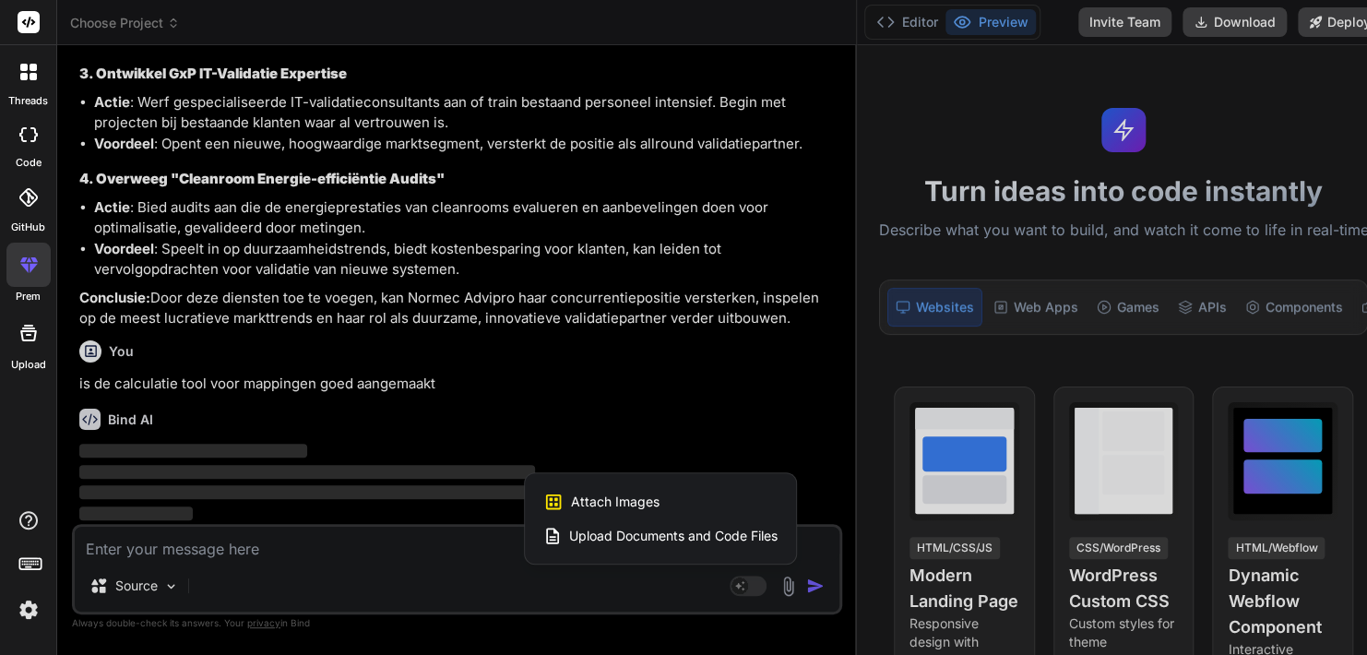
click at [377, 559] on div at bounding box center [683, 327] width 1367 height 655
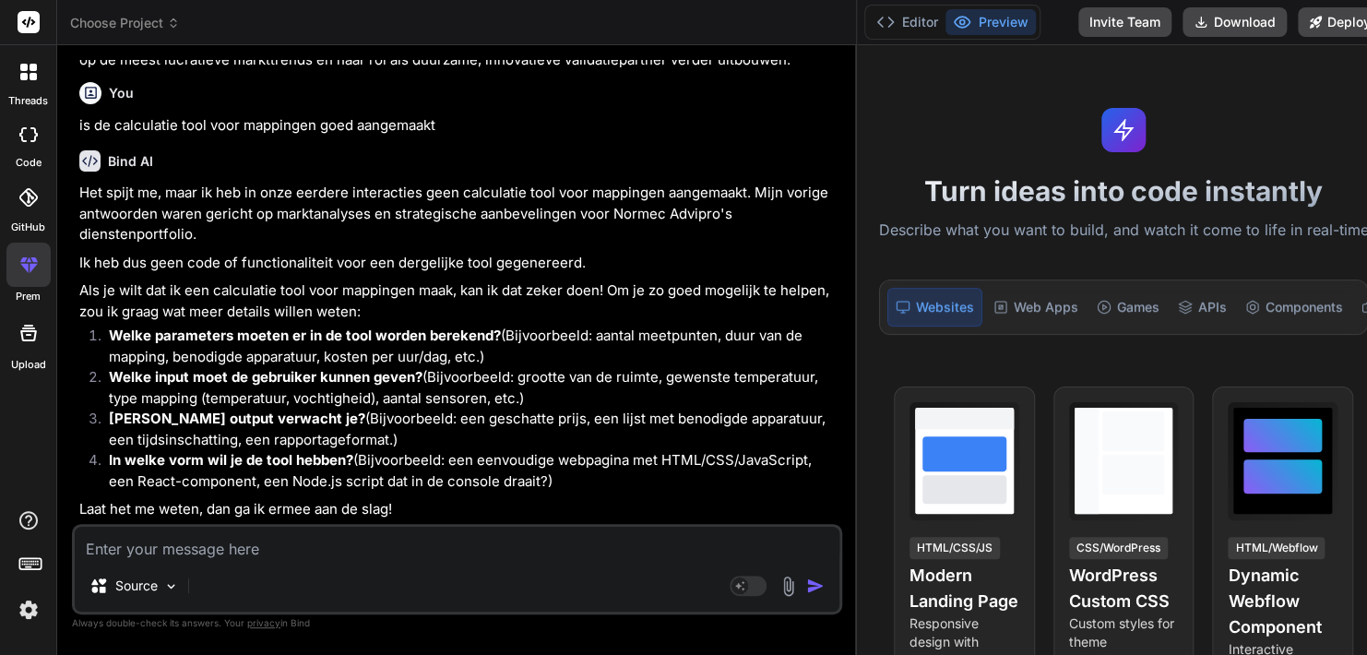
scroll to position [14897, 0]
click at [776, 574] on div "Source" at bounding box center [457, 589] width 765 height 44
click at [773, 599] on div "Source" at bounding box center [457, 589] width 765 height 44
click at [778, 595] on img at bounding box center [788, 586] width 21 height 21
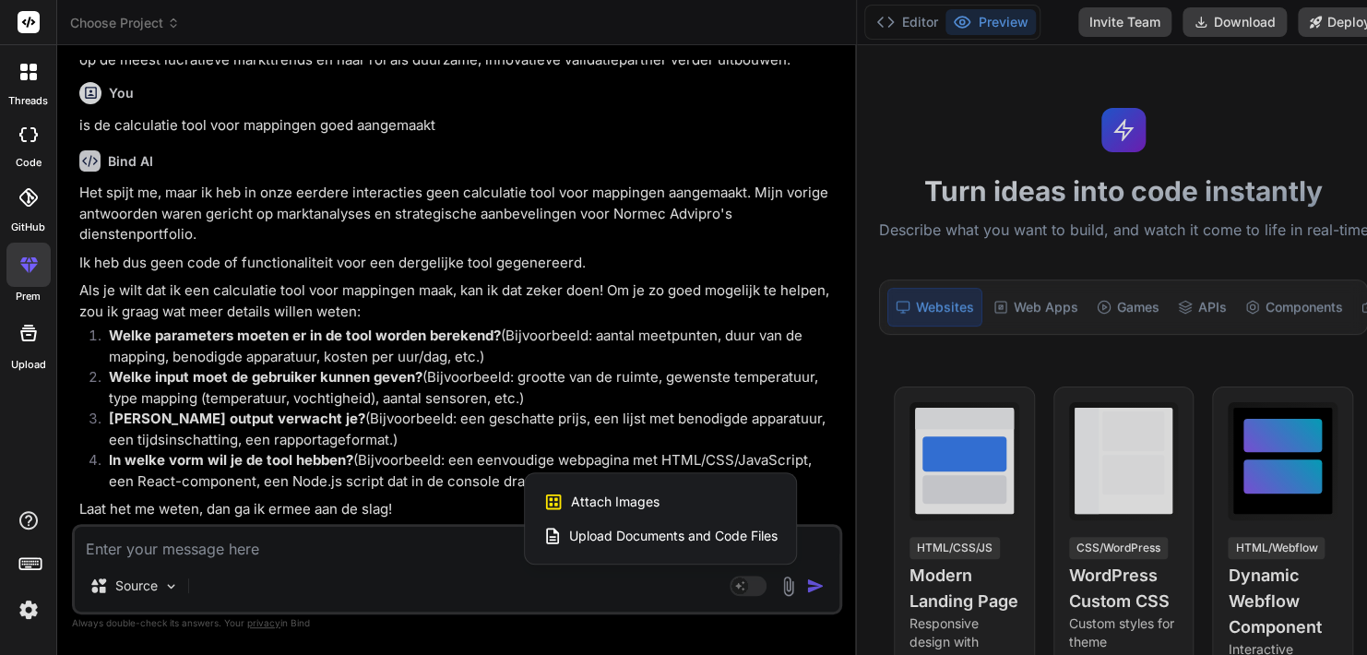
click at [650, 529] on span "Upload Documents and Code Files" at bounding box center [673, 536] width 208 height 18
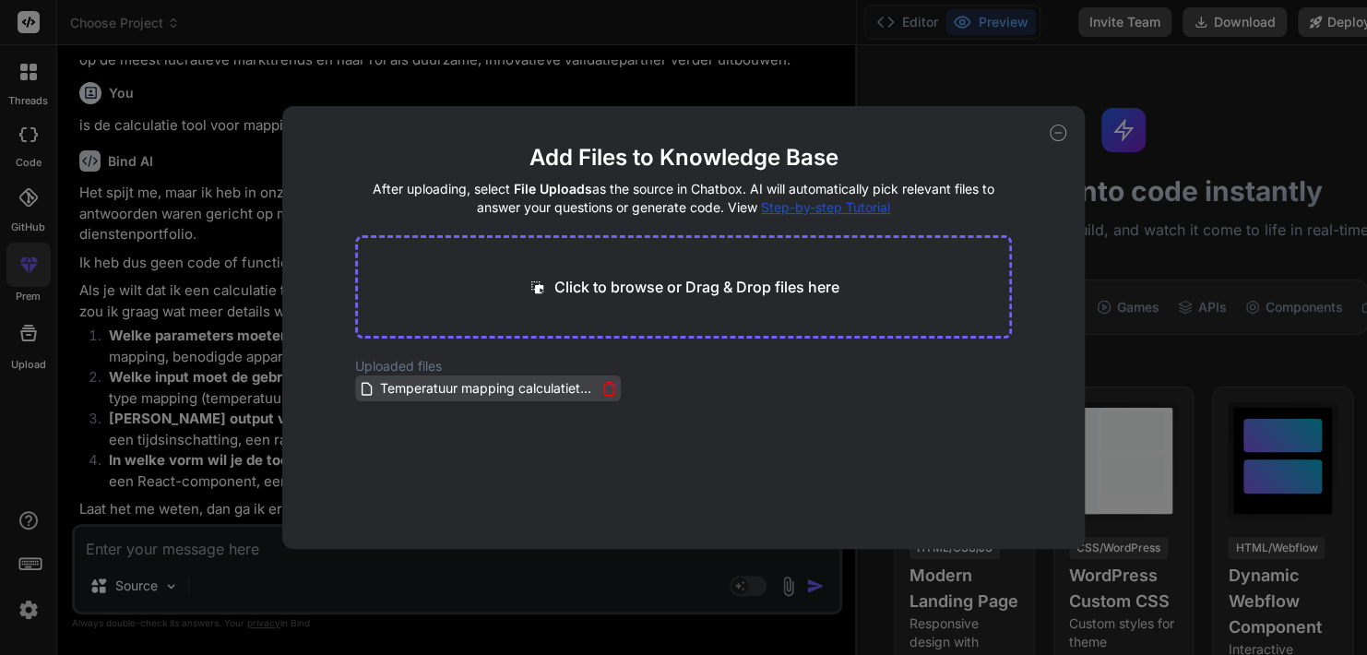
click at [460, 389] on span "Temperatuur mapping calculatietool [DATE].xlsx" at bounding box center [487, 388] width 218 height 22
click at [363, 391] on icon at bounding box center [367, 389] width 16 height 16
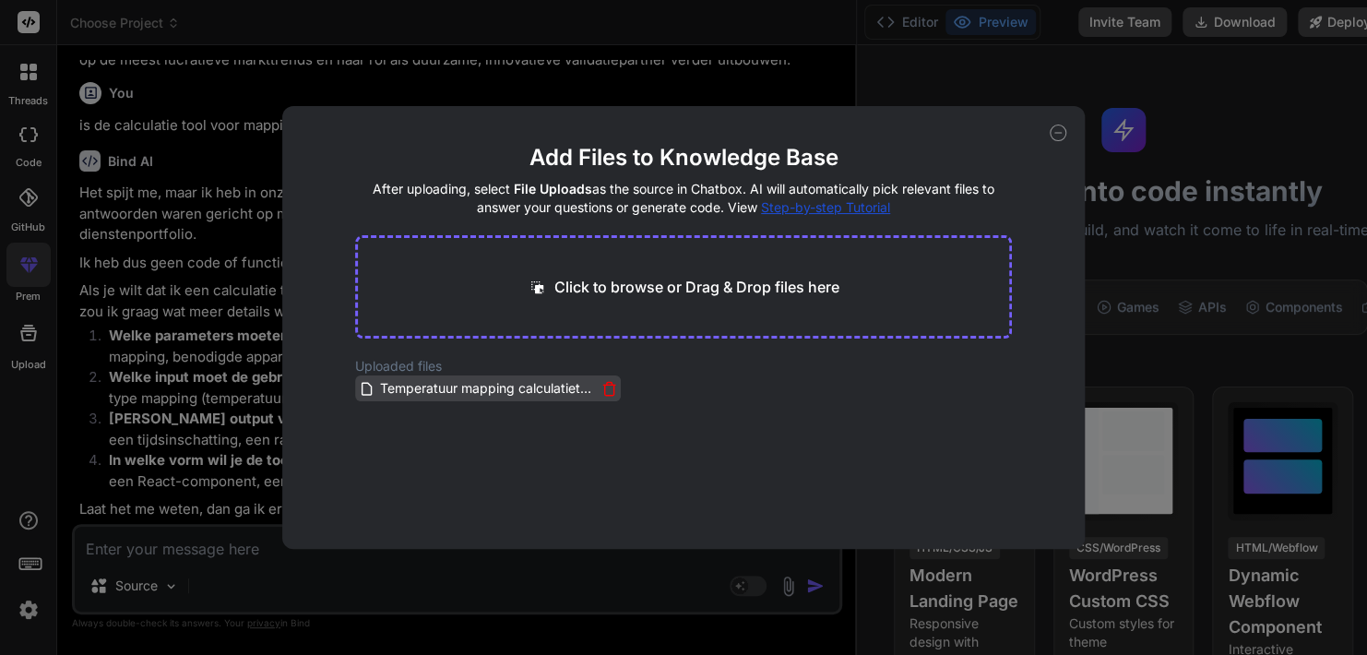
click at [363, 391] on icon at bounding box center [367, 389] width 16 height 16
click at [449, 394] on span "Temperatuur mapping calculatietool [DATE].xlsx" at bounding box center [487, 388] width 218 height 22
click at [469, 387] on span "Temperatuur mapping calculatietool [DATE].xlsx" at bounding box center [487, 388] width 218 height 22
click at [384, 356] on main "Add Files to Knowledge Base After uploading, select File Uploads as the source …" at bounding box center [683, 346] width 657 height 406
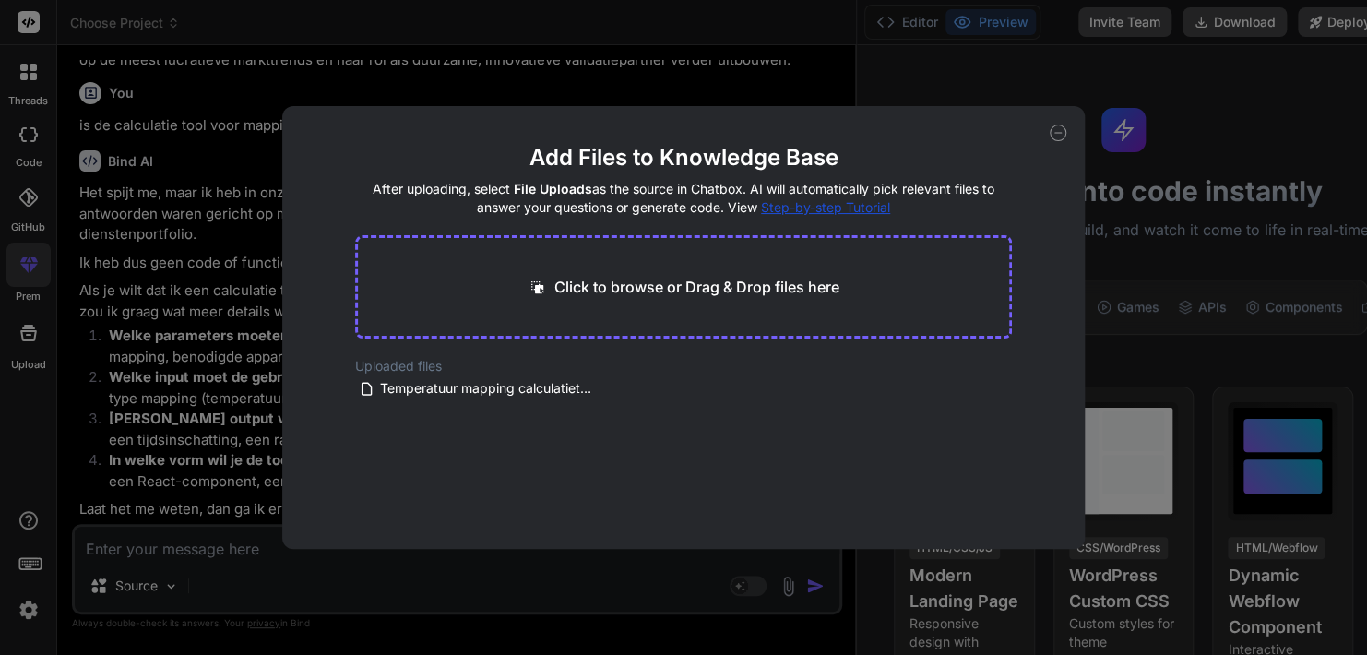
click at [1054, 134] on icon at bounding box center [1058, 133] width 17 height 17
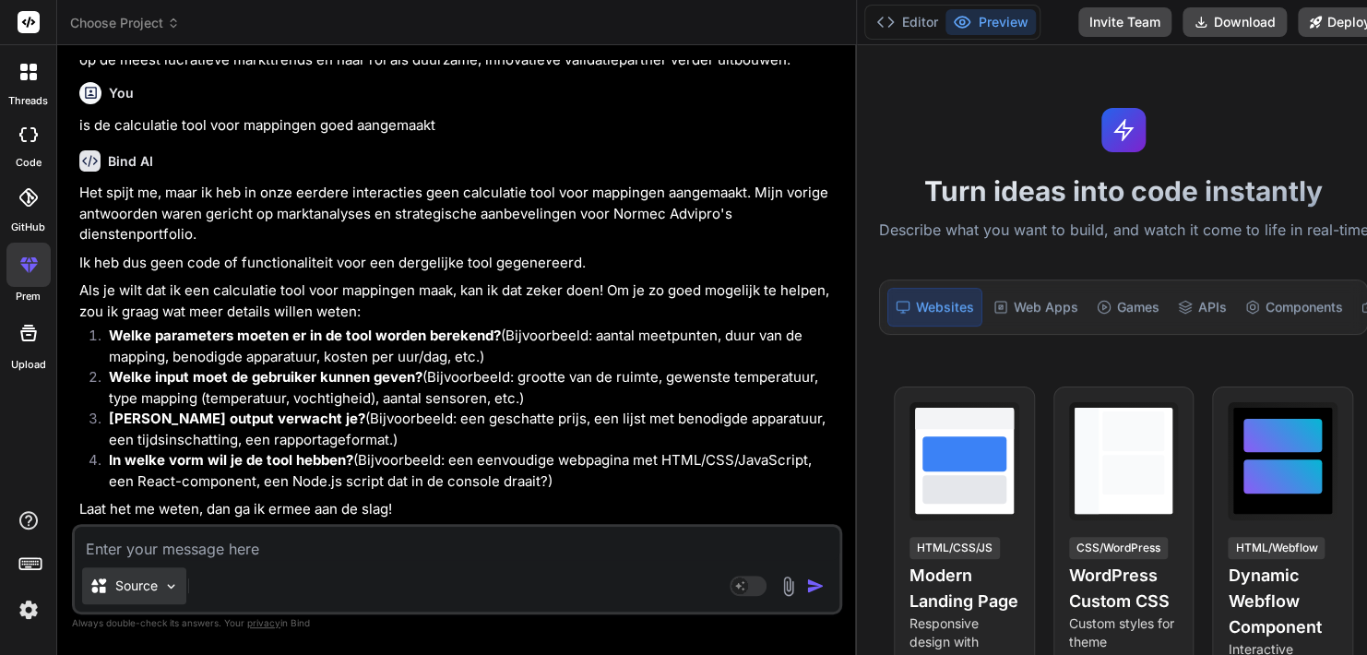
click at [173, 587] on img at bounding box center [171, 586] width 16 height 16
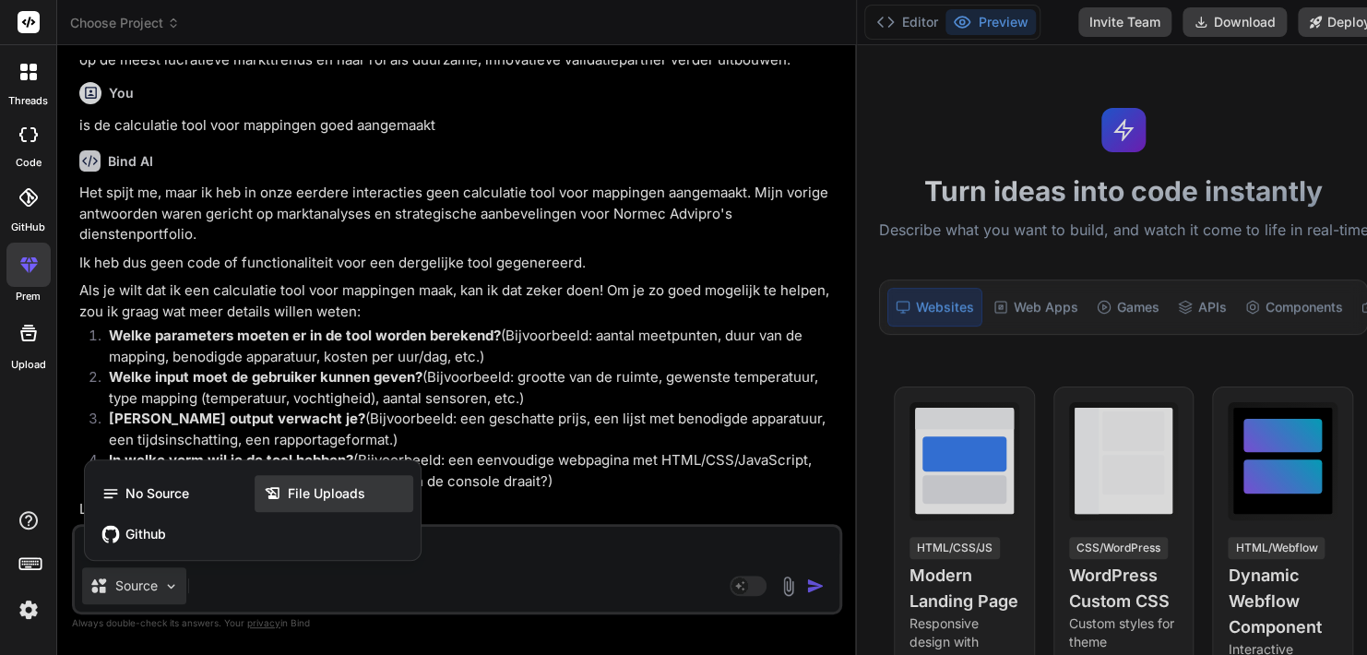
click at [325, 489] on span "File Uploads" at bounding box center [326, 493] width 77 height 18
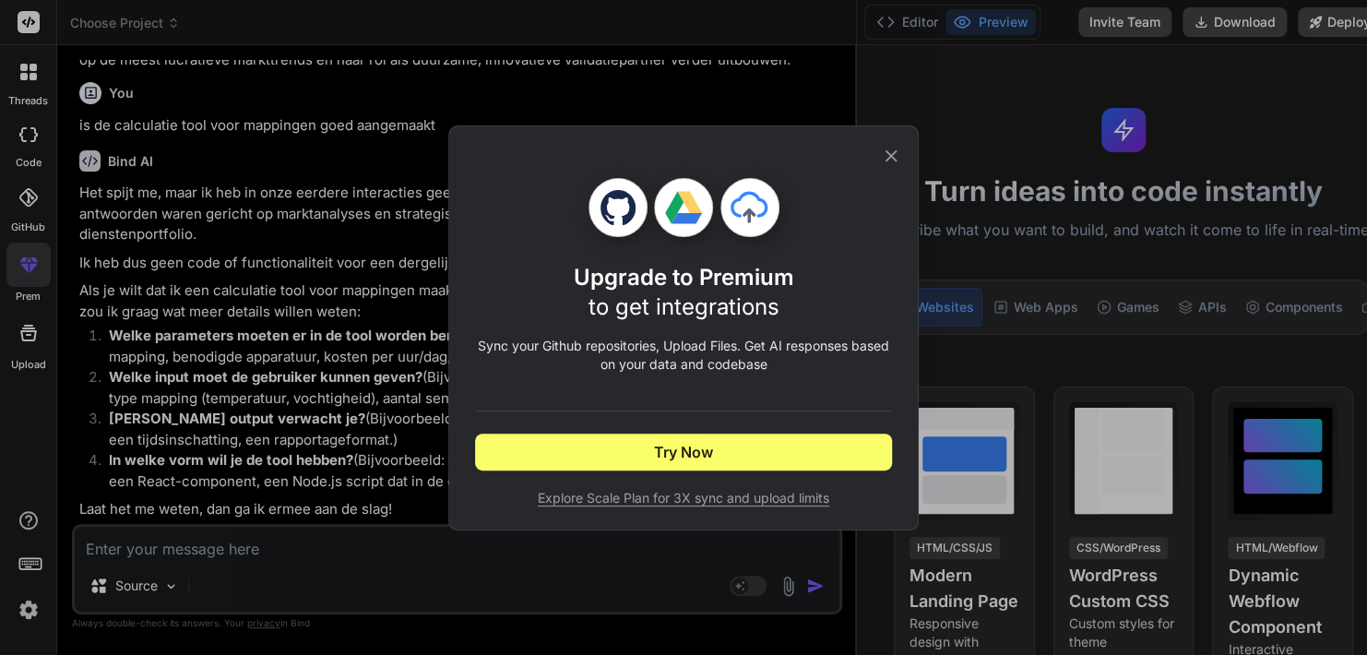
click at [894, 160] on icon at bounding box center [891, 156] width 20 height 20
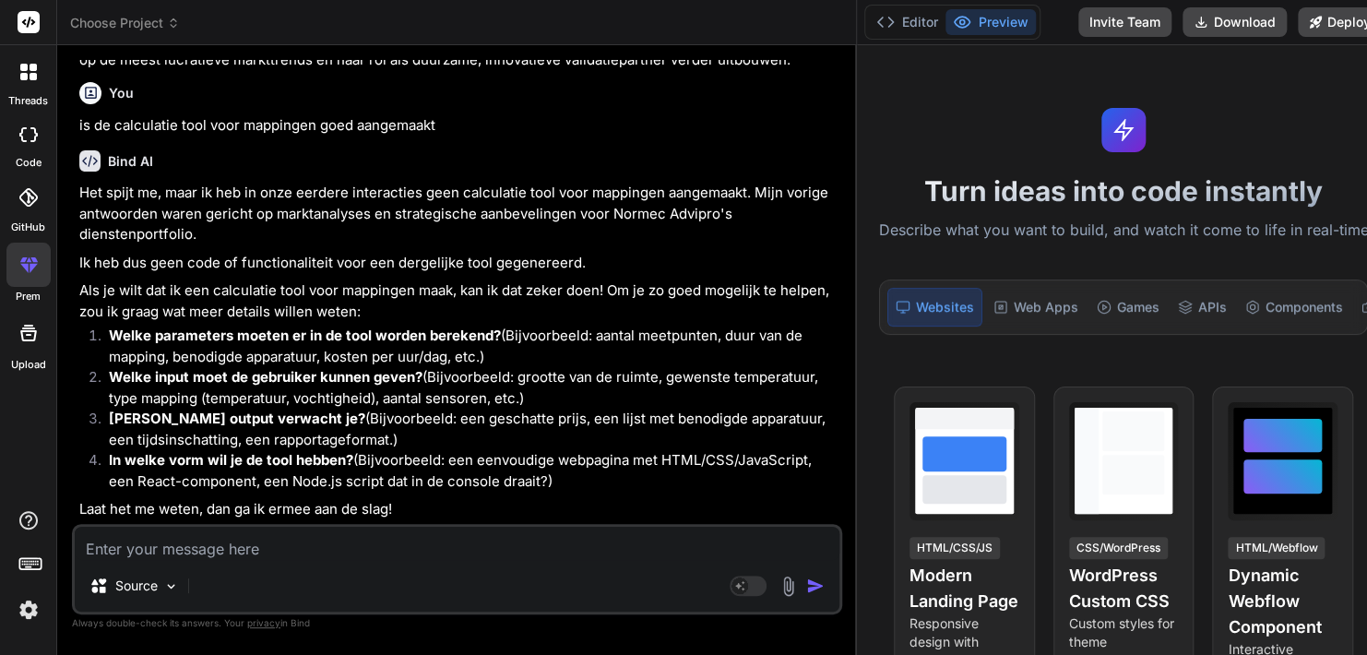
click at [541, 566] on div "Source Agent Mode. When this toggle is activated, AI automatically makes decisi…" at bounding box center [457, 569] width 770 height 90
click at [778, 592] on img at bounding box center [788, 586] width 21 height 21
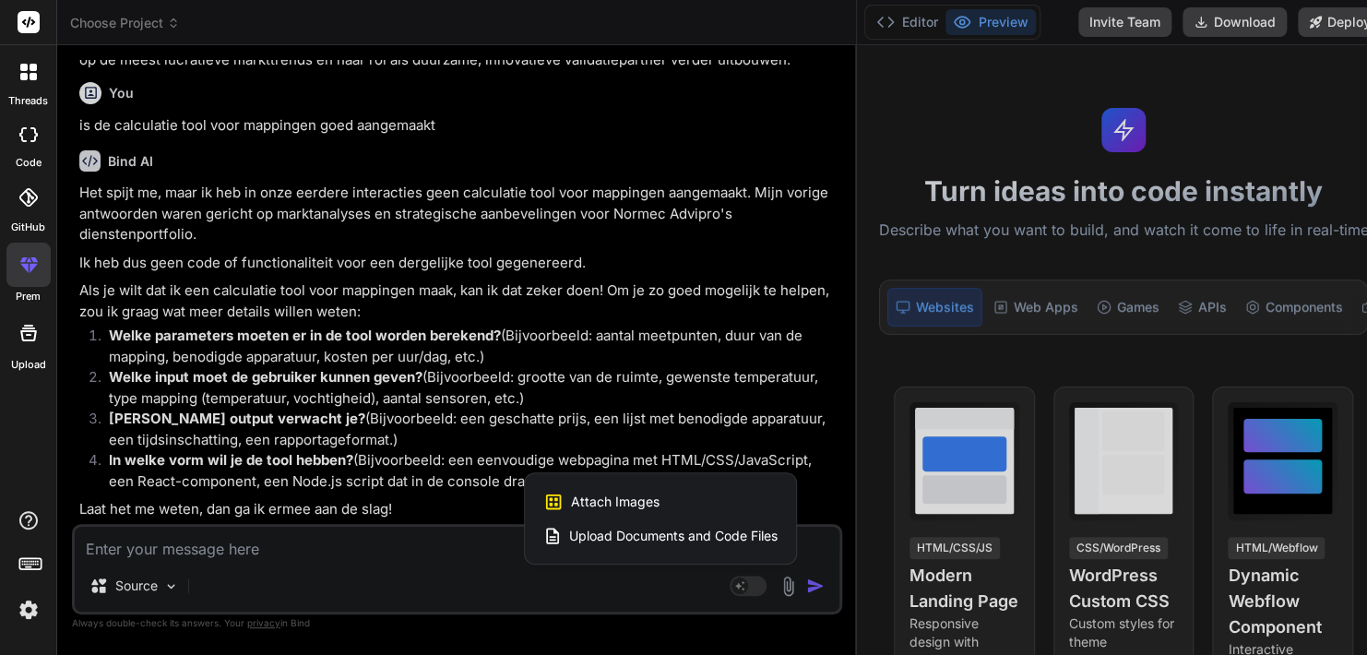
click at [635, 540] on span "Upload Documents and Code Files" at bounding box center [673, 536] width 208 height 18
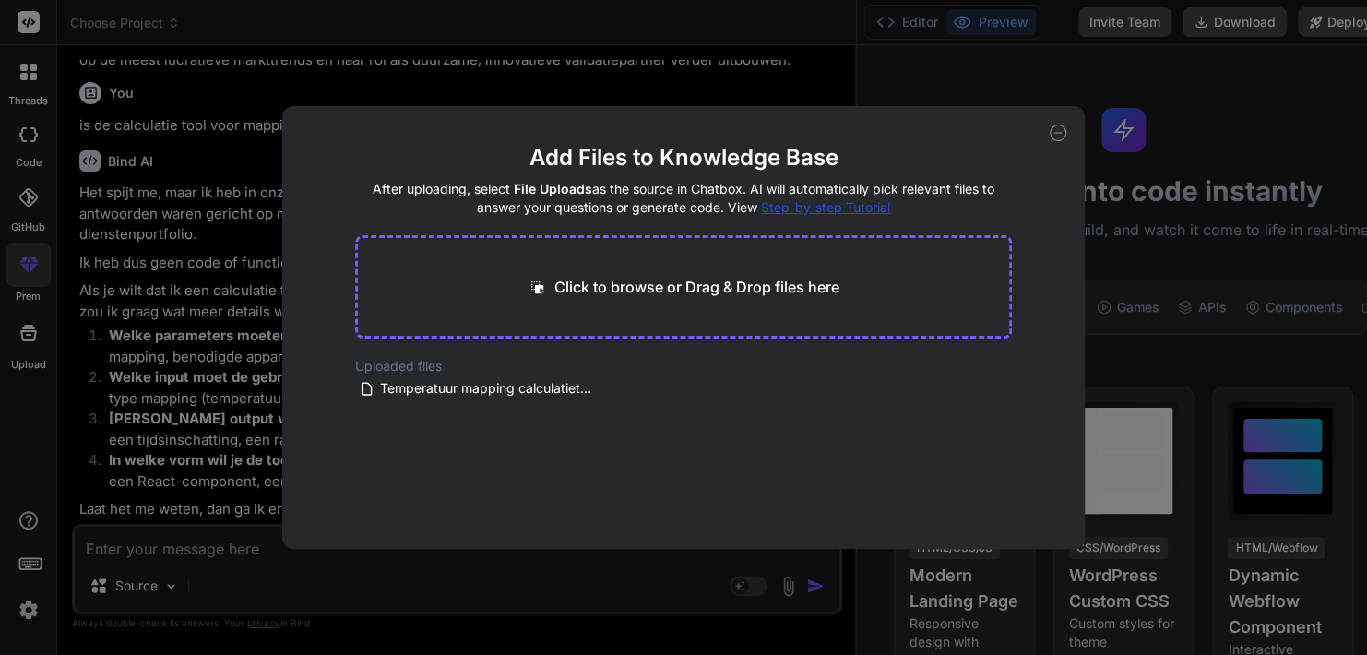
click at [675, 285] on p "Click to browse or Drag & Drop files here" at bounding box center [696, 287] width 285 height 22
click at [1059, 134] on icon at bounding box center [1058, 133] width 17 height 17
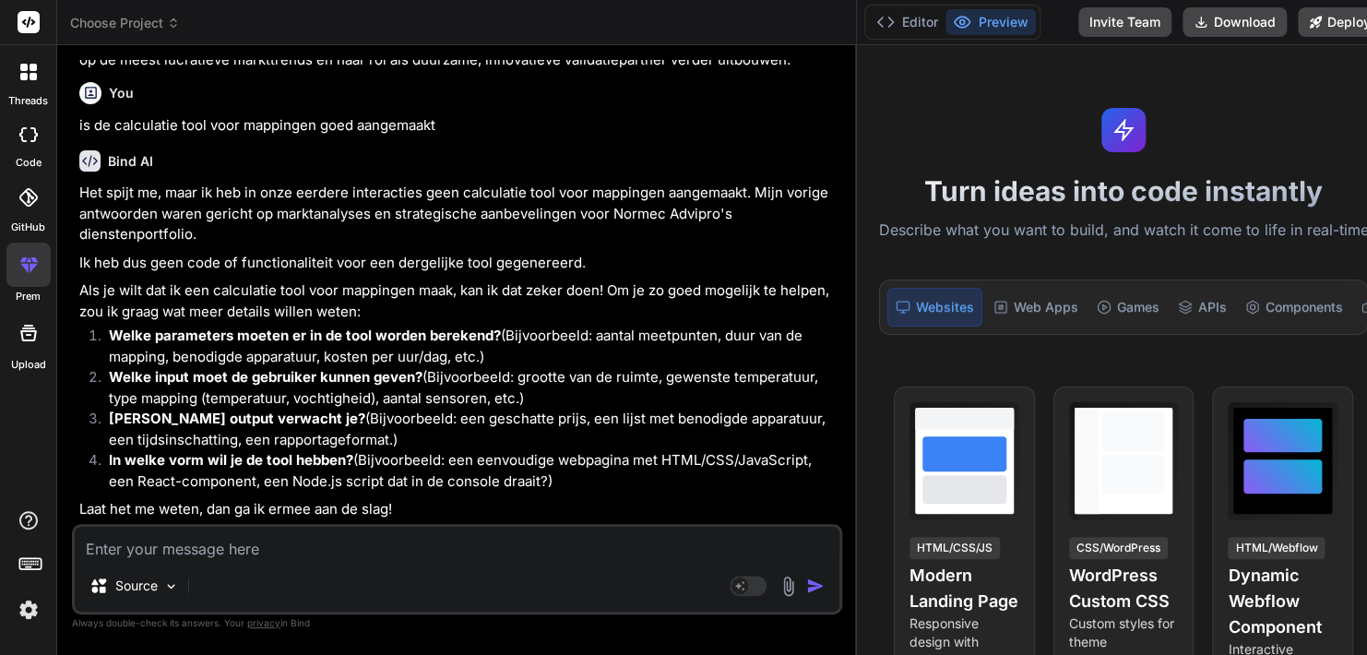
click at [449, 542] on textarea at bounding box center [457, 543] width 765 height 33
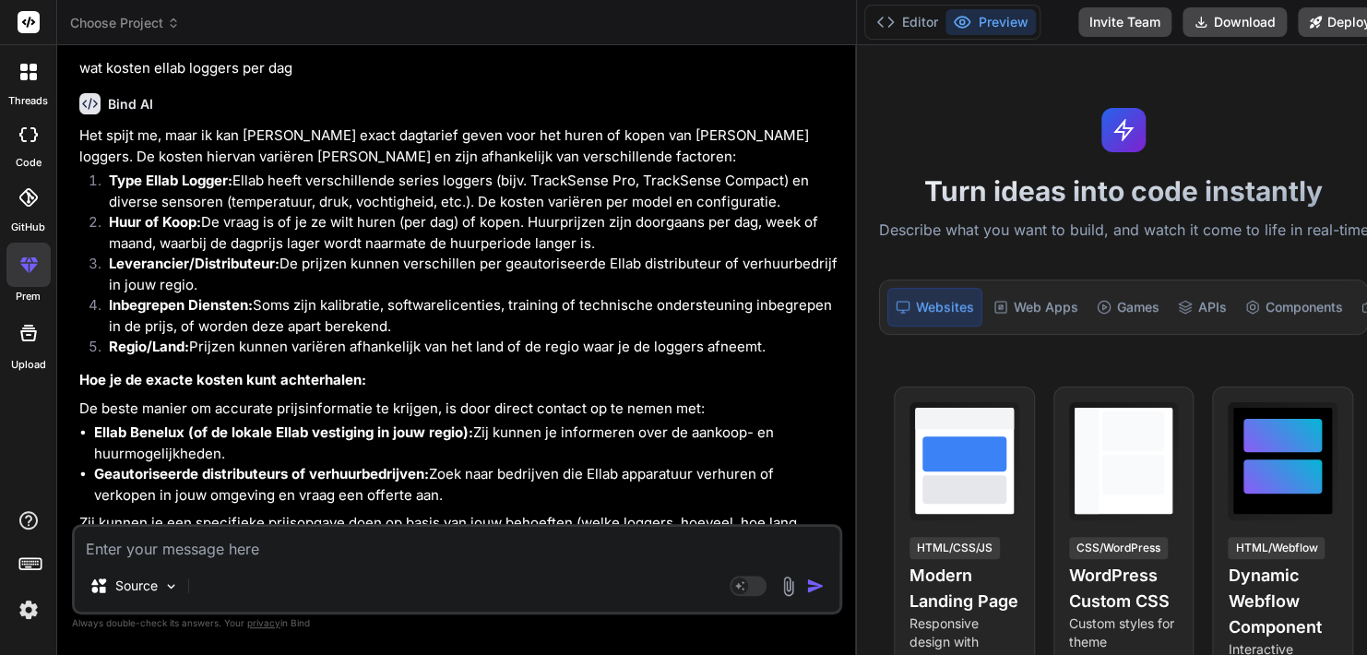
scroll to position [15439, 0]
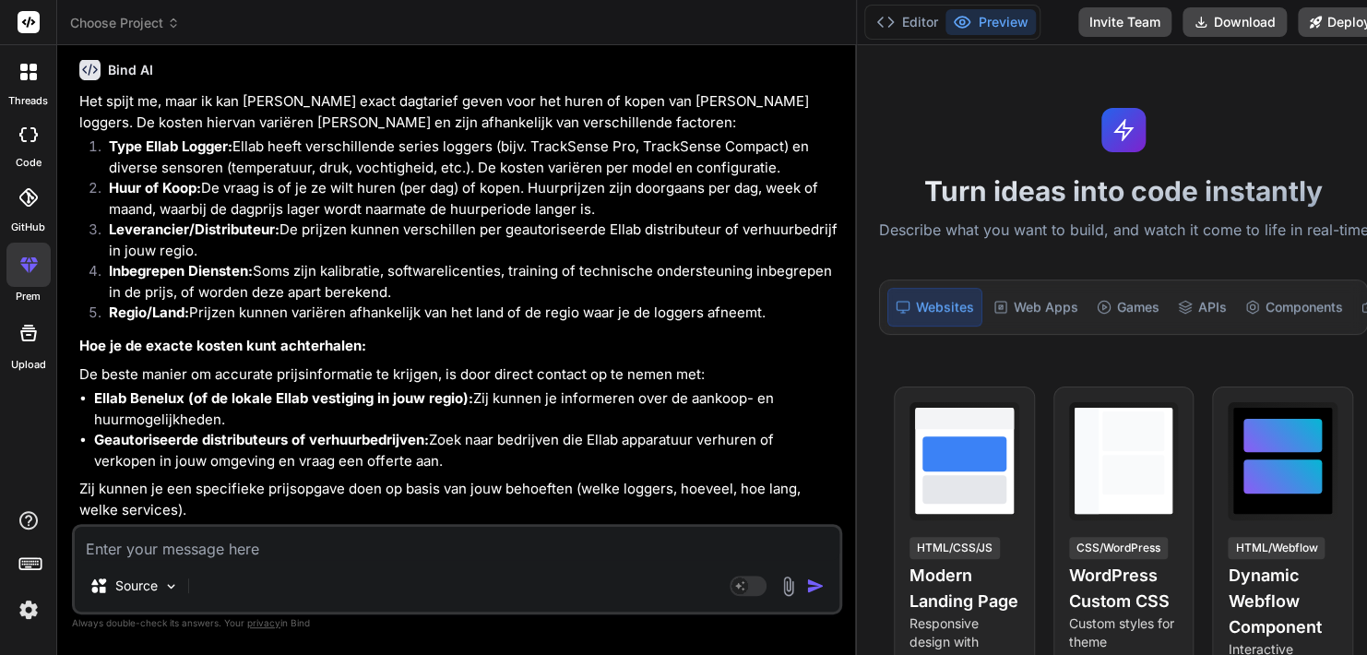
click at [778, 588] on img at bounding box center [788, 586] width 21 height 21
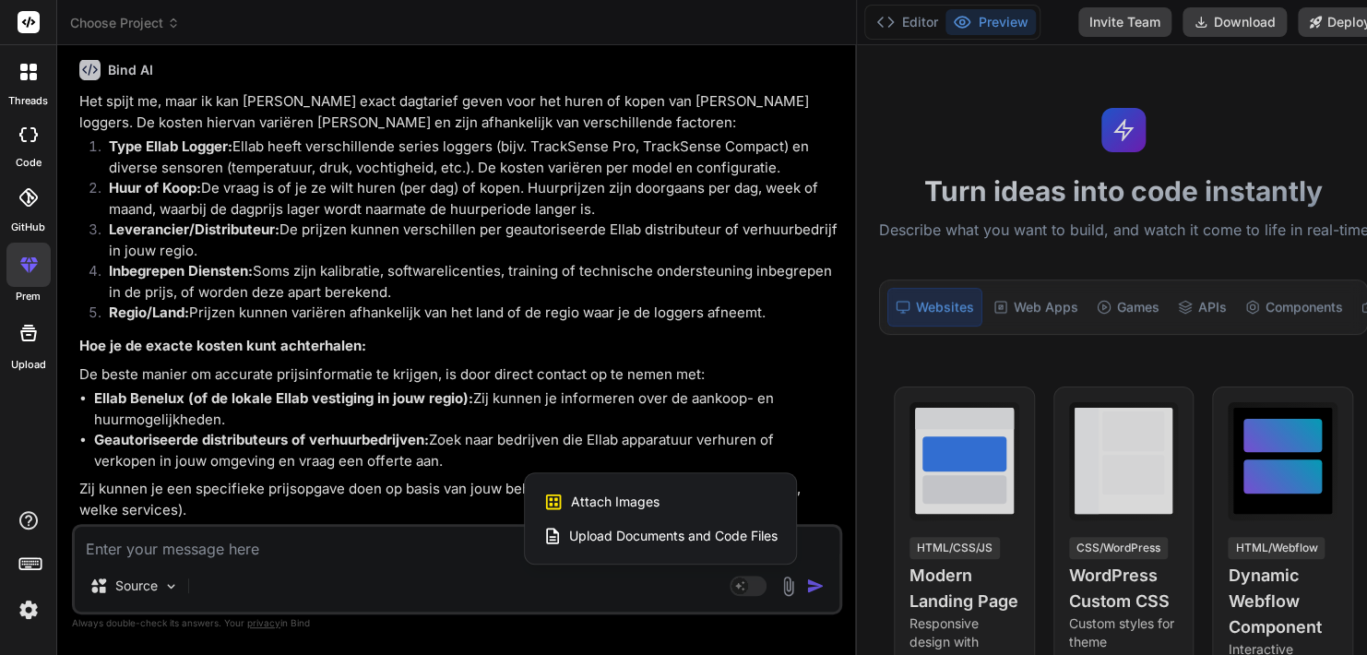
click at [698, 532] on span "Upload Documents and Code Files" at bounding box center [673, 536] width 208 height 18
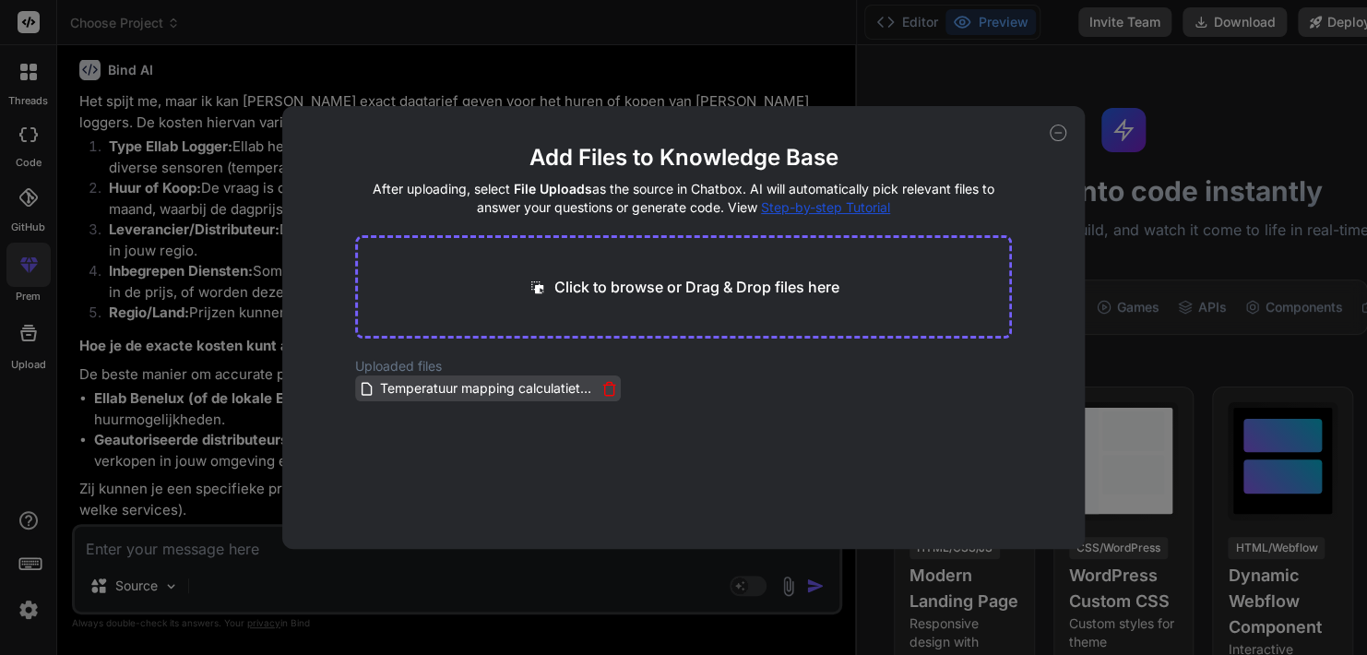
click at [606, 387] on icon at bounding box center [609, 389] width 16 height 16
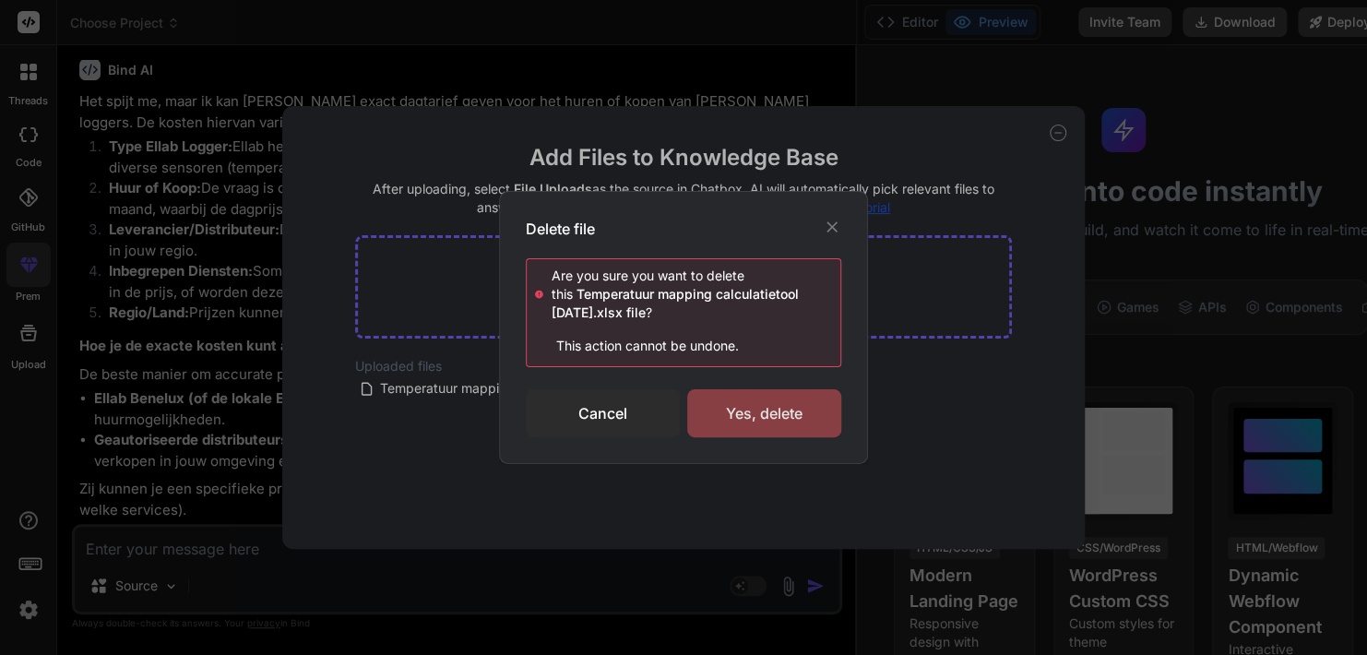
click at [763, 410] on div "Yes, delete" at bounding box center [764, 413] width 154 height 48
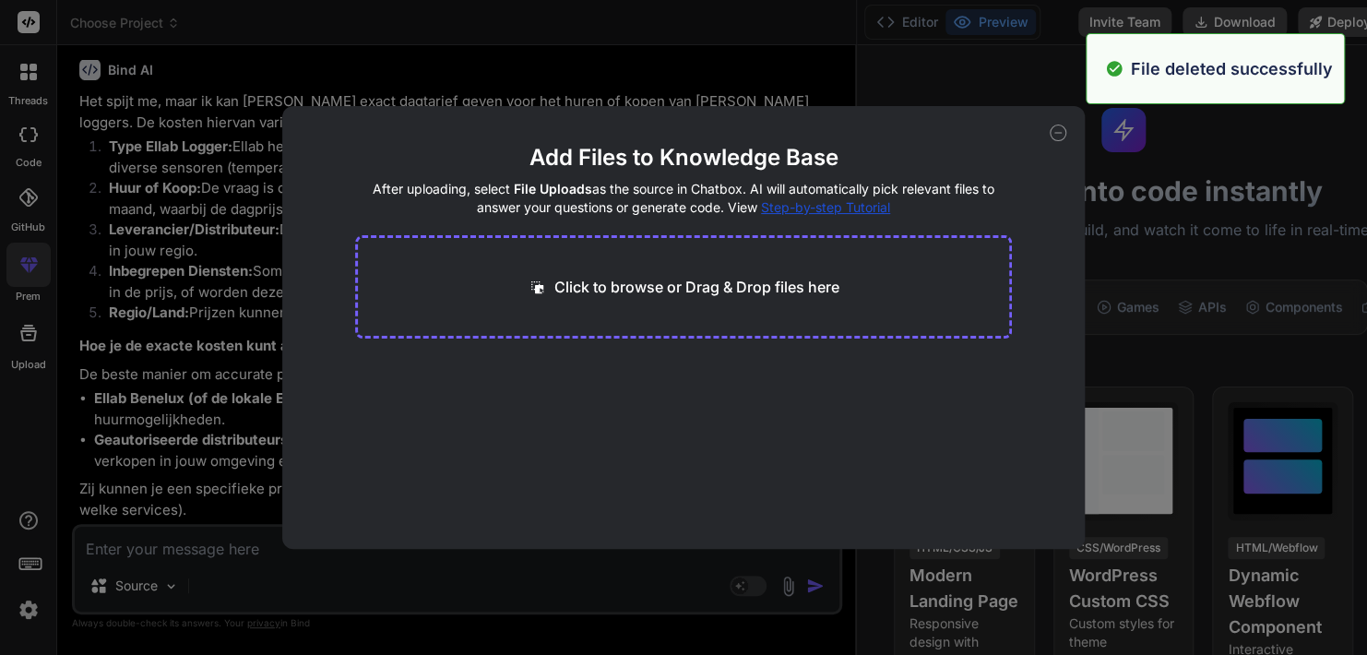
click at [1052, 135] on icon at bounding box center [1058, 133] width 17 height 17
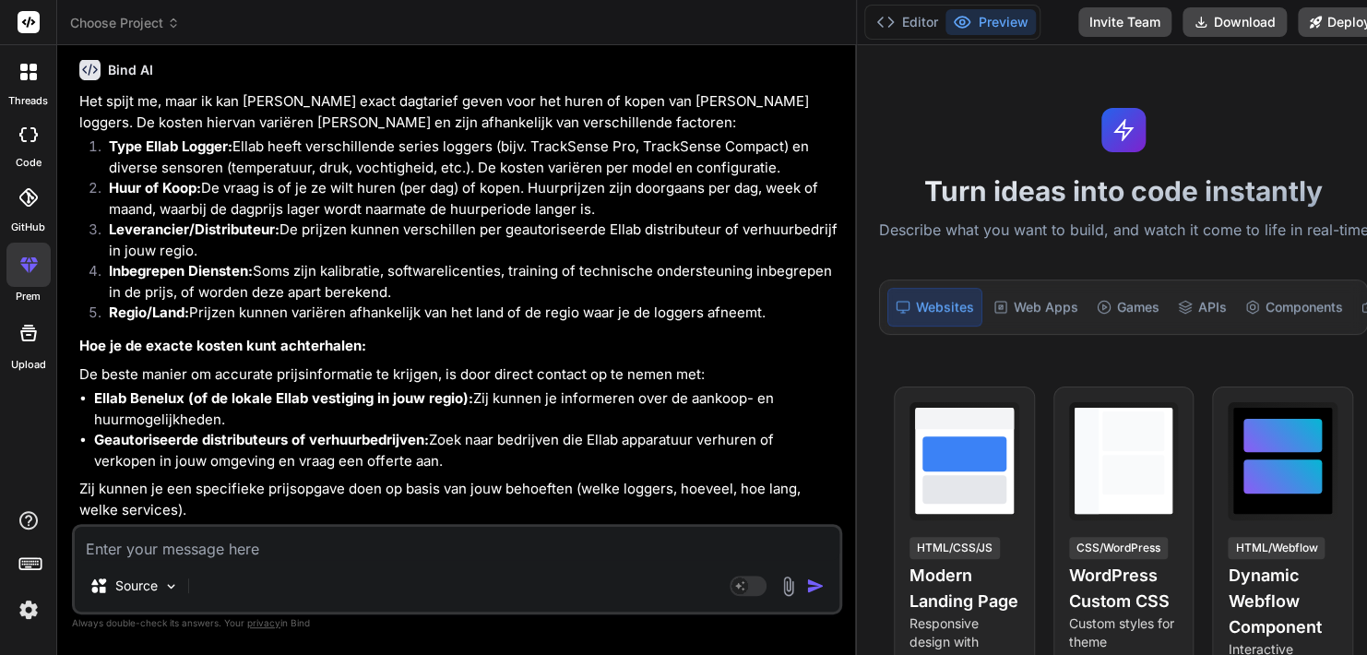
click at [671, 544] on textarea at bounding box center [457, 543] width 765 height 33
click at [552, 565] on div "Source Agent Mode. When this toggle is activated, AI automatically makes decisi…" at bounding box center [457, 569] width 770 height 90
click at [24, 610] on img at bounding box center [28, 609] width 31 height 31
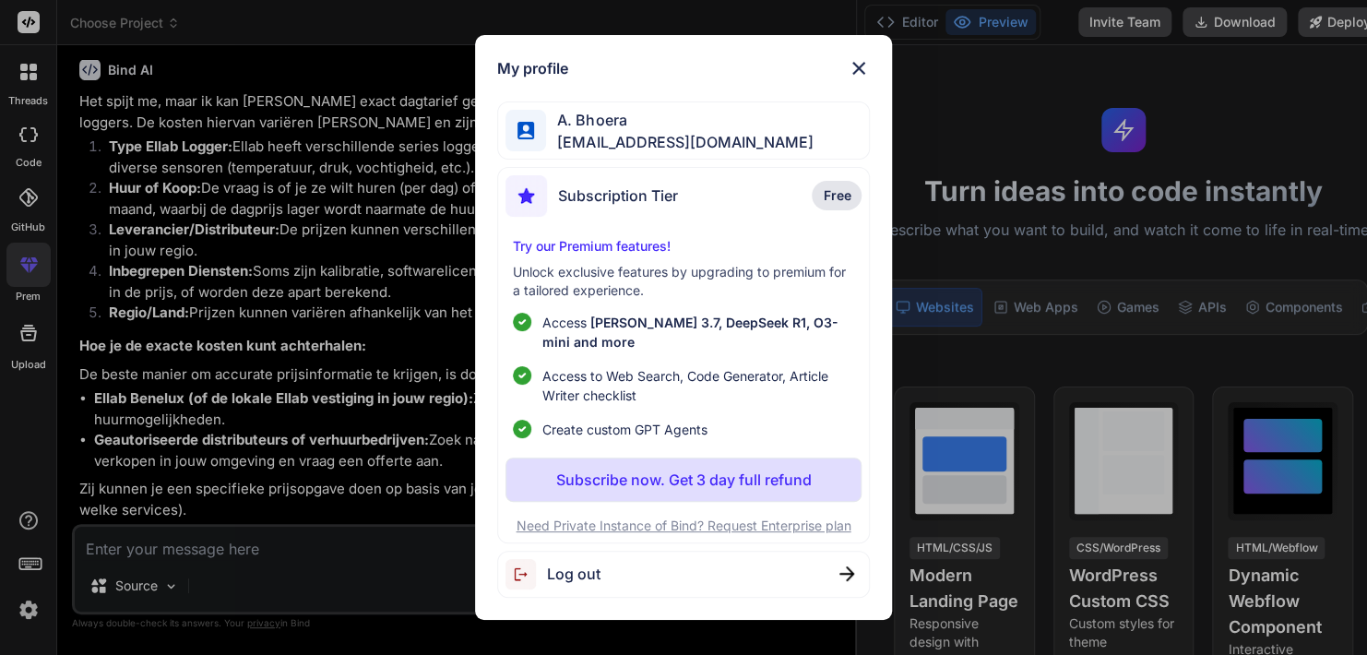
click at [857, 67] on img at bounding box center [859, 68] width 22 height 22
